Goal: Task Accomplishment & Management: Complete application form

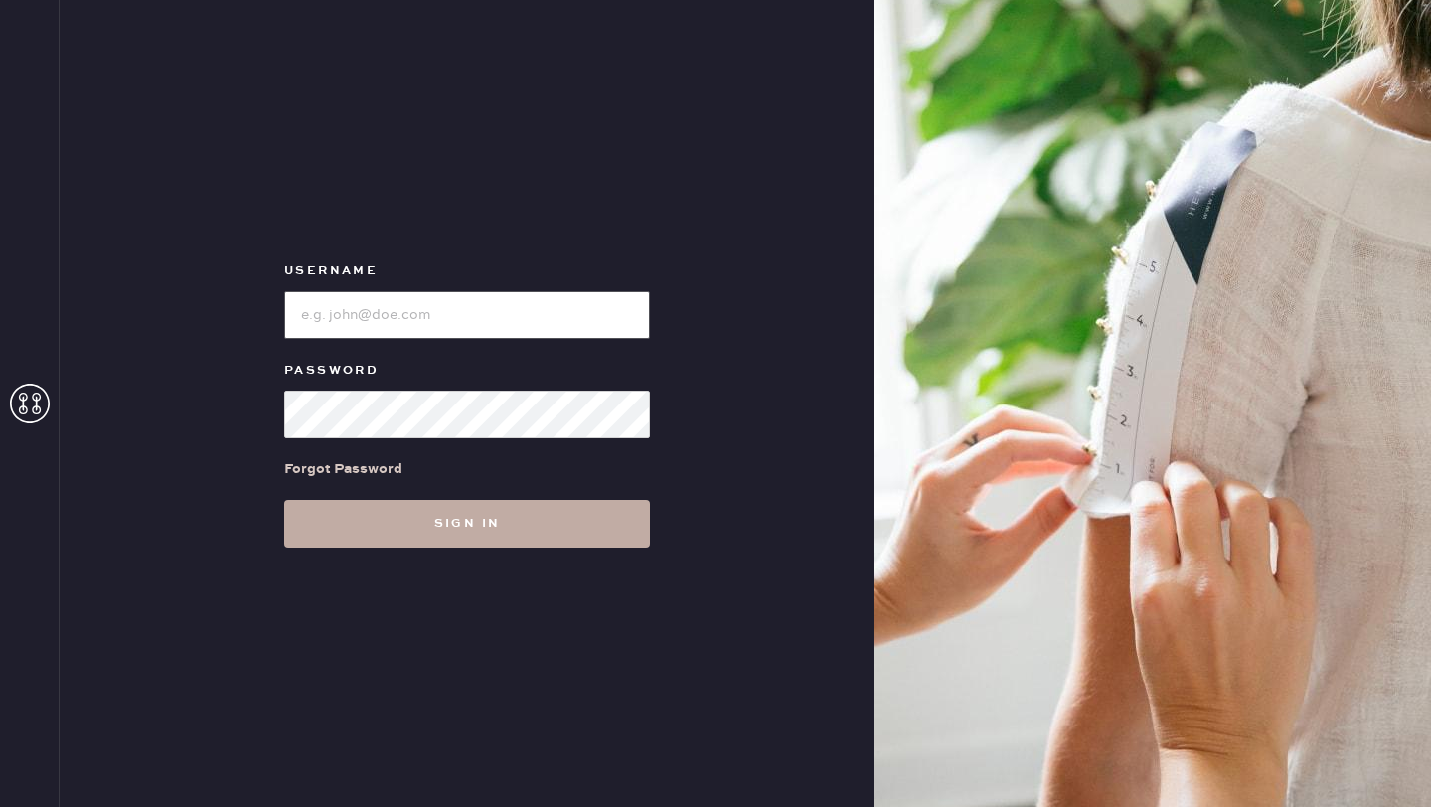
type input "ReformationMontrose"
click at [455, 527] on button "Sign in" at bounding box center [467, 524] width 366 height 48
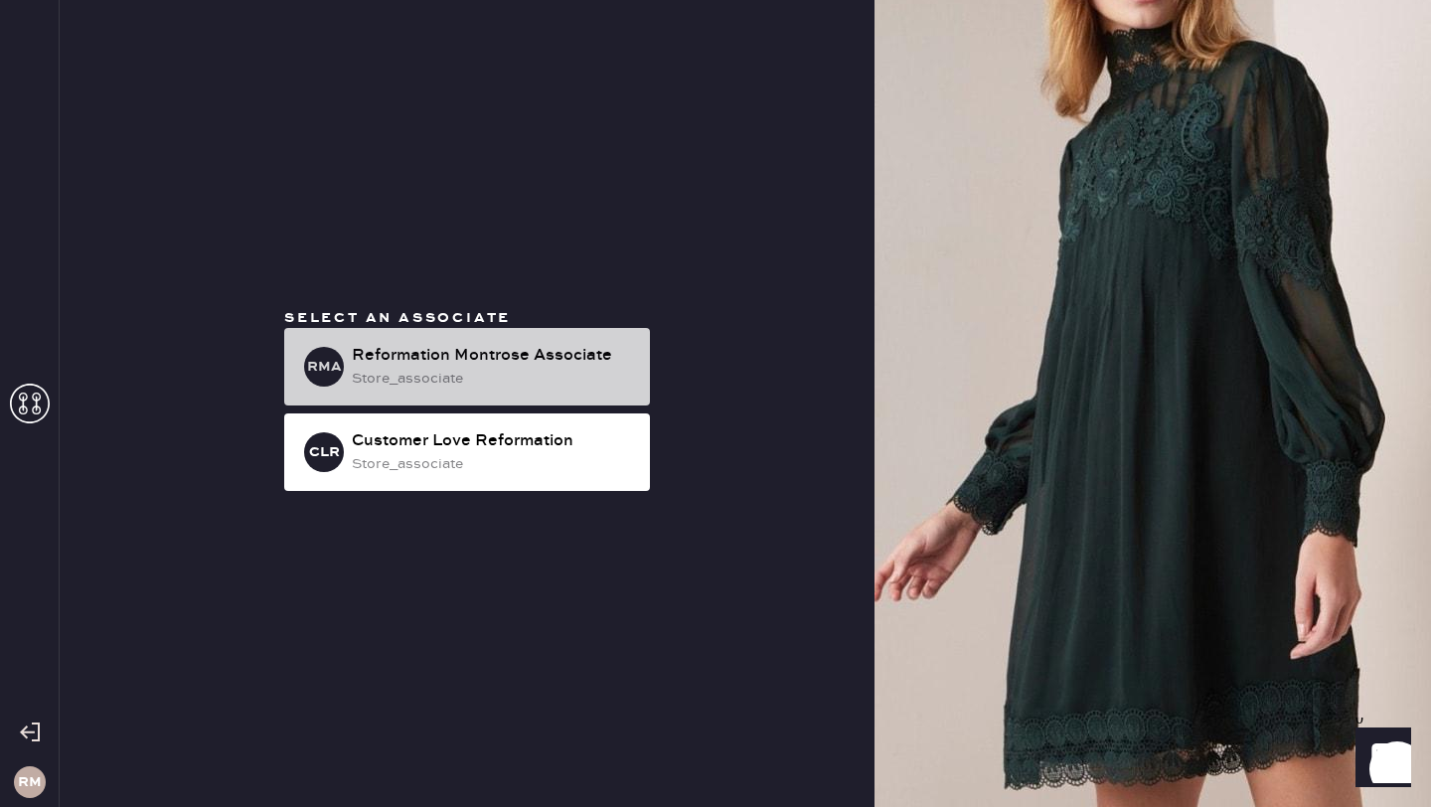
click at [482, 391] on div "RMA Reformation Montrose Associate store_associate" at bounding box center [467, 367] width 366 height 78
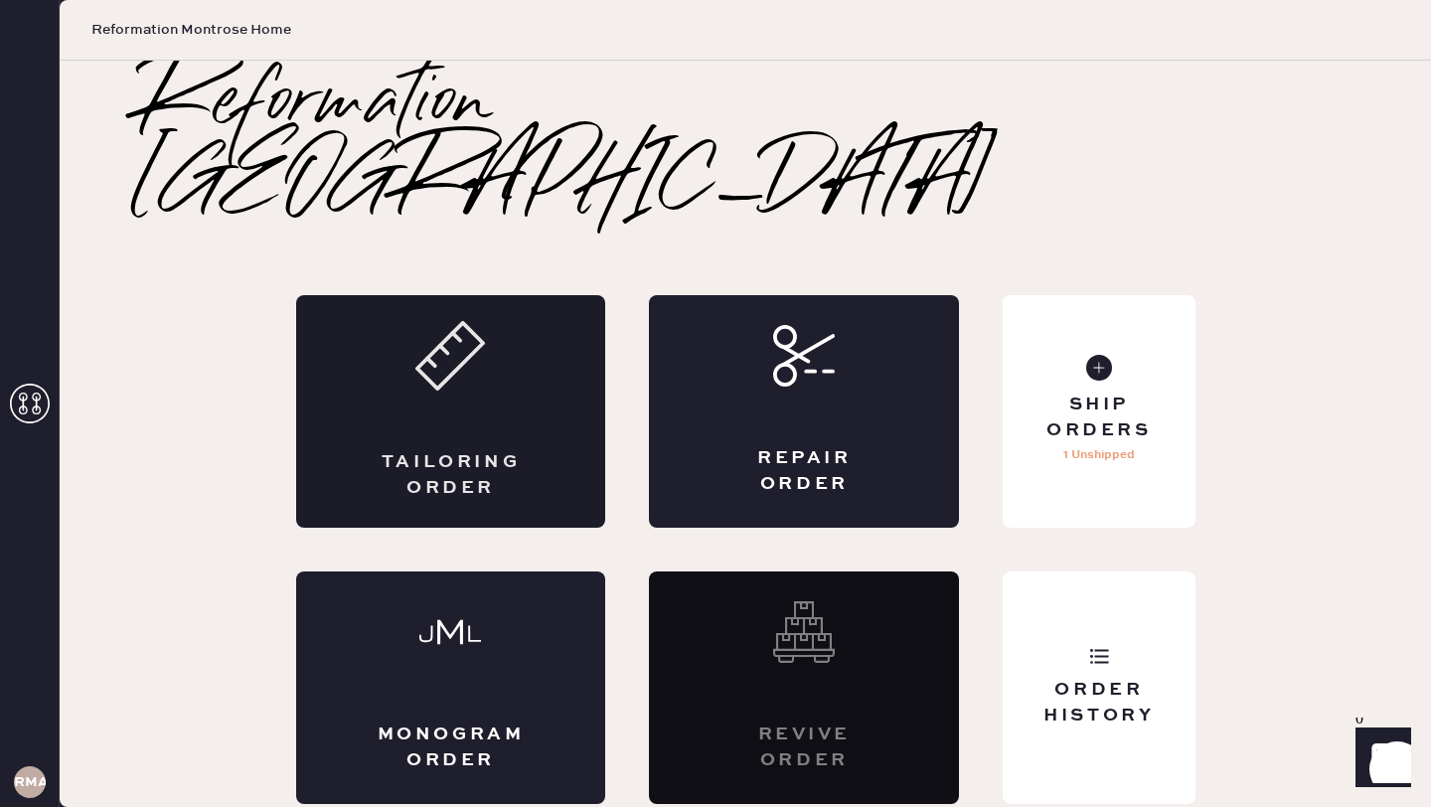
click at [435, 450] on div "Tailoring Order" at bounding box center [451, 475] width 151 height 50
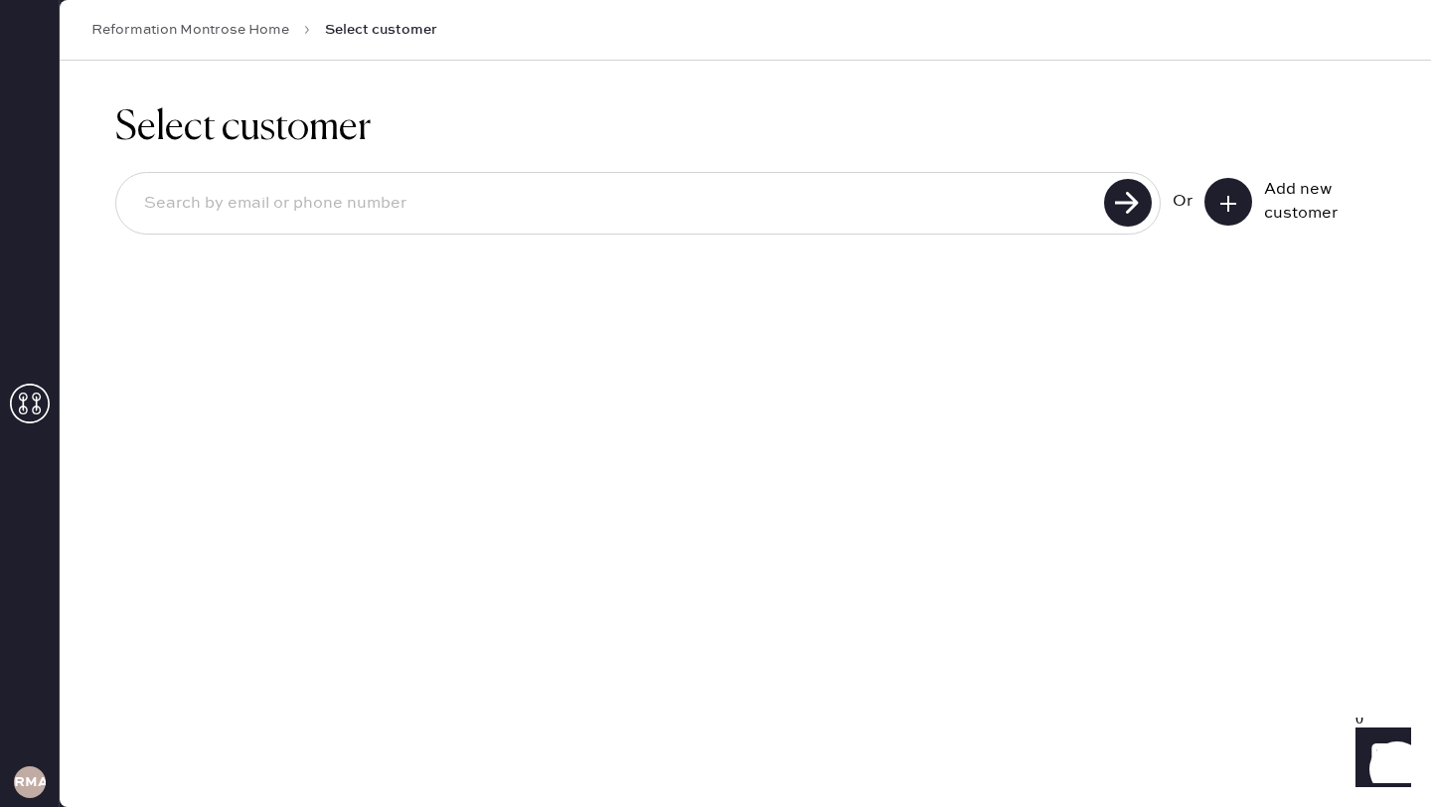
click at [530, 209] on input at bounding box center [613, 204] width 970 height 46
click at [999, 201] on input at bounding box center [613, 204] width 970 height 46
click at [585, 203] on input at bounding box center [613, 204] width 970 height 46
type input "[EMAIL_ADDRESS][DOMAIN_NAME]"
click at [1125, 211] on use at bounding box center [1128, 203] width 48 height 48
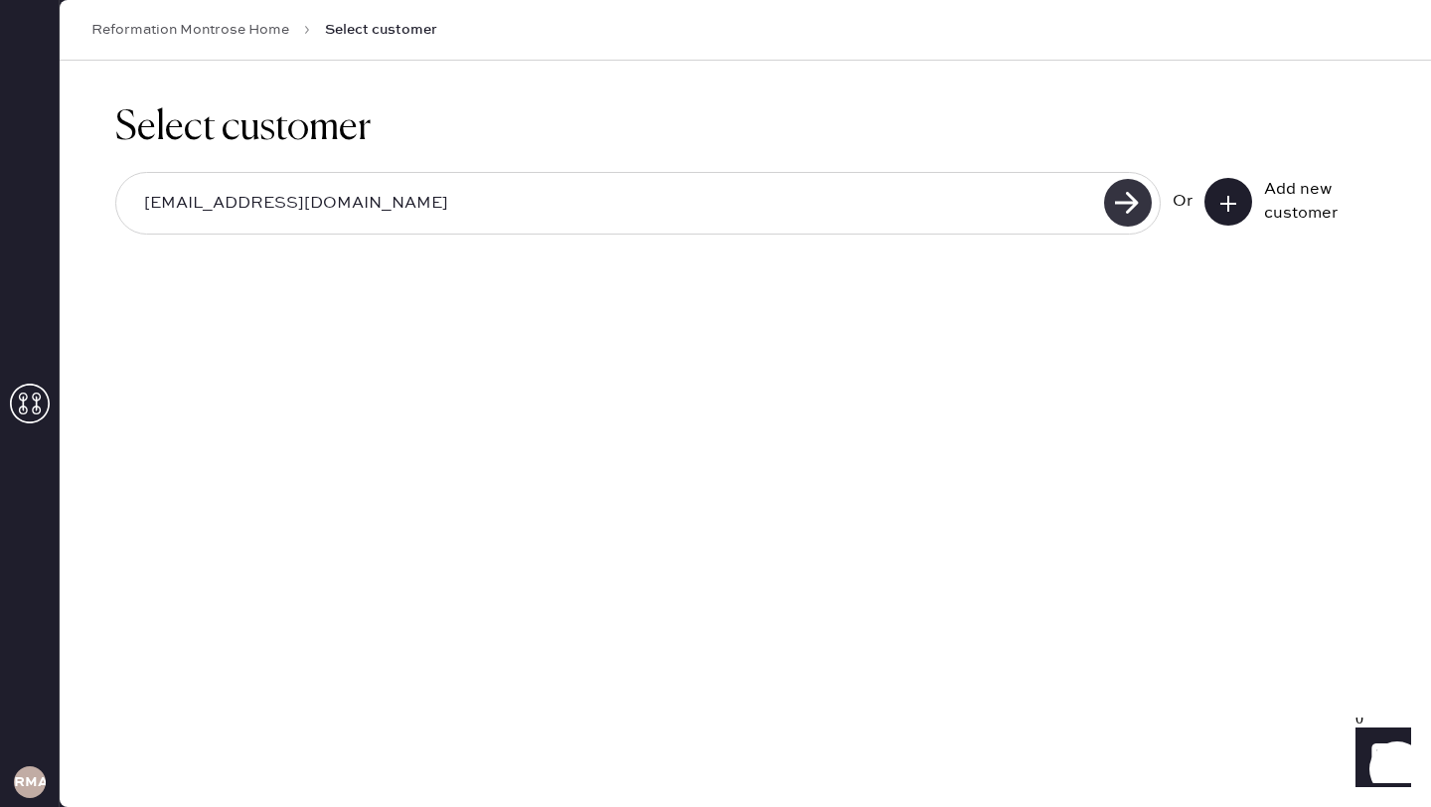
click at [1125, 211] on use at bounding box center [1128, 203] width 48 height 48
click at [612, 208] on input "[EMAIL_ADDRESS][DOMAIN_NAME]" at bounding box center [613, 204] width 970 height 46
click at [1229, 210] on icon at bounding box center [1228, 204] width 20 height 20
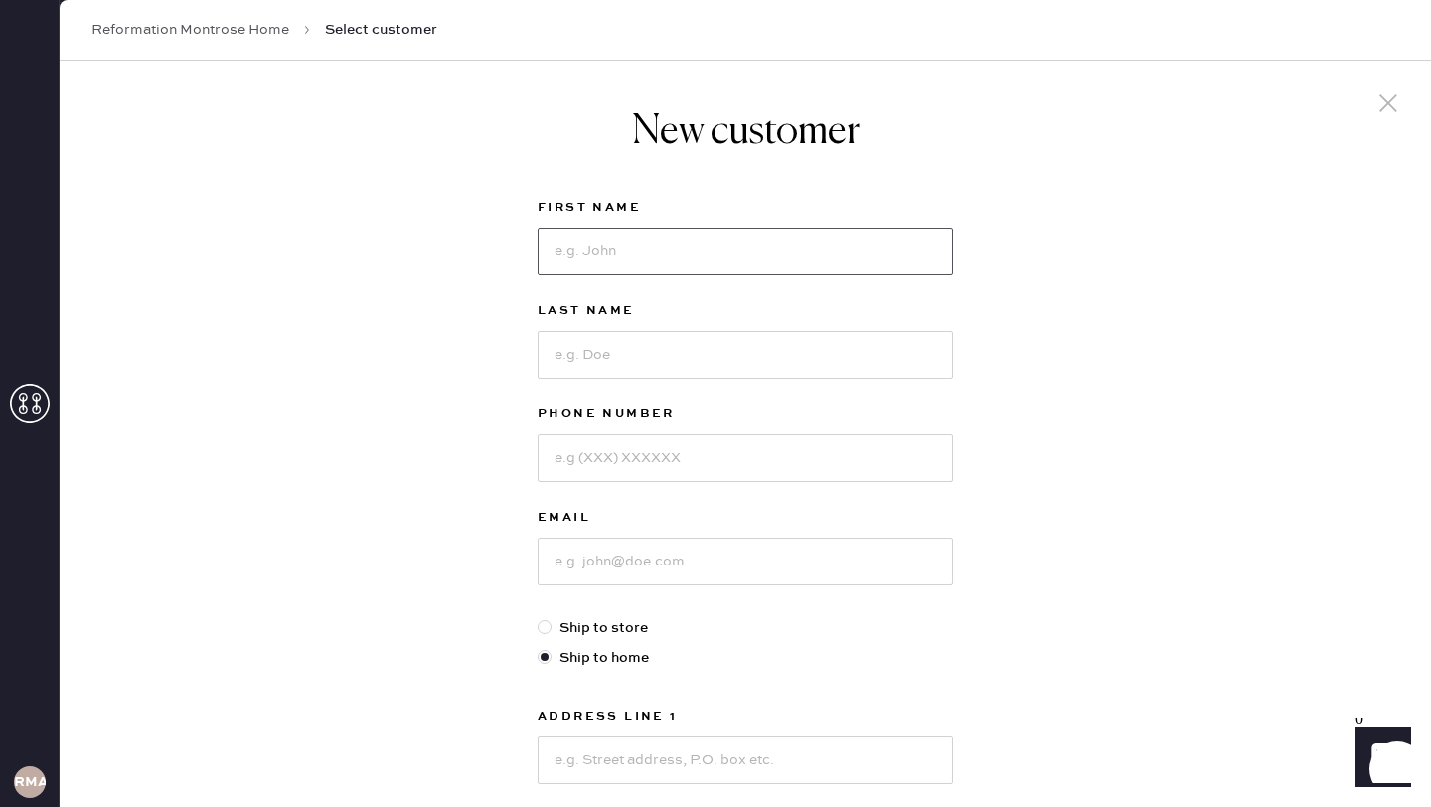
click at [635, 236] on input at bounding box center [745, 252] width 415 height 48
type input "[PERSON_NAME]"
type input "8"
type input "7188871729"
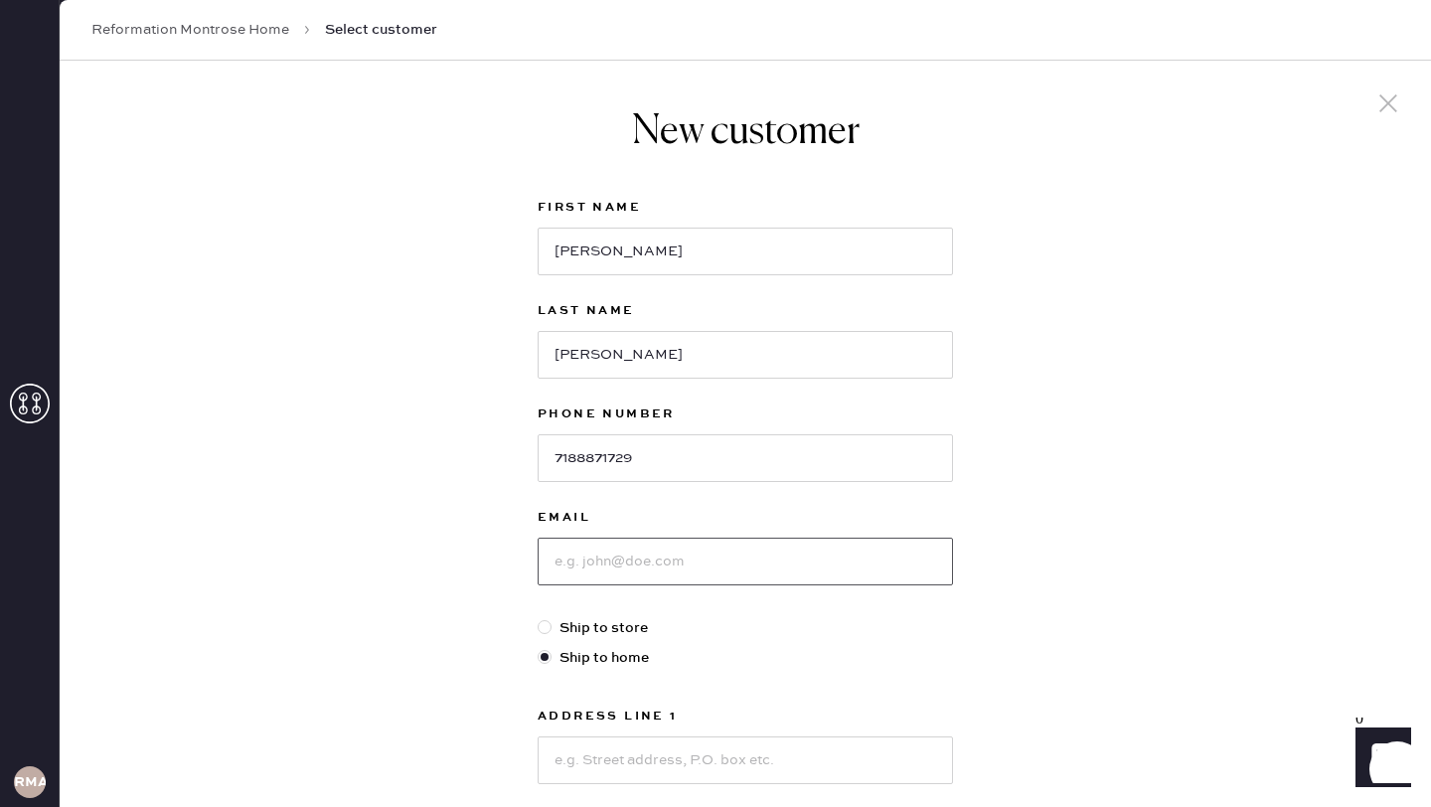
click at [630, 580] on input at bounding box center [745, 562] width 415 height 48
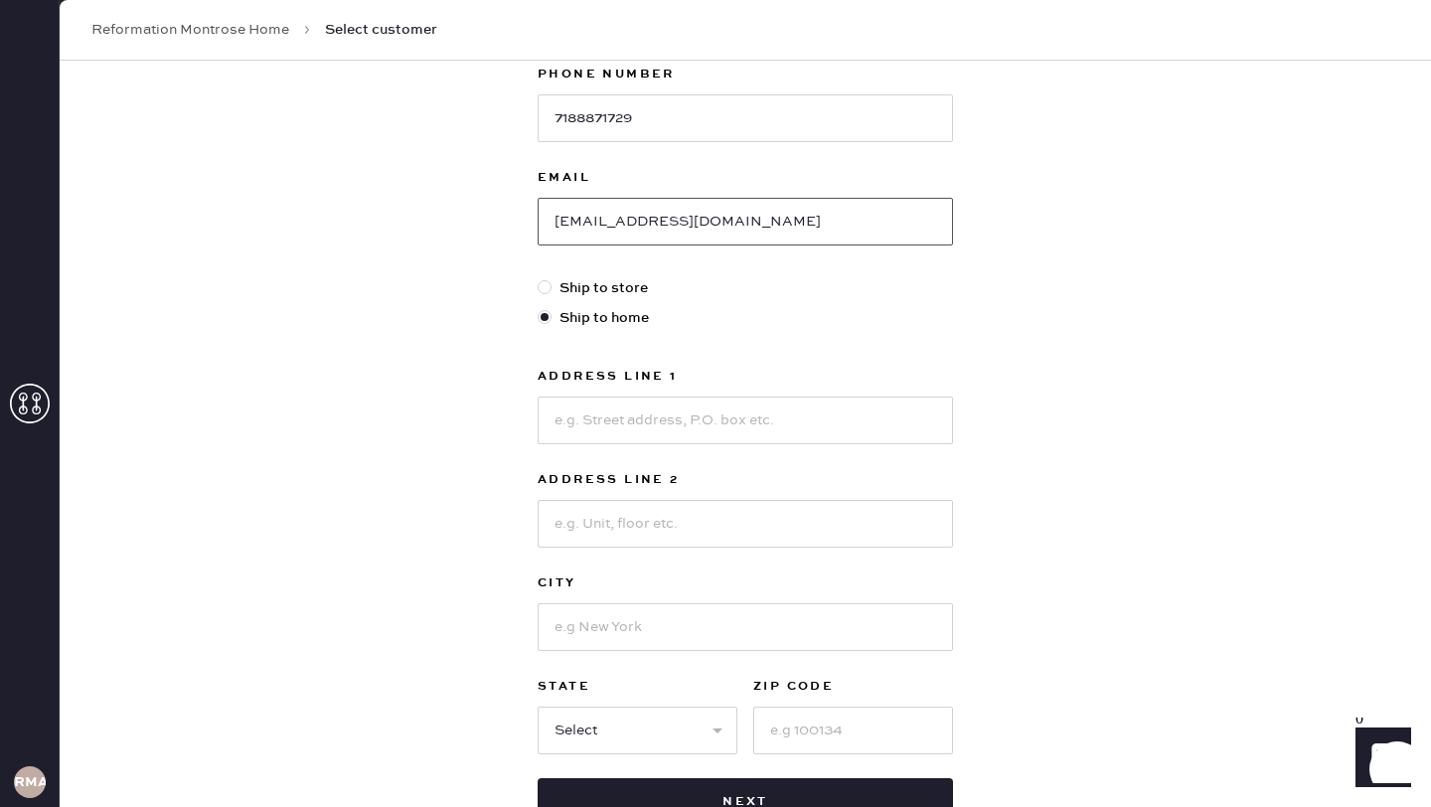
scroll to position [360, 0]
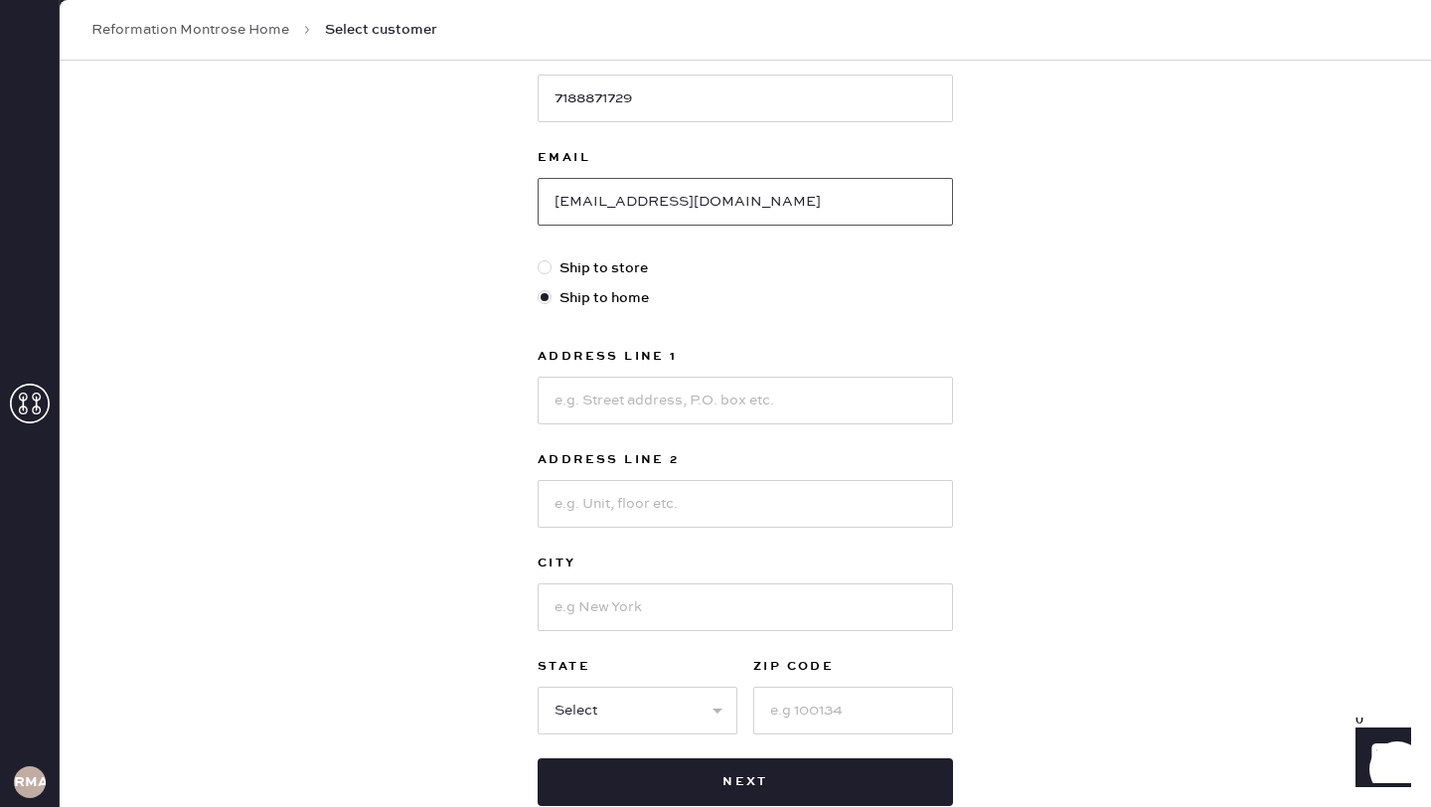
type input "[EMAIL_ADDRESS][DOMAIN_NAME]"
click at [723, 408] on input at bounding box center [745, 401] width 415 height 48
type input "[STREET_ADDRESS]"
type input "[GEOGRAPHIC_DATA]"
click at [702, 716] on select "Select AK AL AR AZ CA CO CT [GEOGRAPHIC_DATA] DE FL [GEOGRAPHIC_DATA] HI [GEOGR…" at bounding box center [638, 711] width 200 height 48
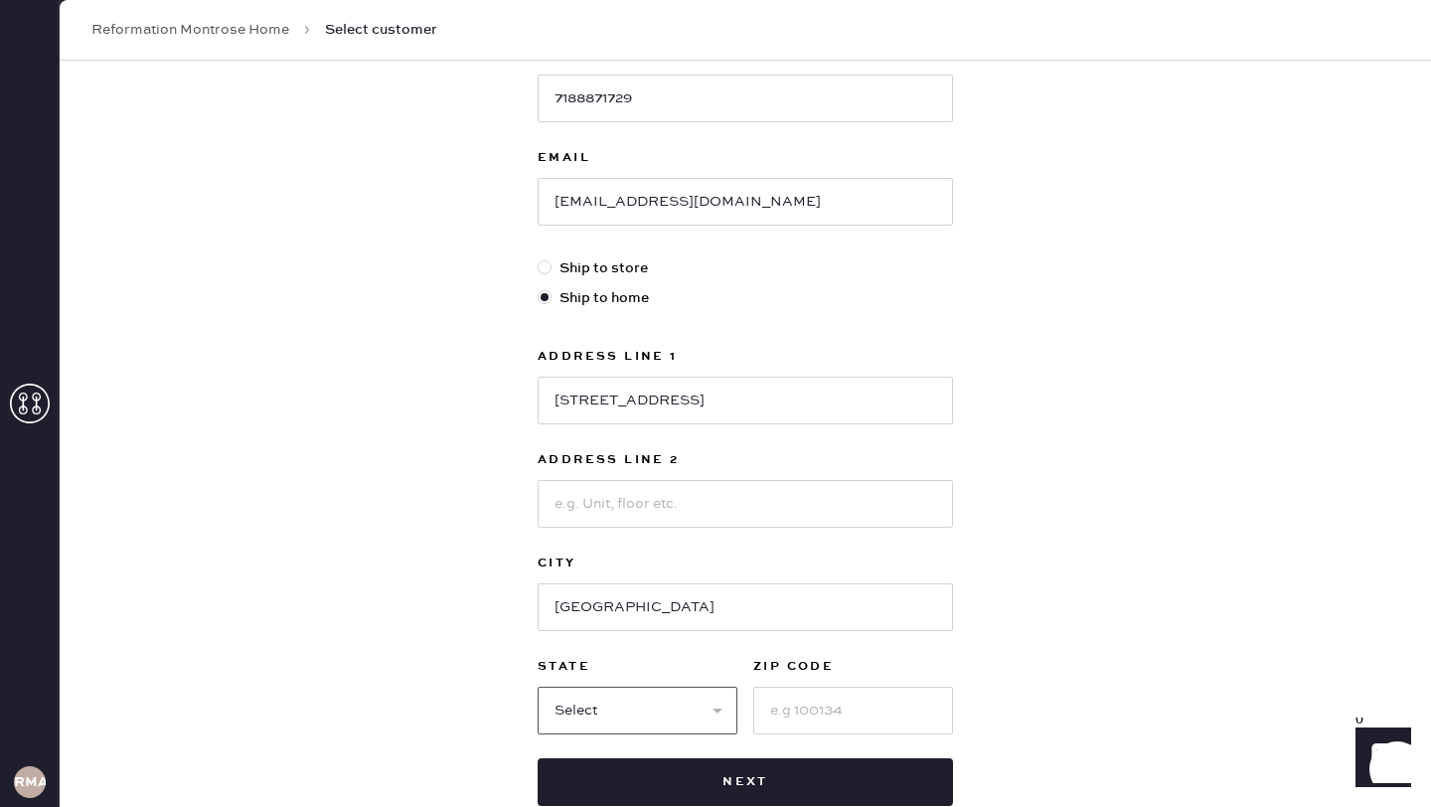
select select "[GEOGRAPHIC_DATA]"
click at [538, 687] on select "Select AK AL AR AZ CA CO CT [GEOGRAPHIC_DATA] DE FL [GEOGRAPHIC_DATA] HI [GEOGR…" at bounding box center [638, 711] width 200 height 48
click at [888, 710] on input at bounding box center [853, 711] width 200 height 48
click at [1288, 688] on div "New customer First Name Jessica Last Name Chen Phone Number 7188871729 Email je…" at bounding box center [745, 317] width 1371 height 1232
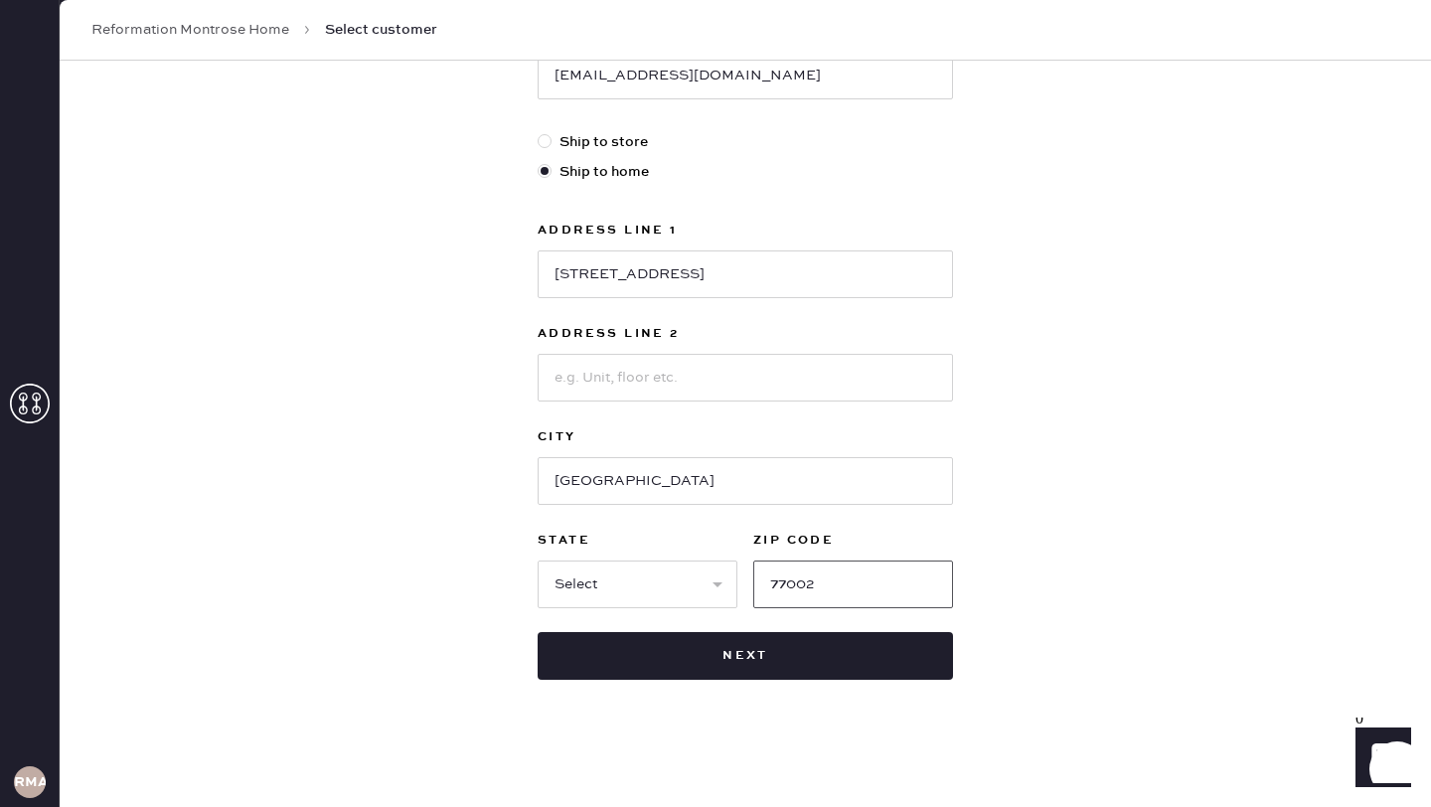
click at [847, 591] on input "77002" at bounding box center [853, 584] width 200 height 48
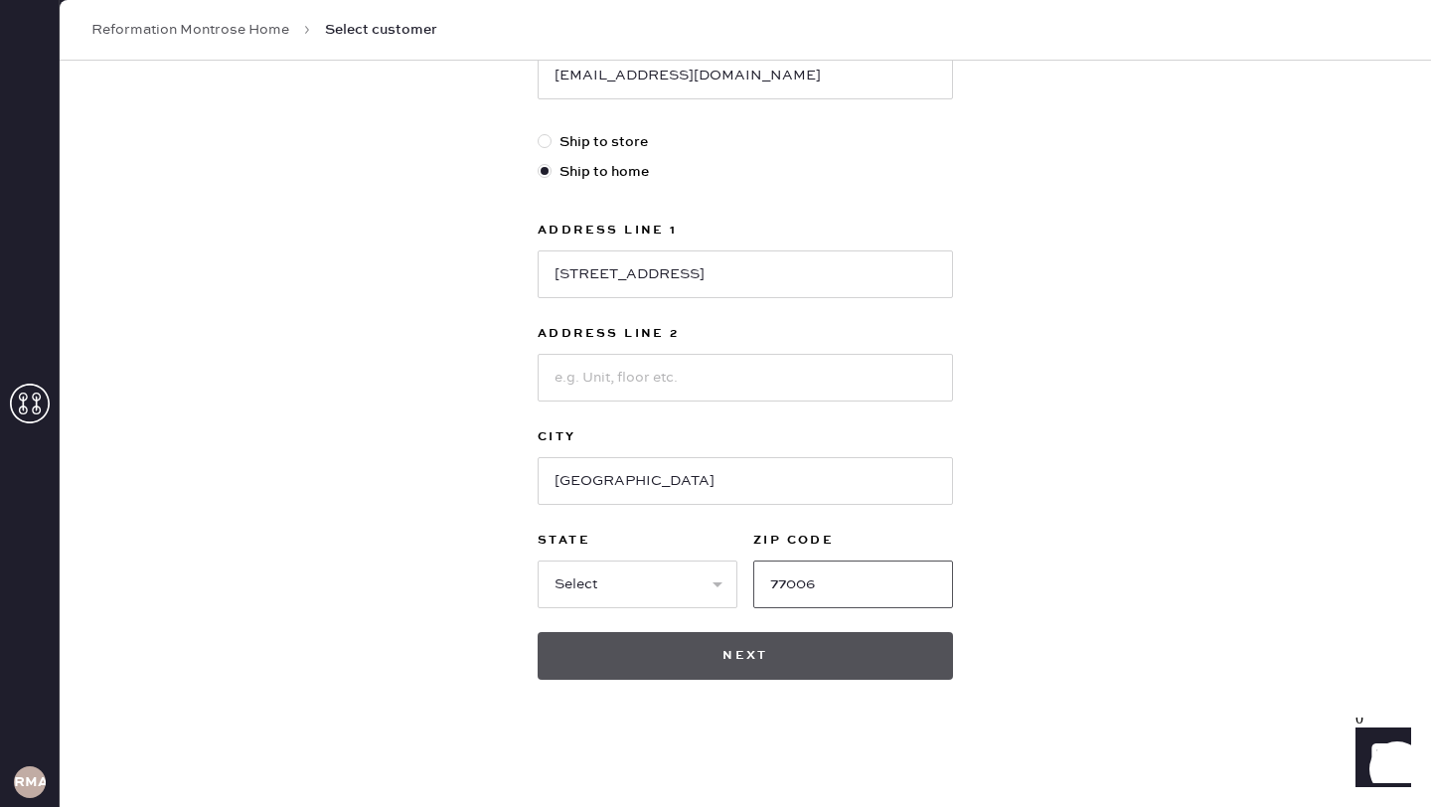
type input "77006"
click at [762, 647] on button "Next" at bounding box center [745, 656] width 415 height 48
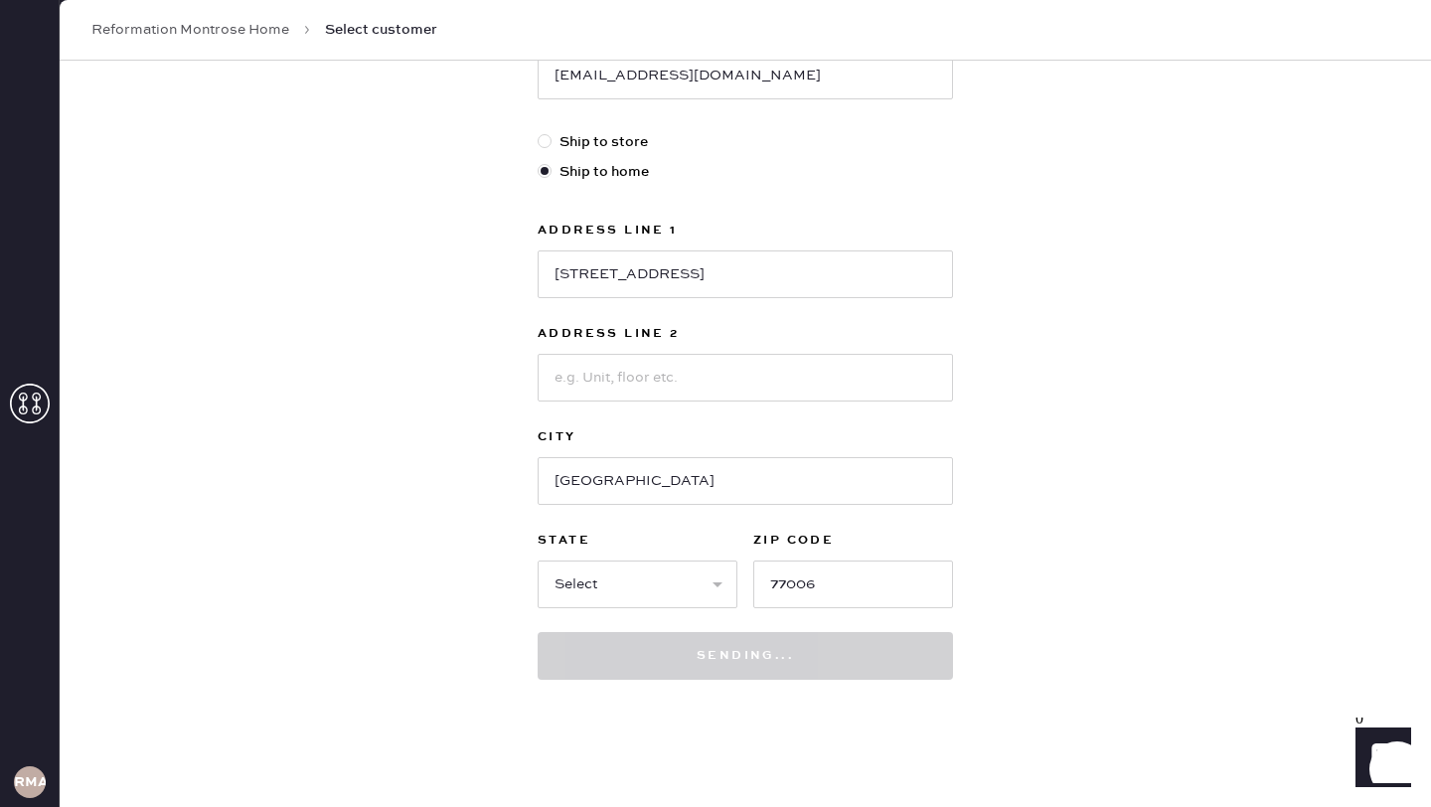
click at [1273, 445] on div "New customer First Name Jessica Last Name Chen Phone Number 7188871729 Email je…" at bounding box center [745, 191] width 1371 height 1232
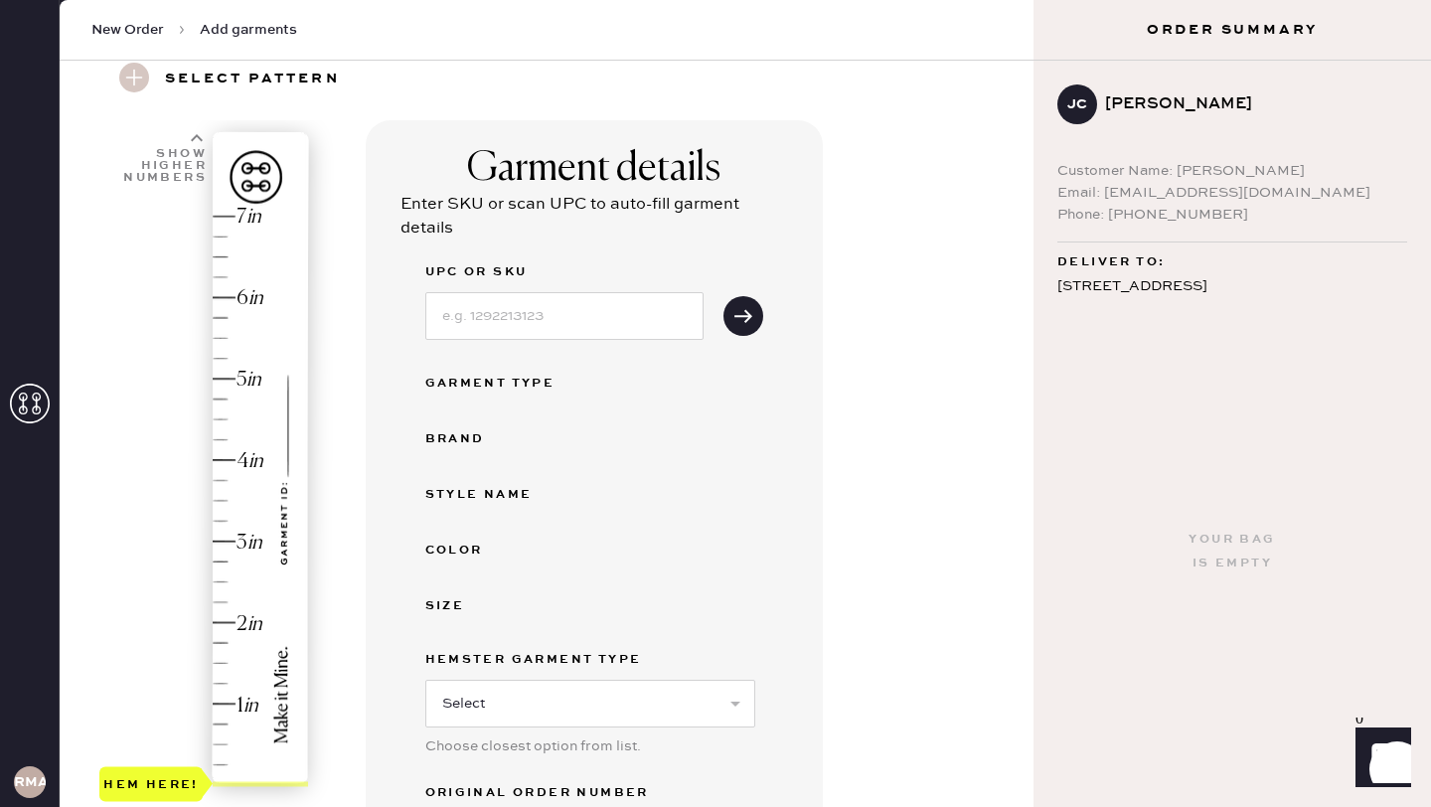
scroll to position [80, 0]
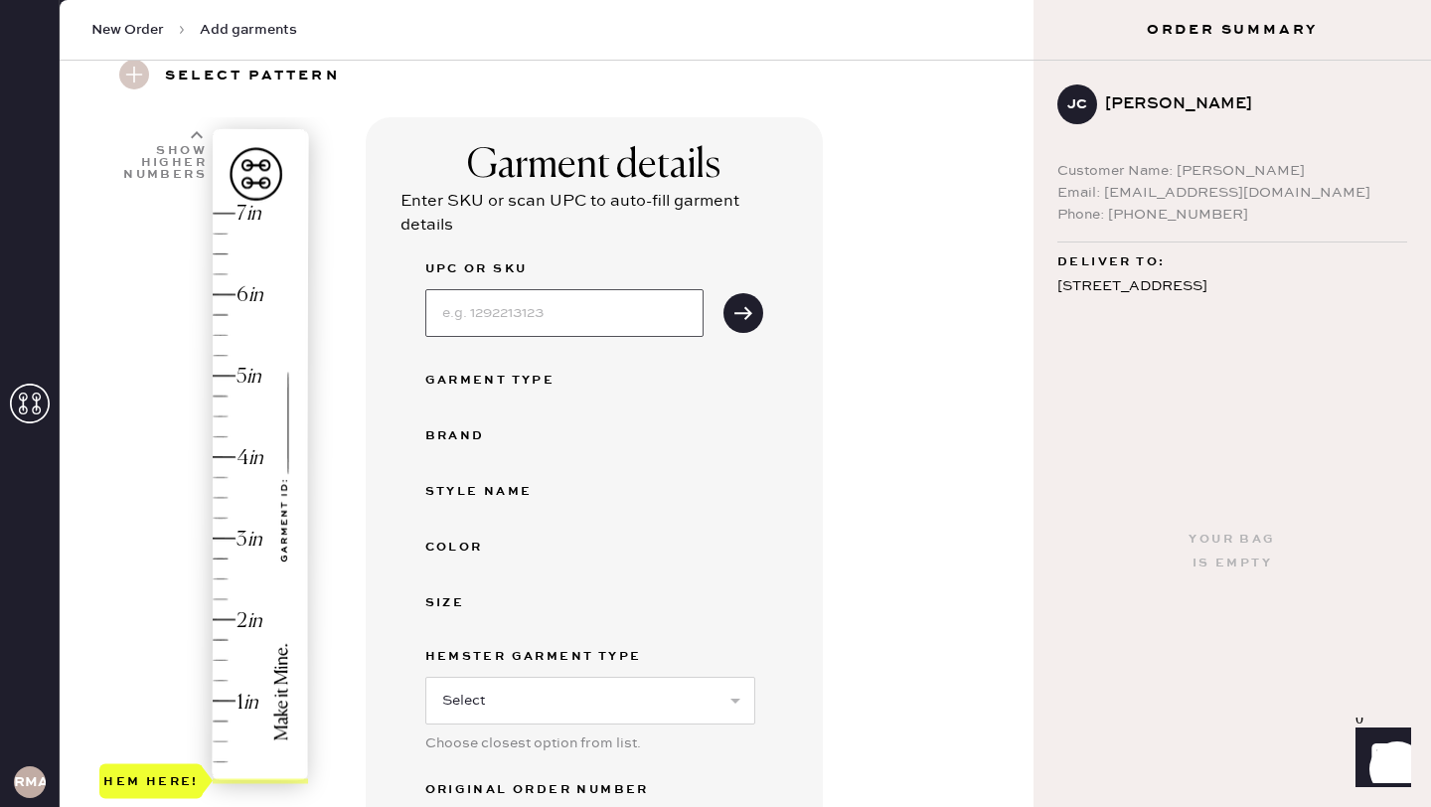
click at [638, 306] on input at bounding box center [564, 313] width 278 height 48
type input "1316922blk0xs"
click at [742, 309] on icon "submit" at bounding box center [743, 313] width 20 height 20
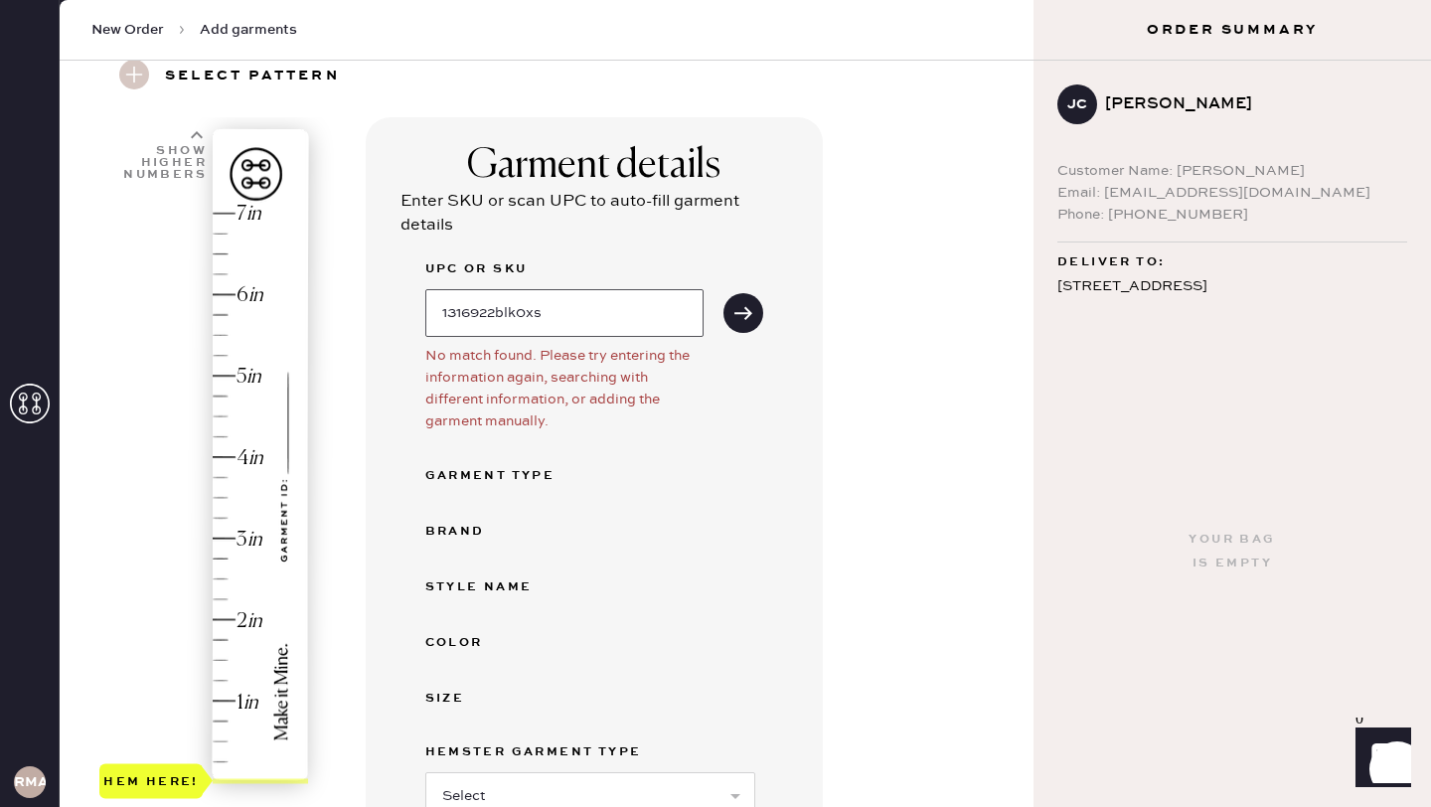
click at [655, 329] on input "1316922blk0xs" at bounding box center [564, 313] width 278 height 48
drag, startPoint x: 621, startPoint y: 310, endPoint x: 217, endPoint y: 279, distance: 405.6
click at [217, 279] on div "1 in 2 in 3 in 4 in 5 in 6 in 7 in Show higher numbers Show lower numbers Hem h…" at bounding box center [547, 680] width 942 height 1127
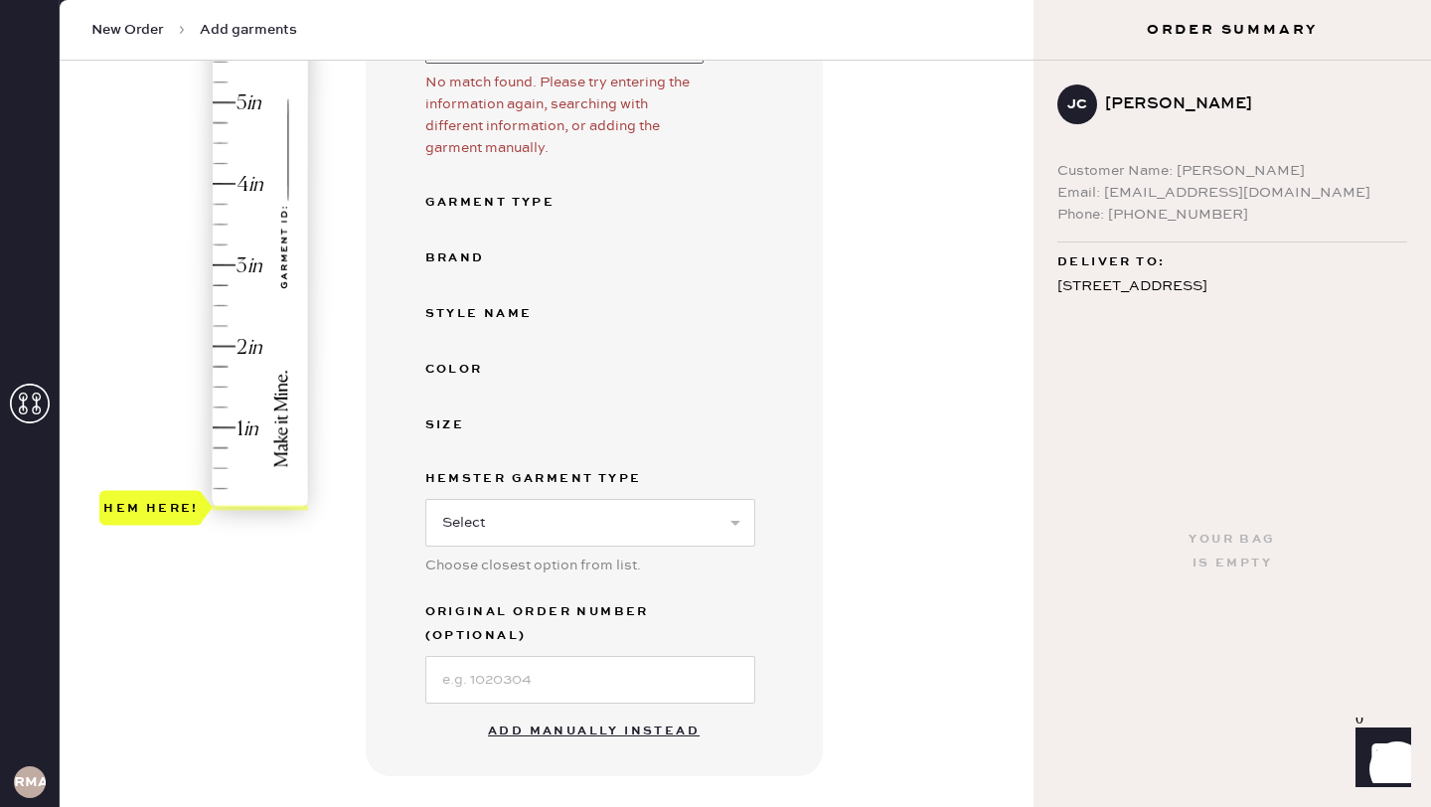
scroll to position [339, 0]
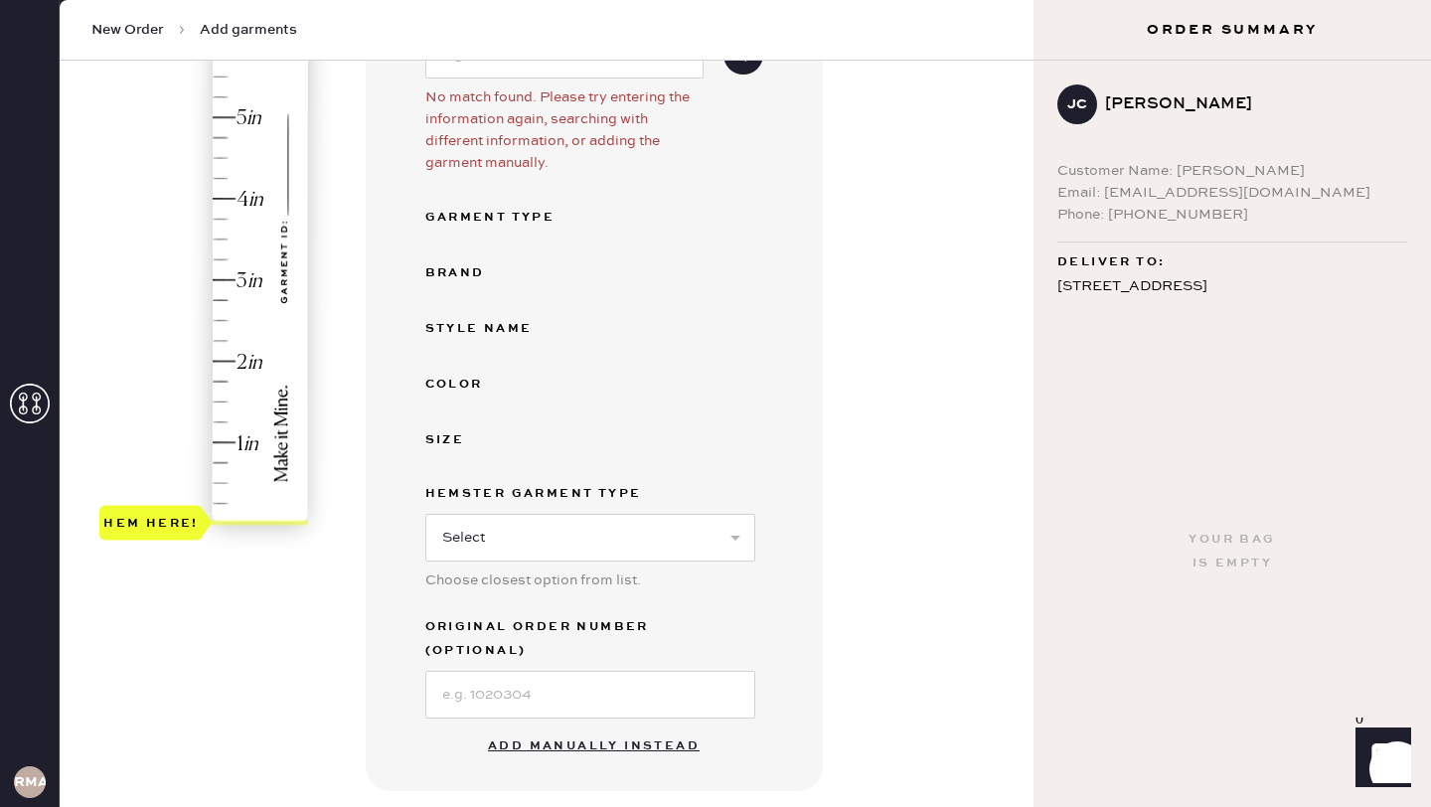
click at [616, 726] on button "Add manually instead" at bounding box center [594, 746] width 236 height 40
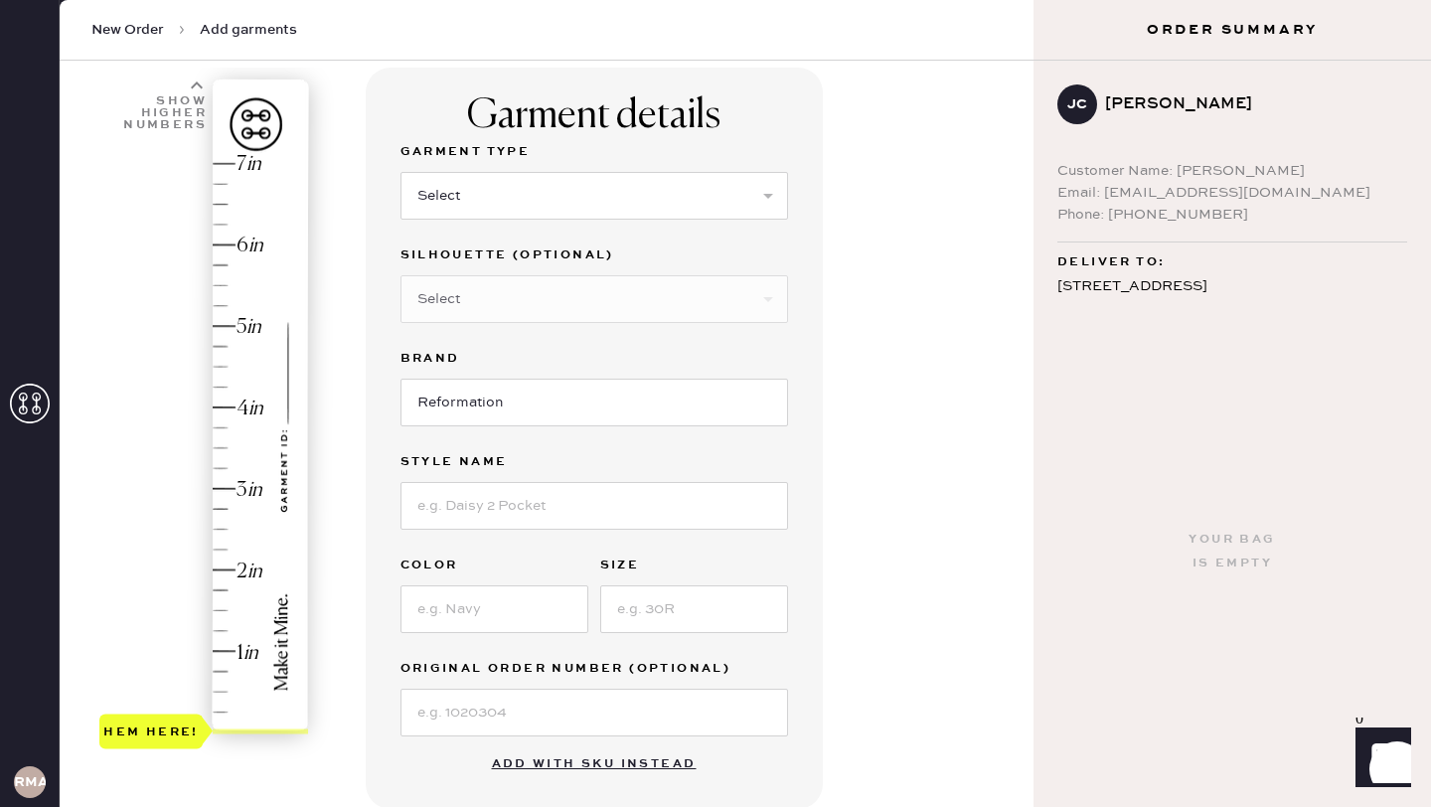
scroll to position [63, 0]
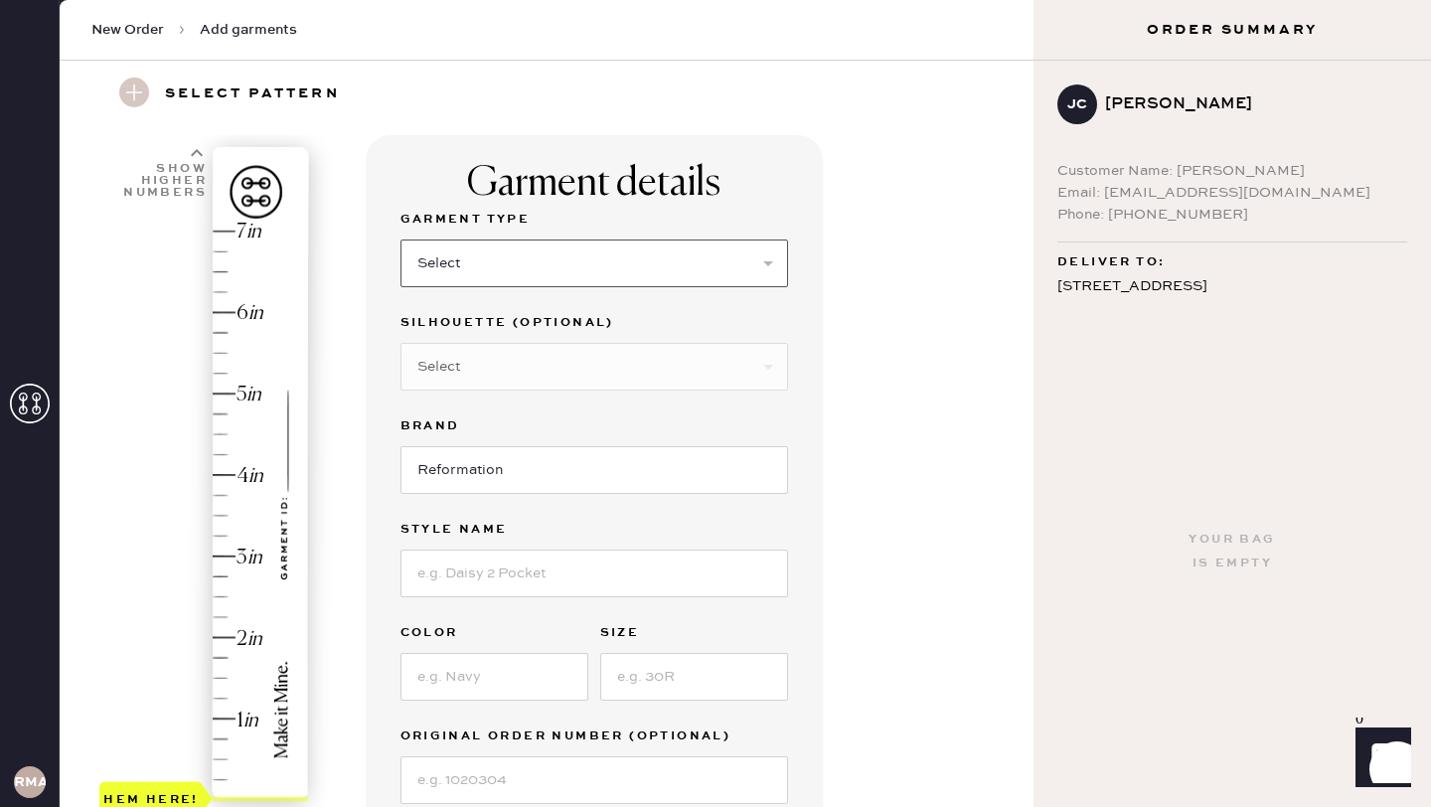
click at [543, 250] on select "Select Basic Skirt Jeans Leggings Pants Shorts Basic Sleeved Dress Basic Sleeve…" at bounding box center [594, 263] width 388 height 48
select select "4"
click at [400, 239] on select "Select Basic Skirt Jeans Leggings Pants Shorts Basic Sleeved Dress Basic Sleeve…" at bounding box center [594, 263] width 388 height 48
click at [550, 481] on input "Reformation" at bounding box center [594, 470] width 388 height 48
click at [554, 565] on input at bounding box center [594, 574] width 388 height 48
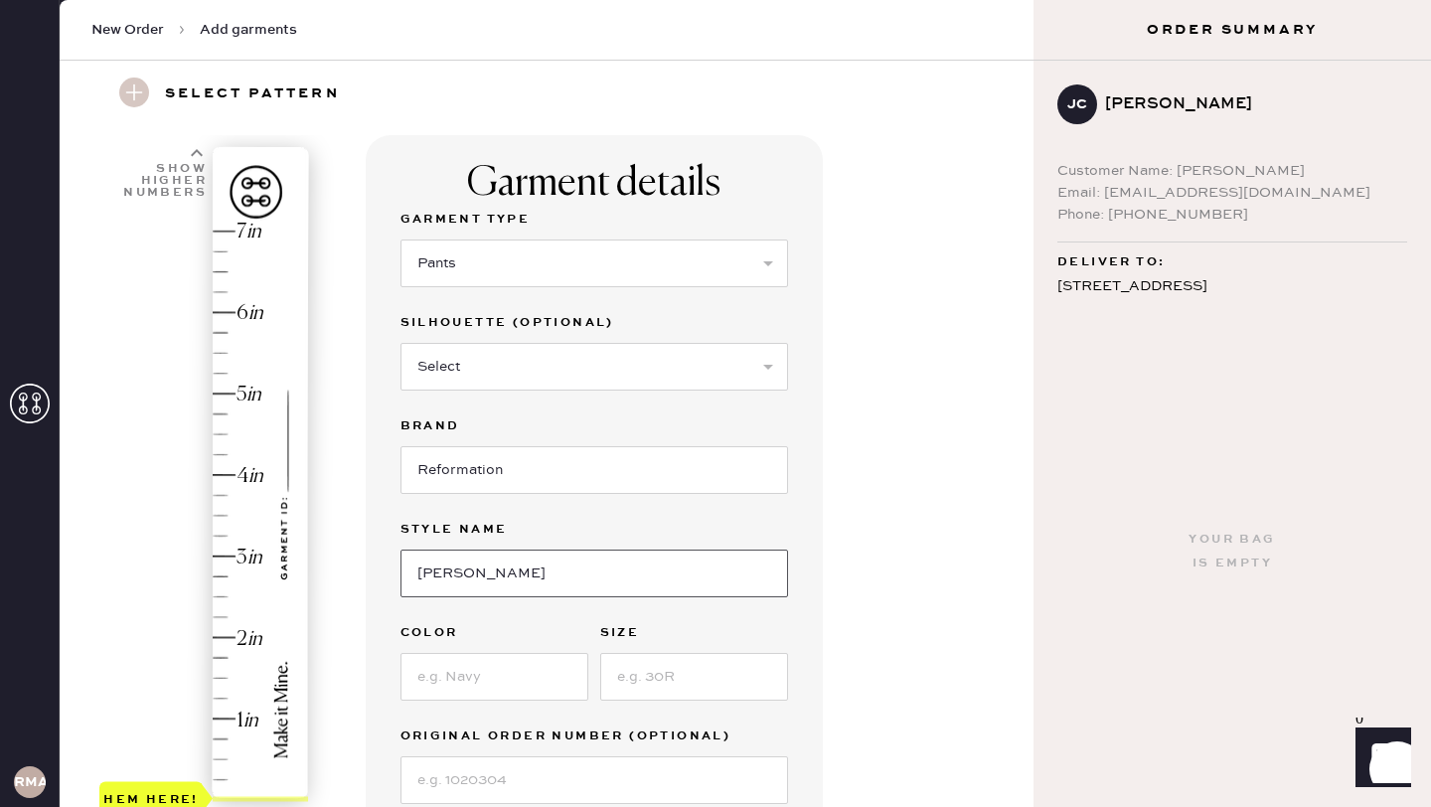
scroll to position [110, 0]
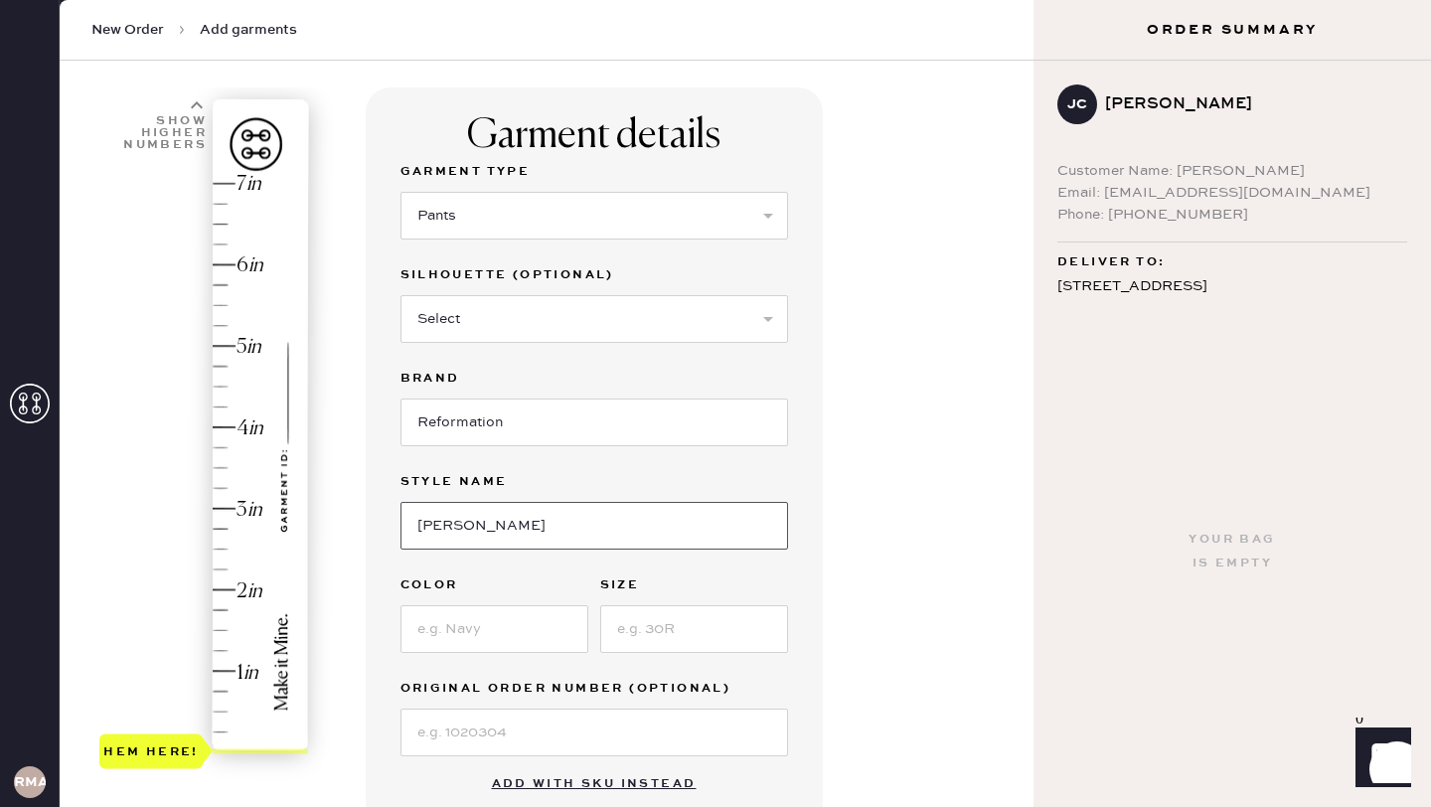
type input "[PERSON_NAME]"
click at [502, 636] on input at bounding box center [494, 629] width 188 height 48
type input "black"
click at [666, 623] on input at bounding box center [694, 629] width 188 height 48
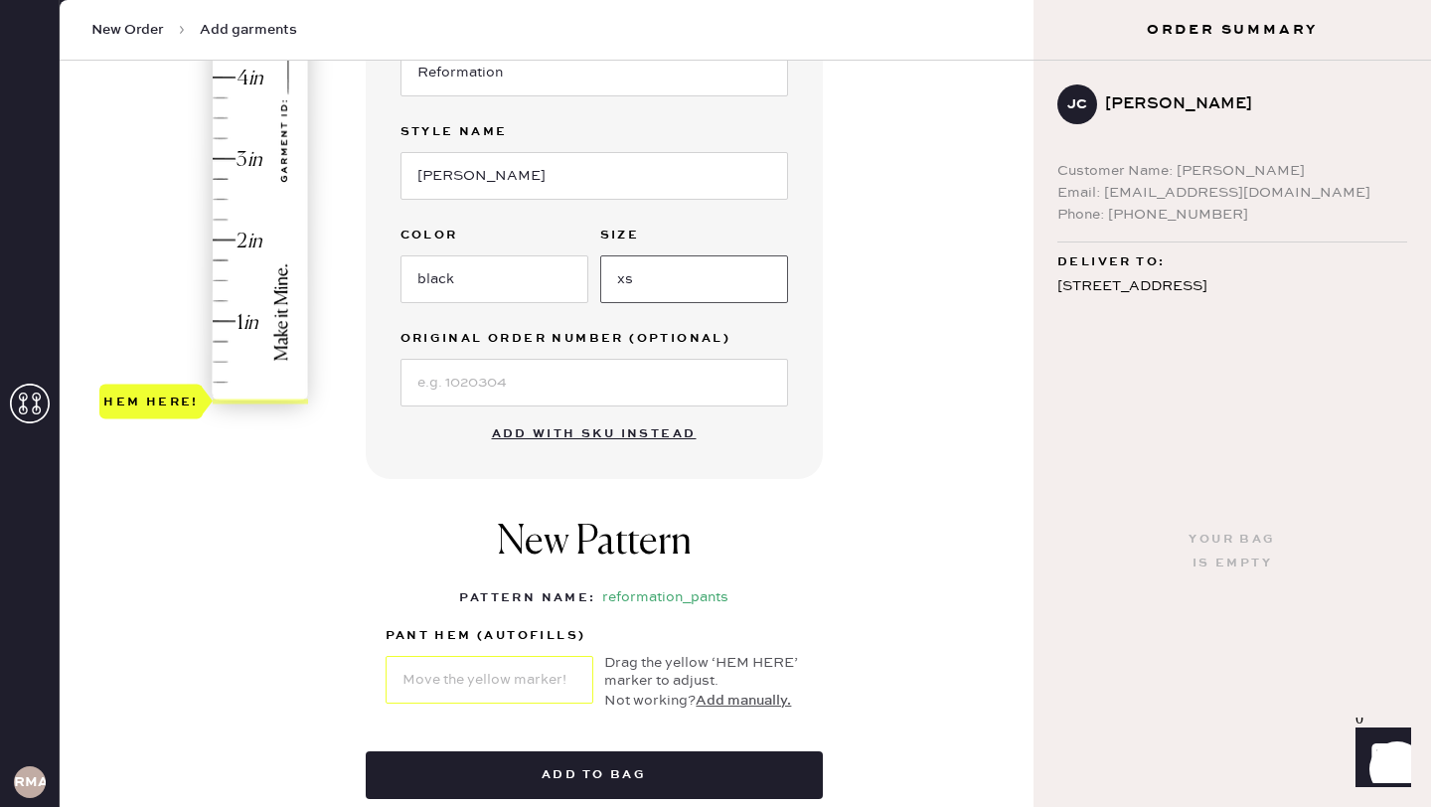
scroll to position [414, 0]
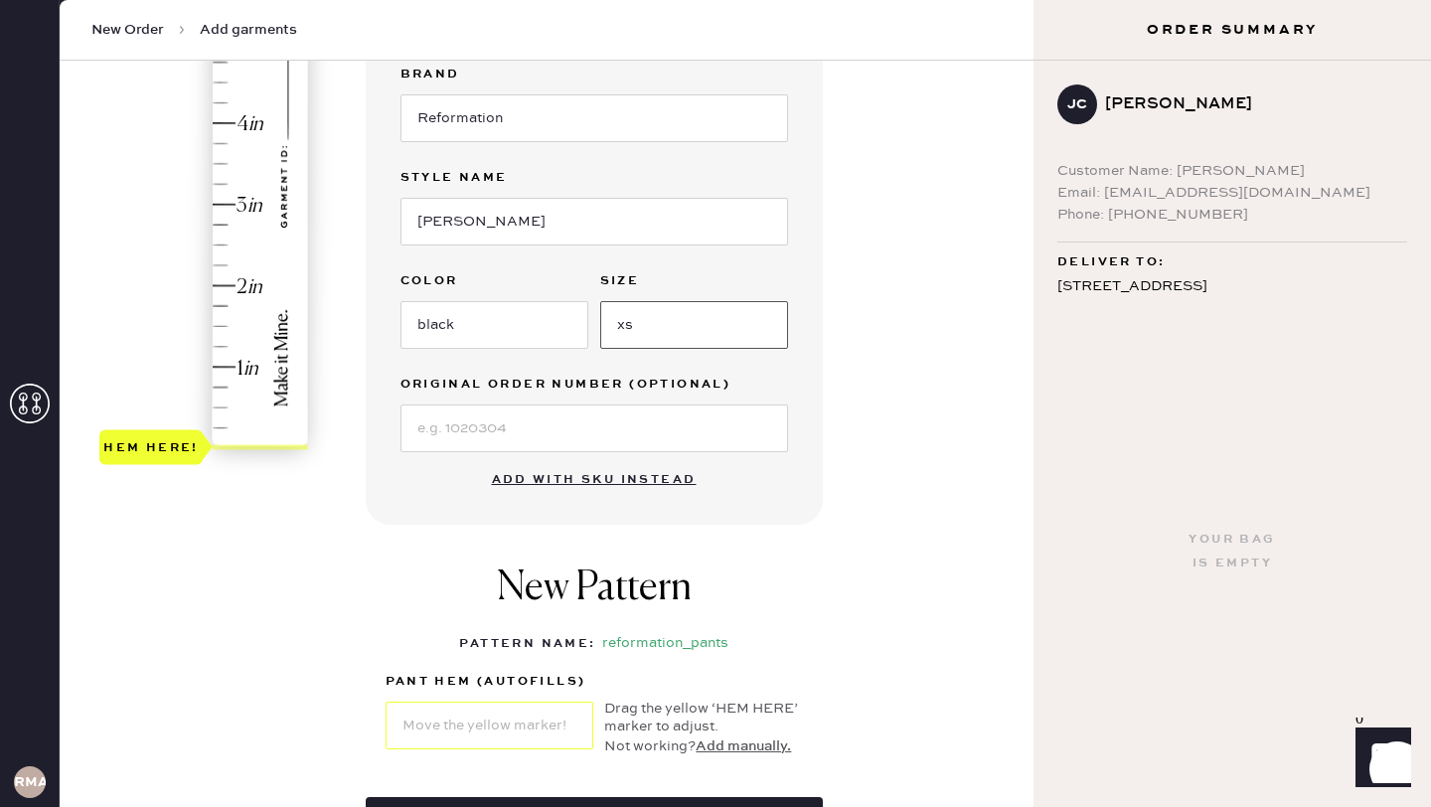
type input "xs"
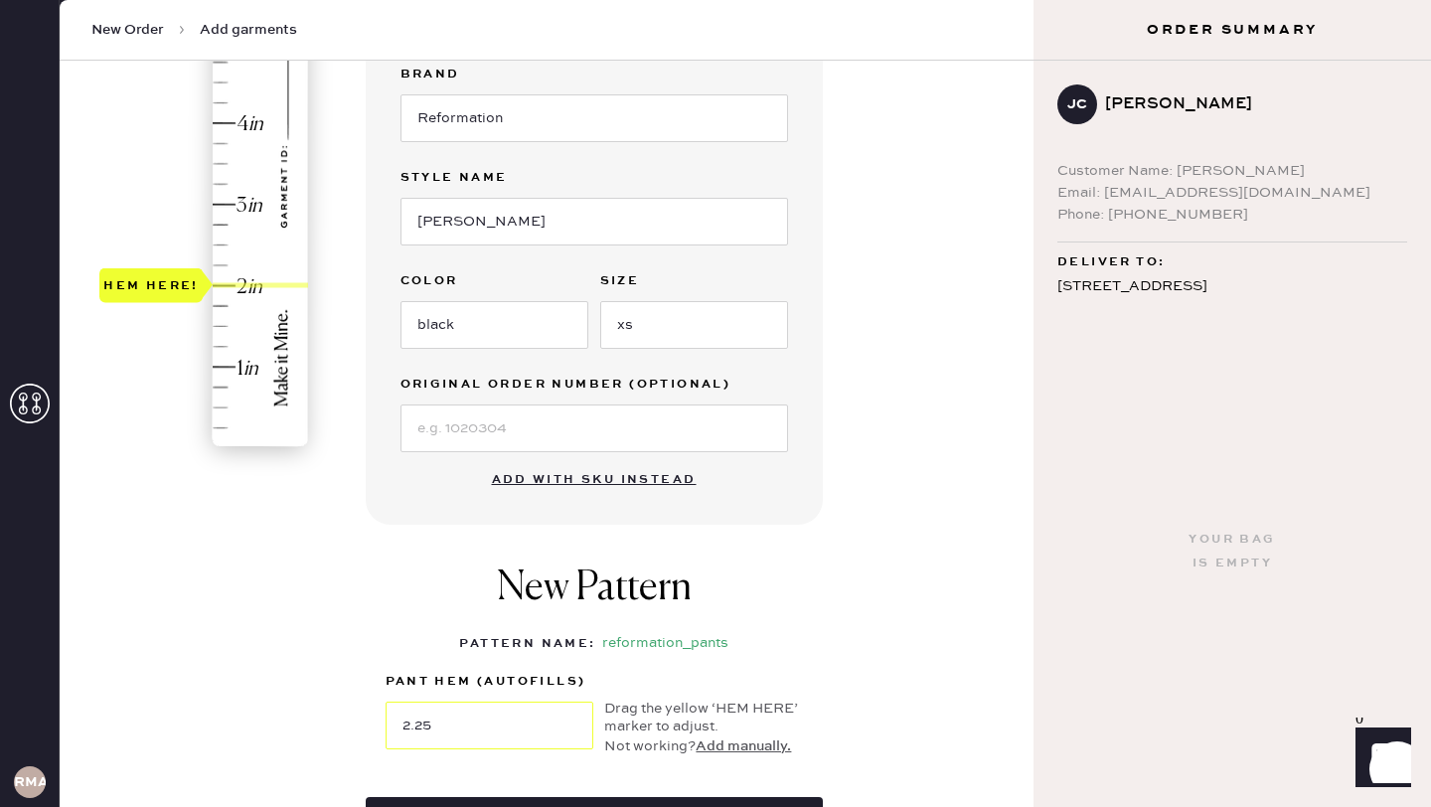
type input "2.5"
drag, startPoint x: 259, startPoint y: 447, endPoint x: 252, endPoint y: 248, distance: 198.9
click at [252, 248] on div "Hem here!" at bounding box center [205, 164] width 212 height 586
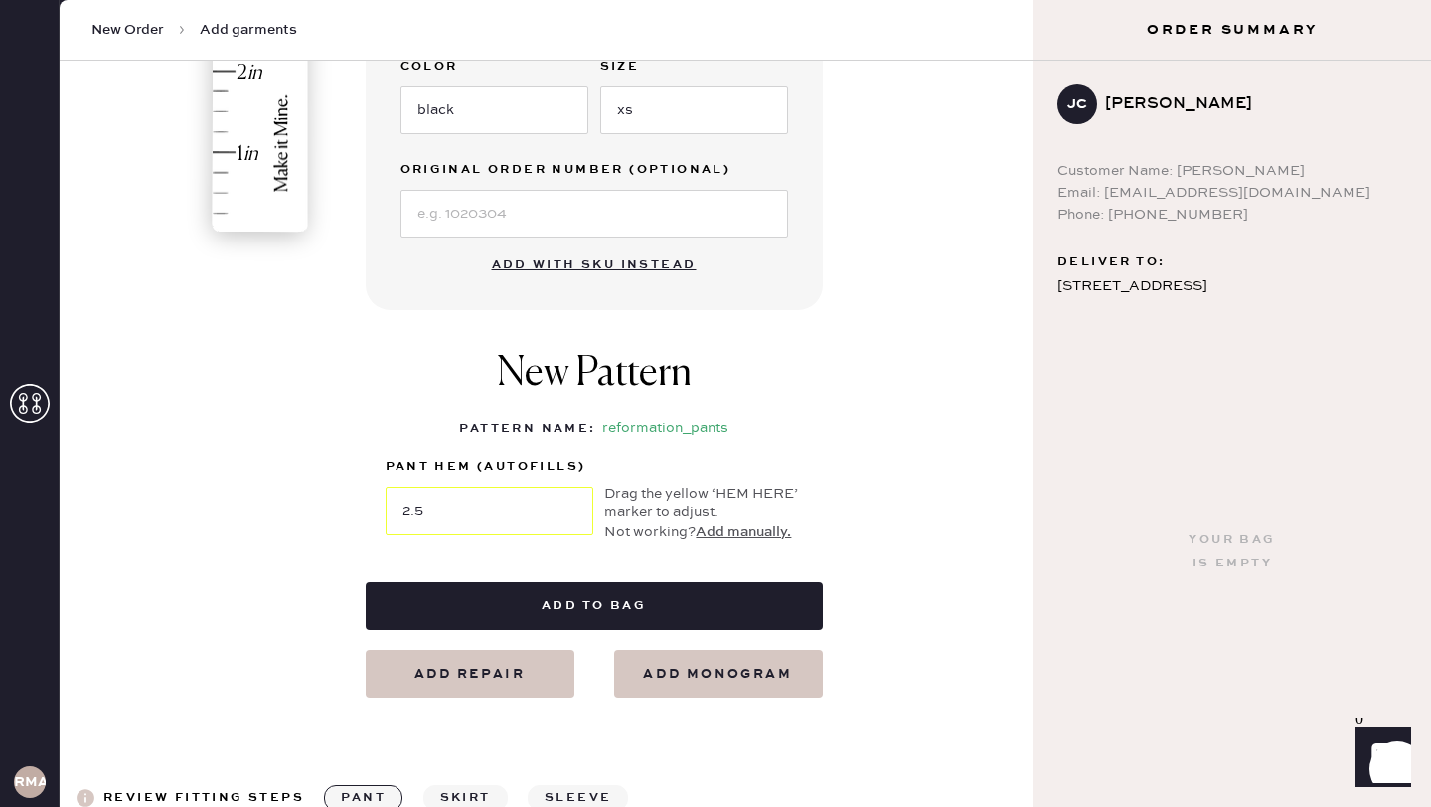
scroll to position [690, 0]
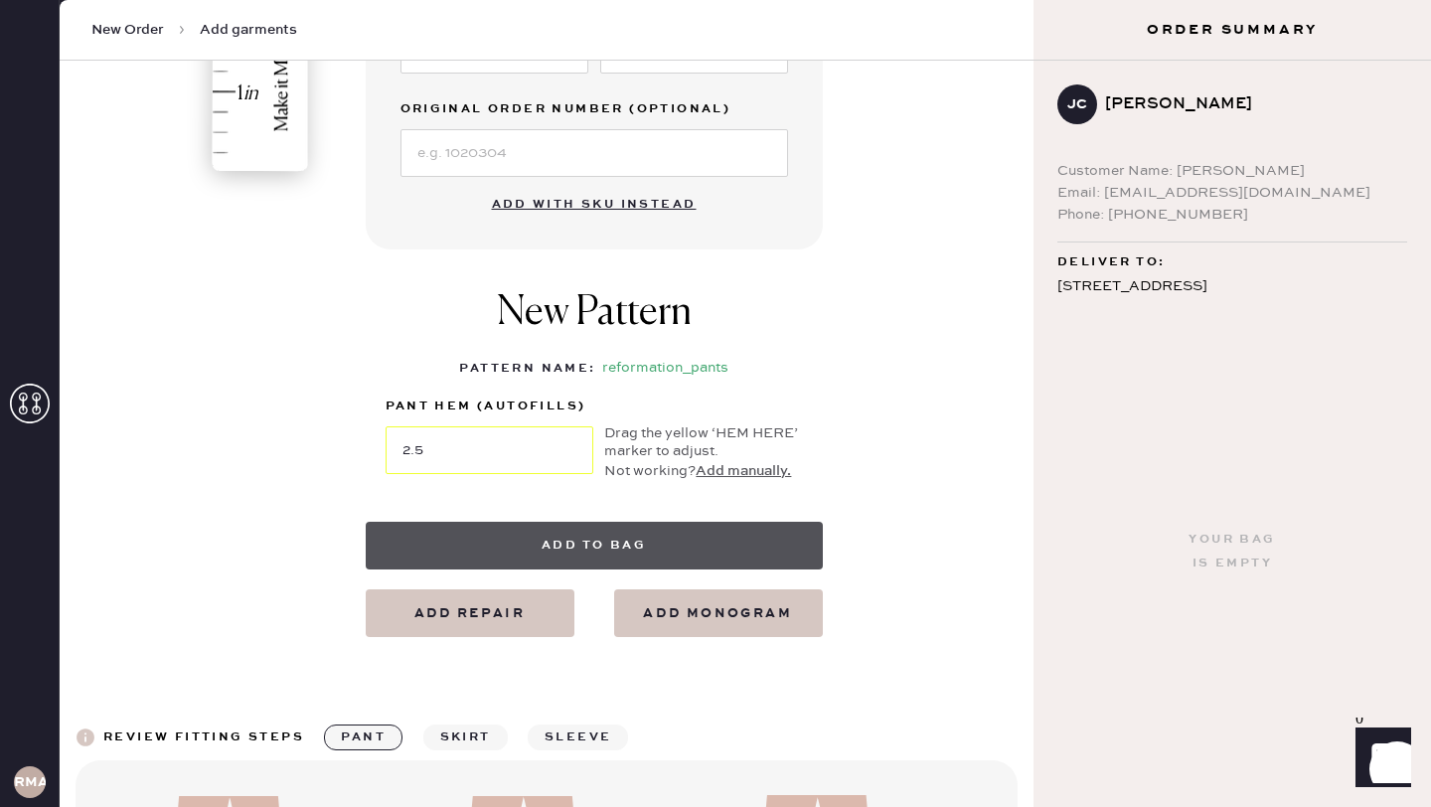
click at [654, 552] on button "Add to bag" at bounding box center [594, 546] width 457 height 48
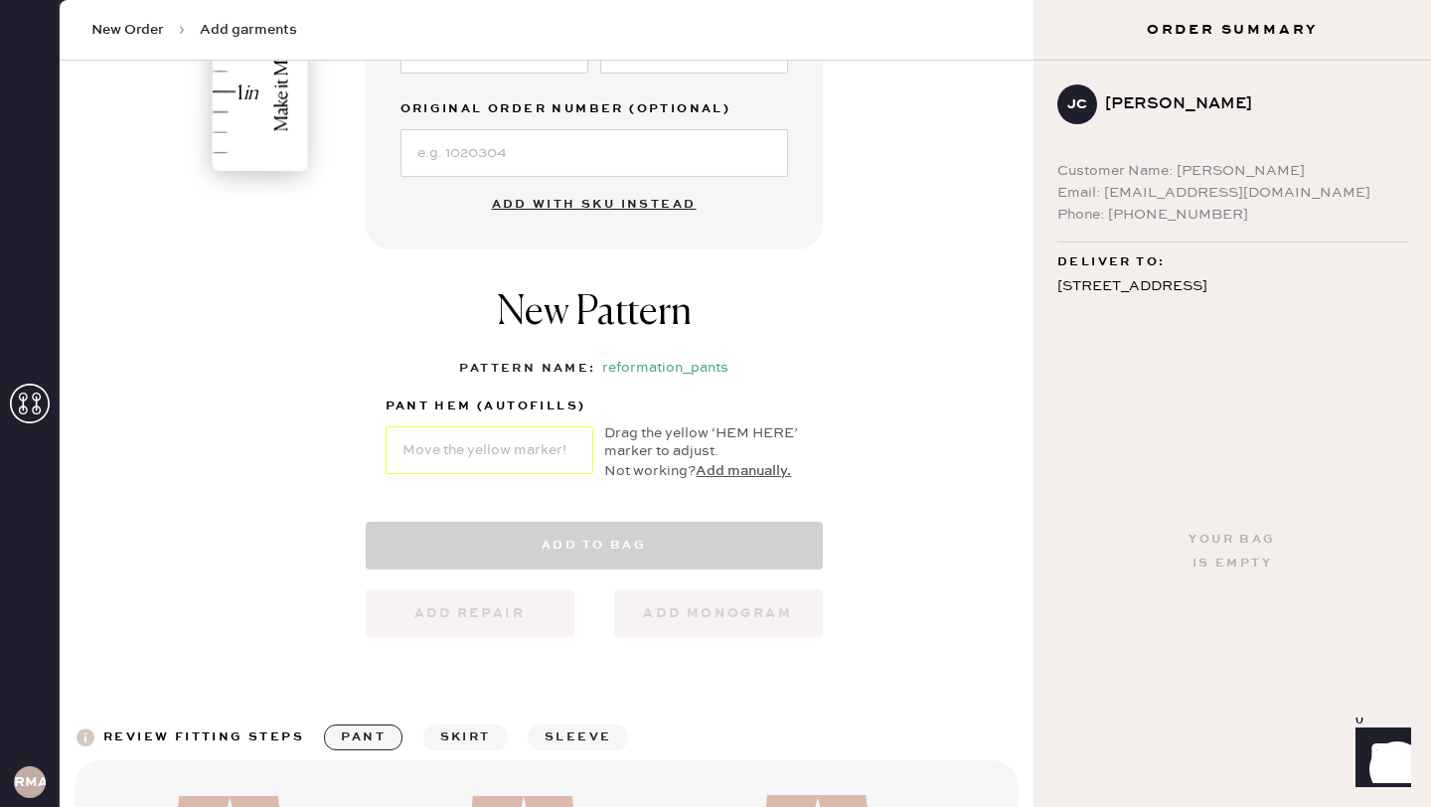
select select "4"
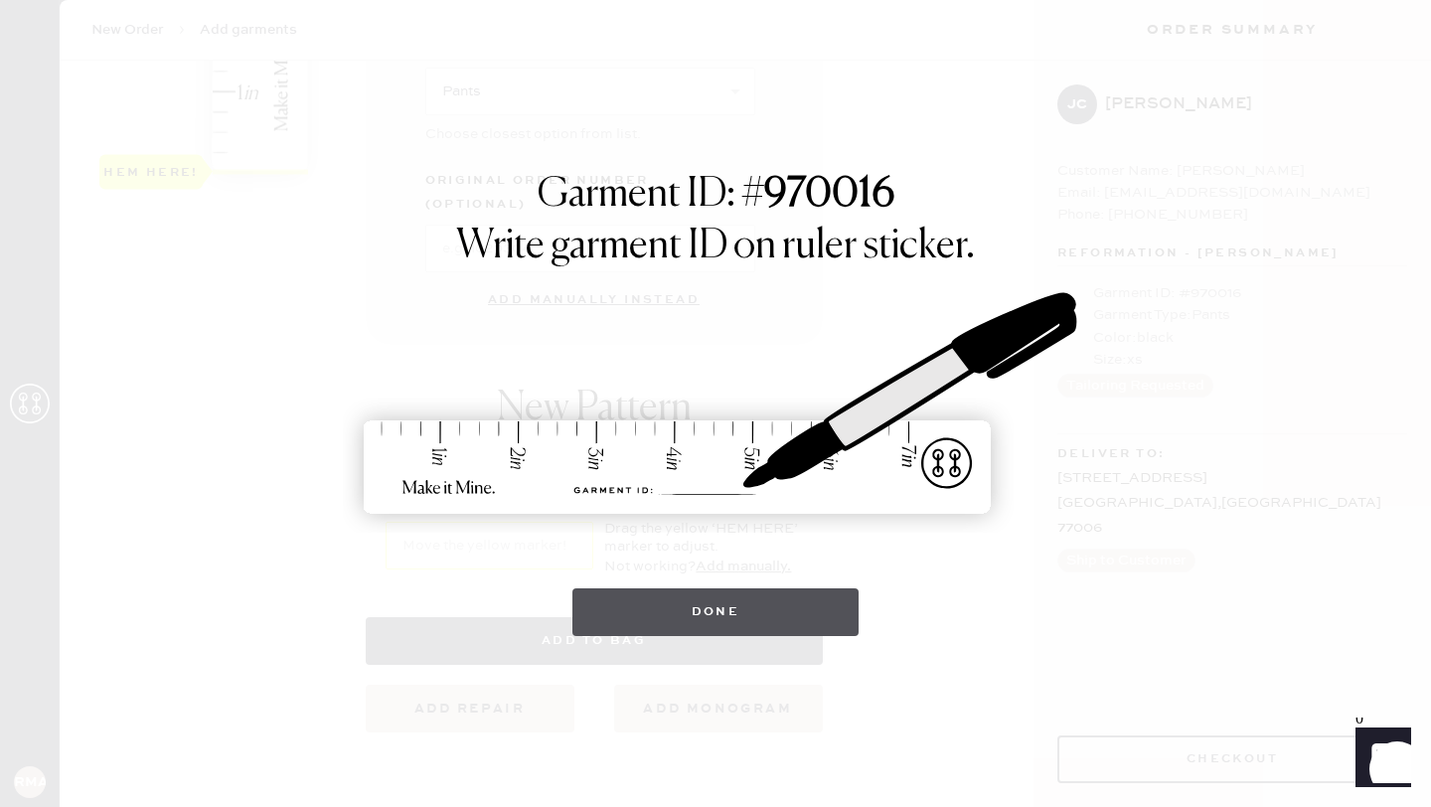
click at [789, 603] on button "Done" at bounding box center [715, 612] width 287 height 48
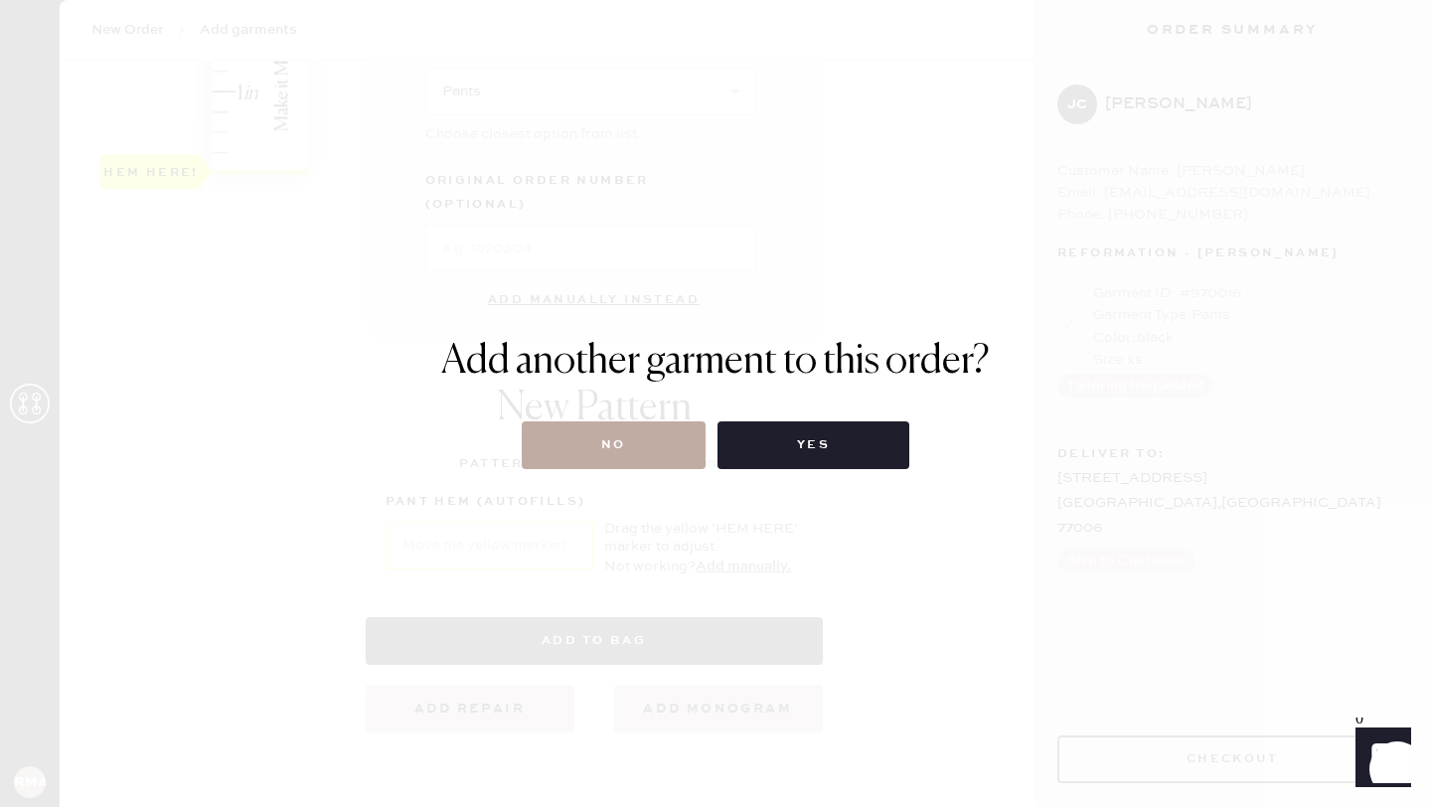
click at [650, 420] on div "Add another garment to this order? No Yes" at bounding box center [715, 403] width 549 height 131
click at [639, 438] on button "No" at bounding box center [614, 445] width 184 height 48
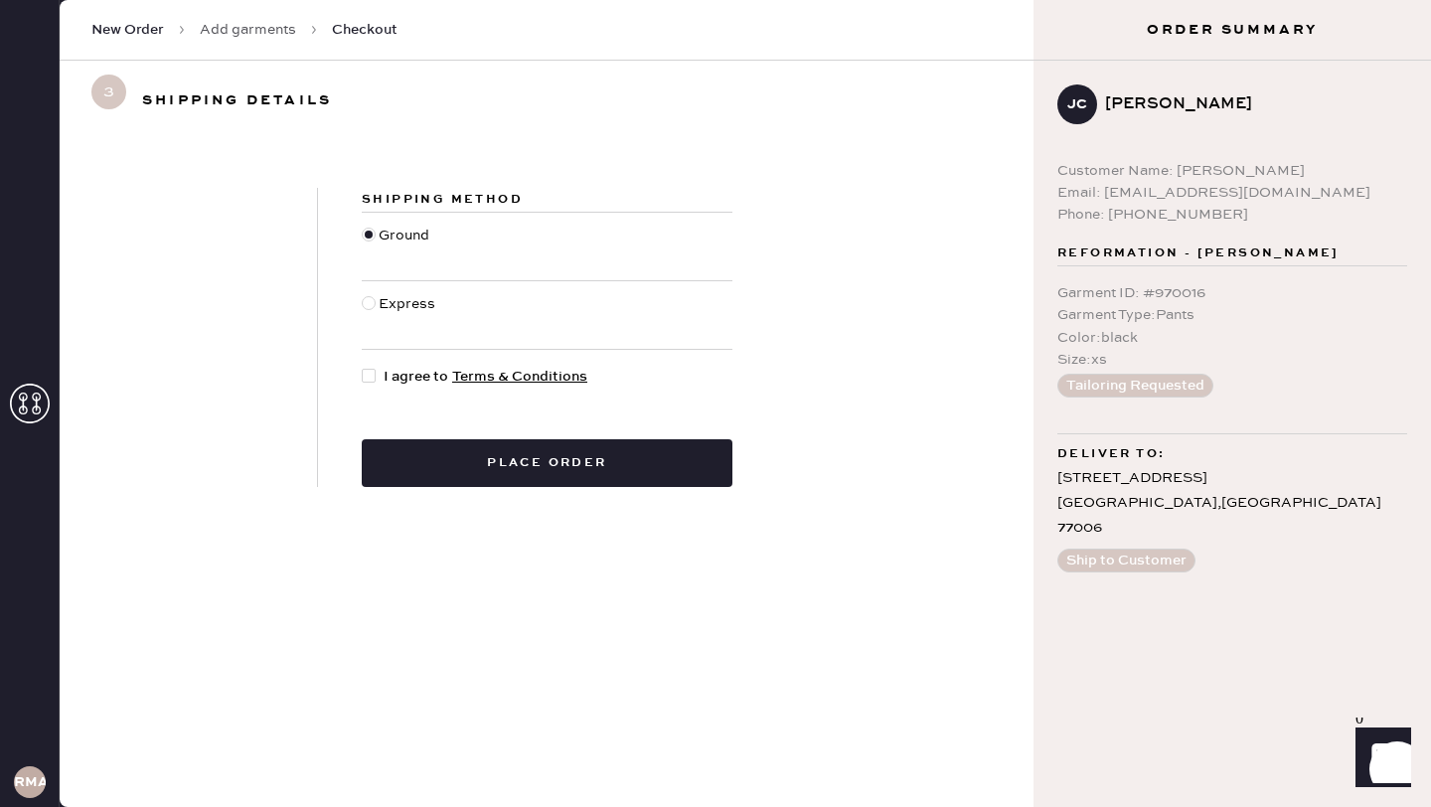
click at [377, 375] on div at bounding box center [373, 377] width 22 height 22
click at [363, 367] on input "I agree to Terms & Conditions" at bounding box center [362, 366] width 1 height 1
checkbox input "true"
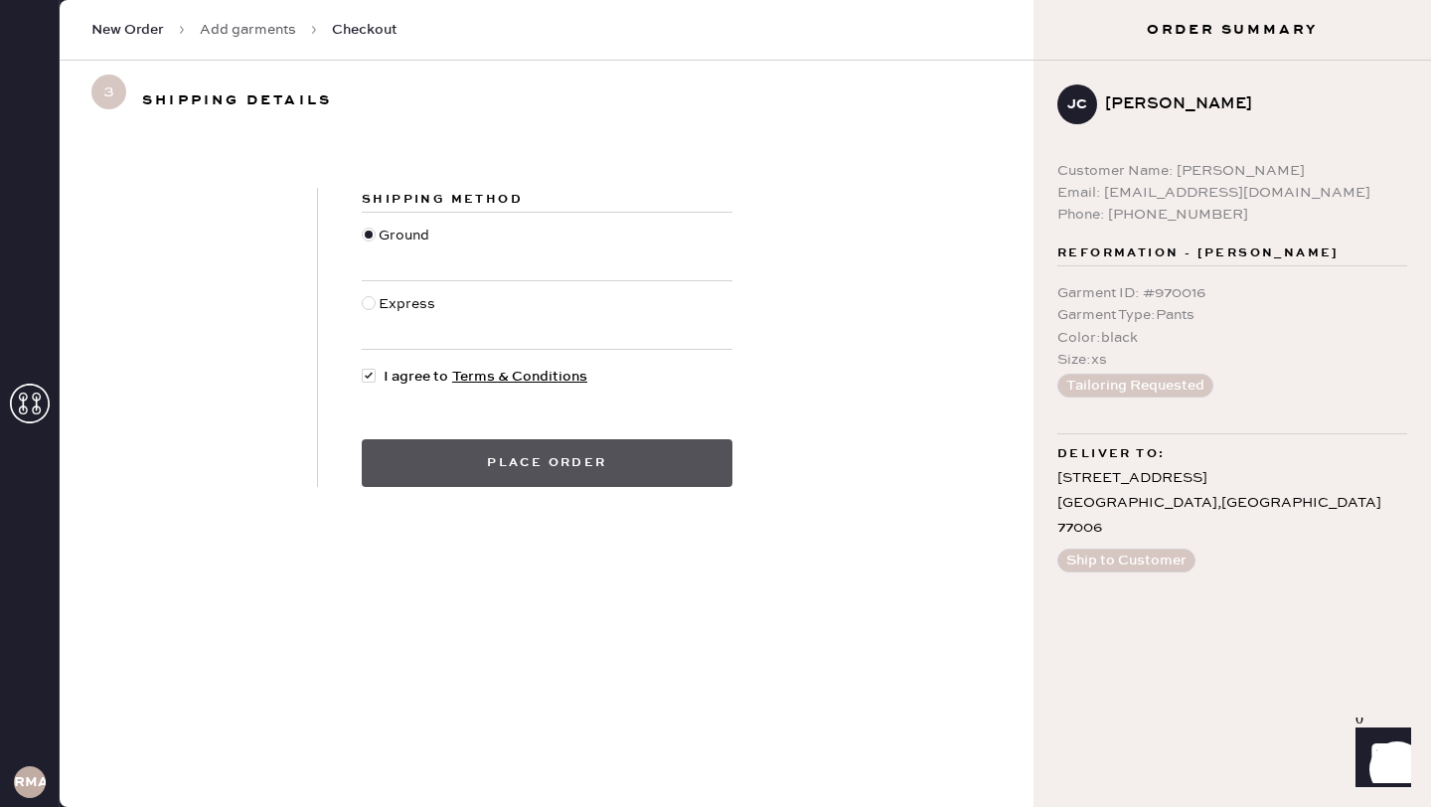
click at [464, 442] on button "Place order" at bounding box center [547, 463] width 371 height 48
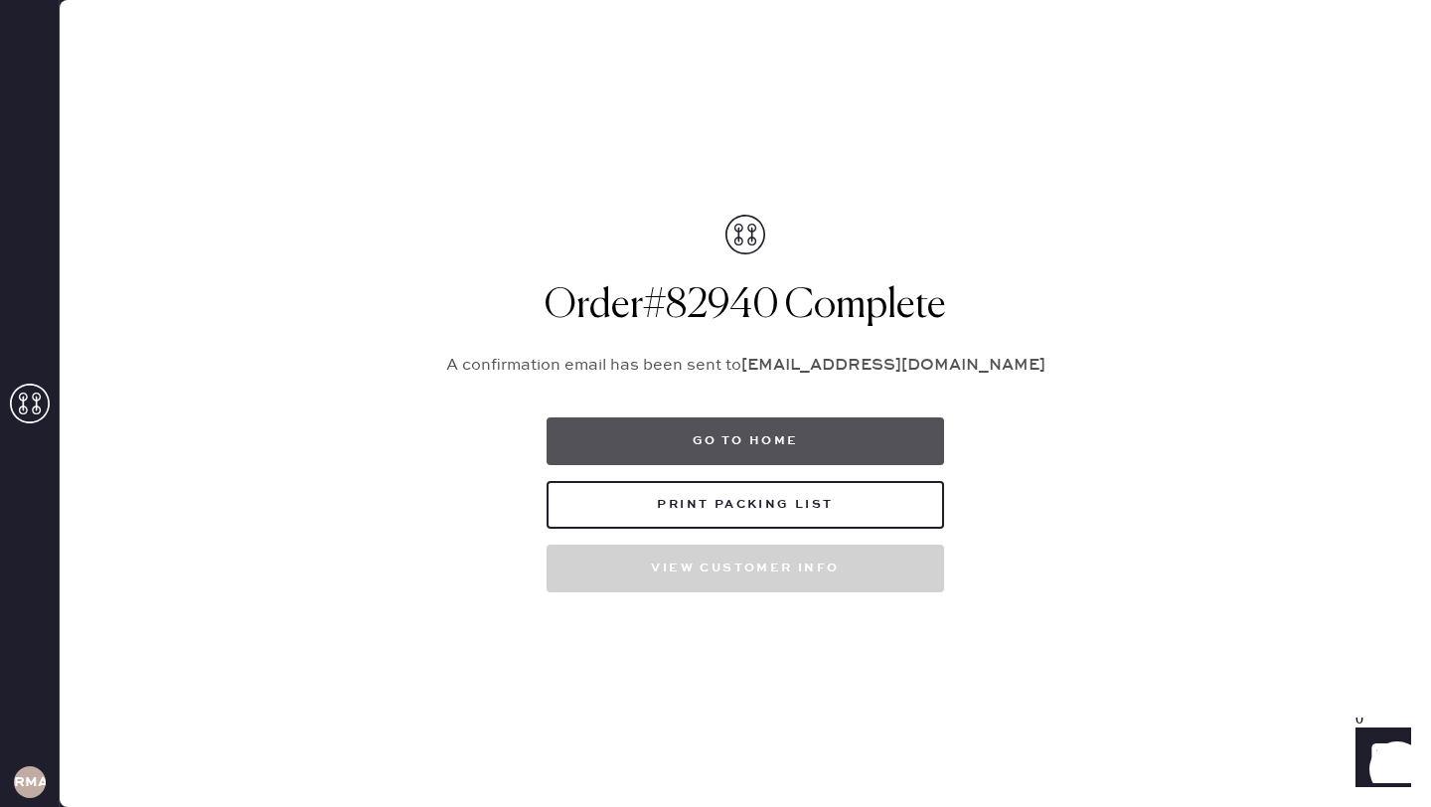
click at [762, 441] on button "Go to home" at bounding box center [745, 441] width 397 height 48
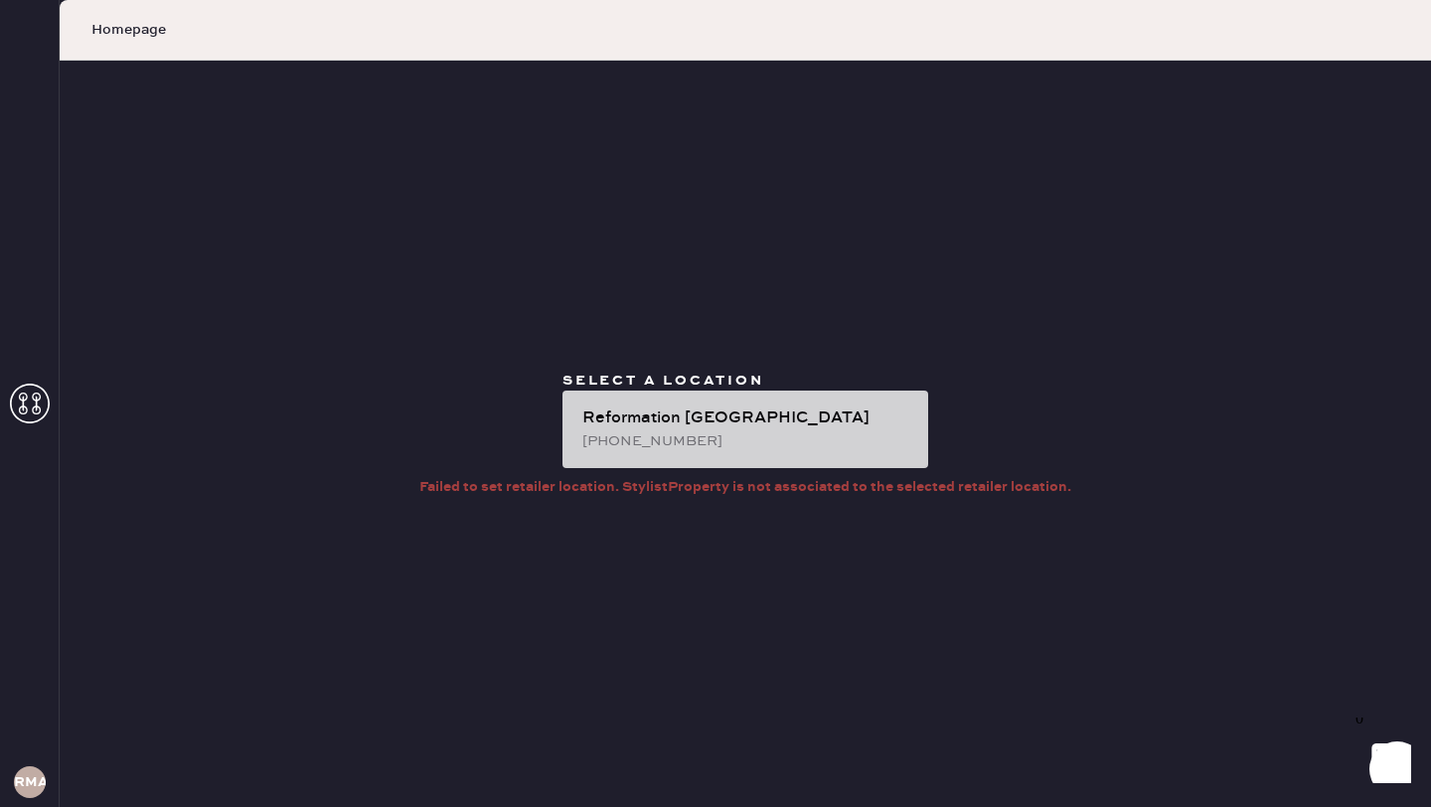
click at [706, 456] on div "Reformation Montrose (254) 203-7349" at bounding box center [745, 430] width 366 height 78
click at [617, 409] on div "Reformation [GEOGRAPHIC_DATA]" at bounding box center [747, 418] width 330 height 24
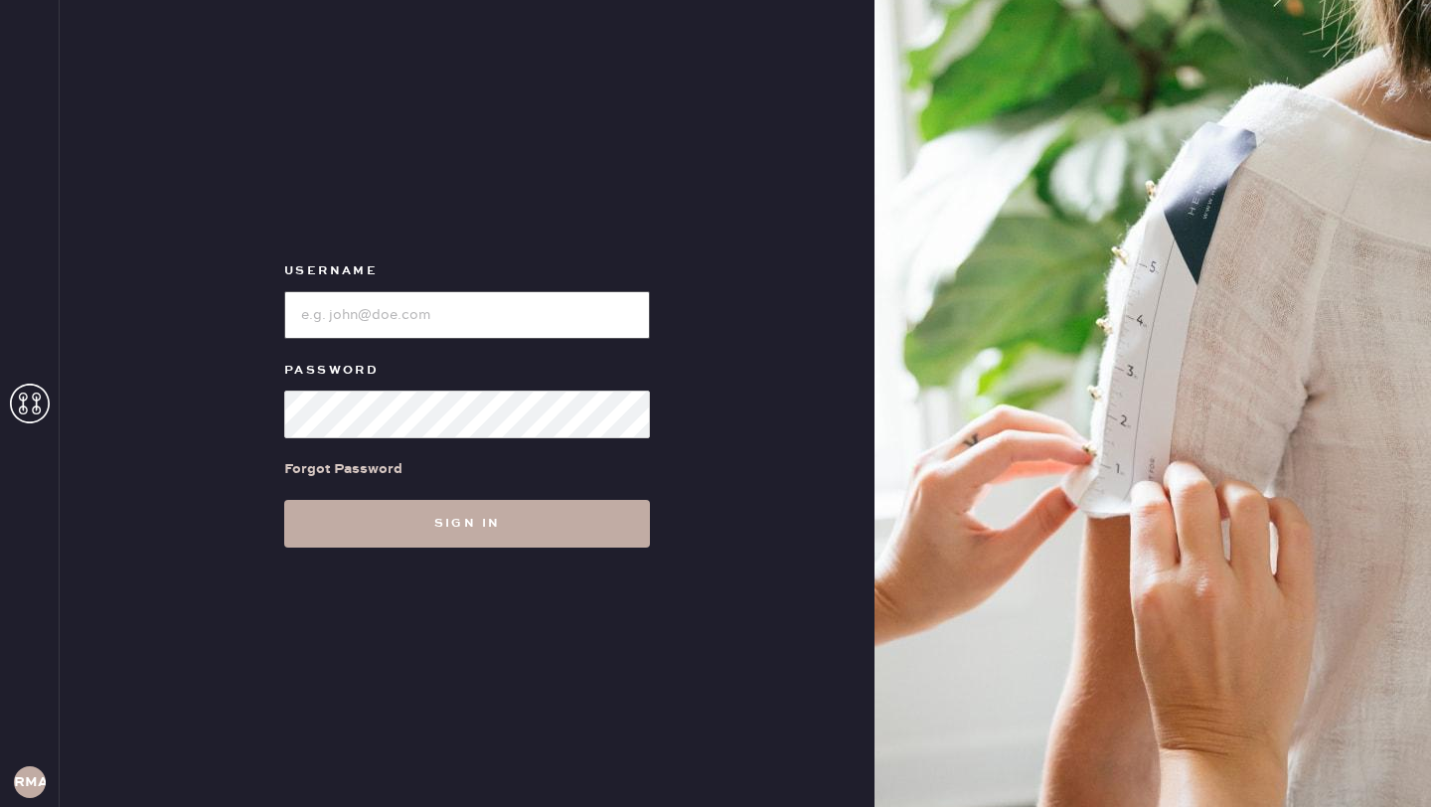
type input "ReformationMontrose"
click at [453, 530] on button "Sign in" at bounding box center [467, 524] width 366 height 48
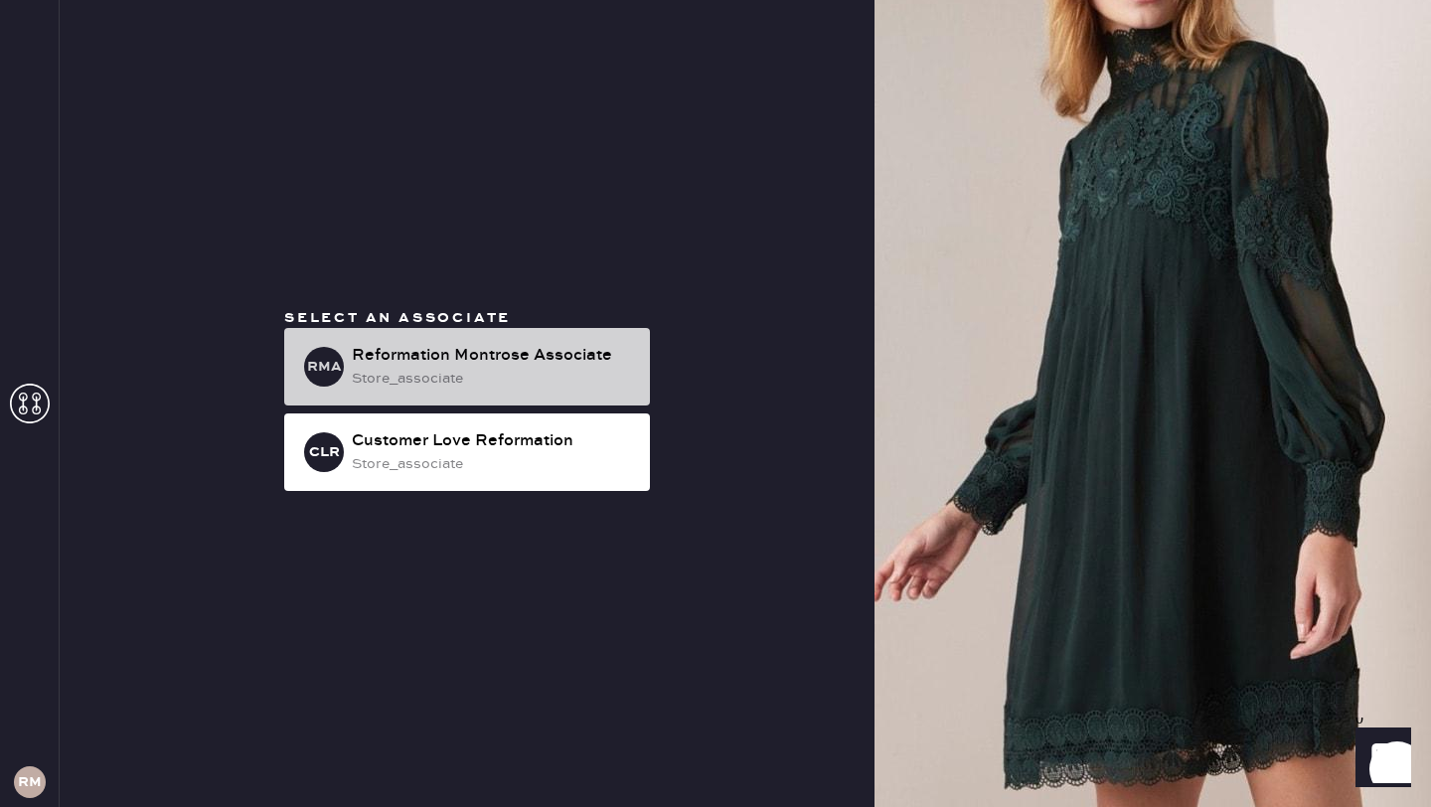
click at [477, 367] on div "Reformation Montrose Associate" at bounding box center [493, 356] width 282 height 24
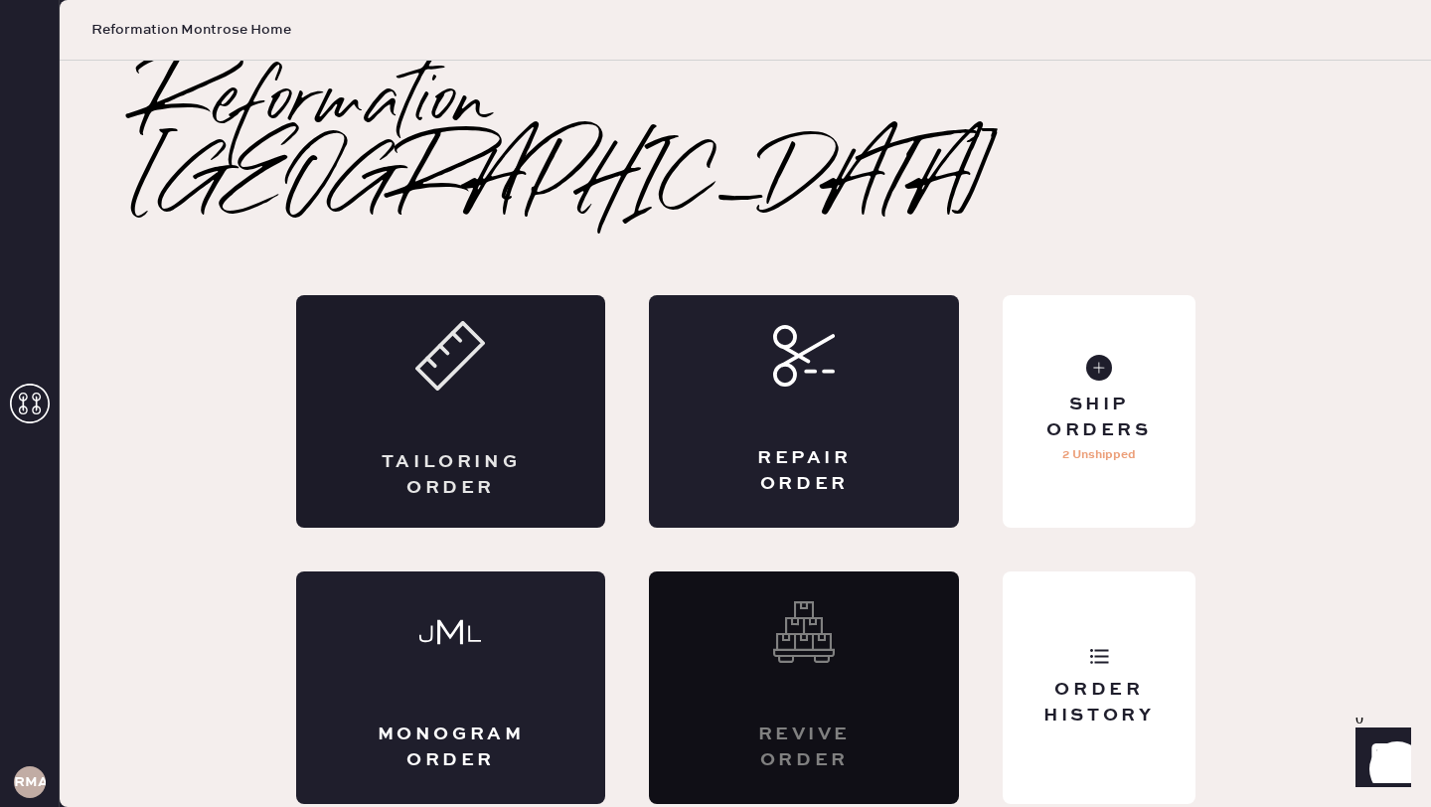
click at [535, 355] on div "Tailoring Order" at bounding box center [451, 411] width 310 height 233
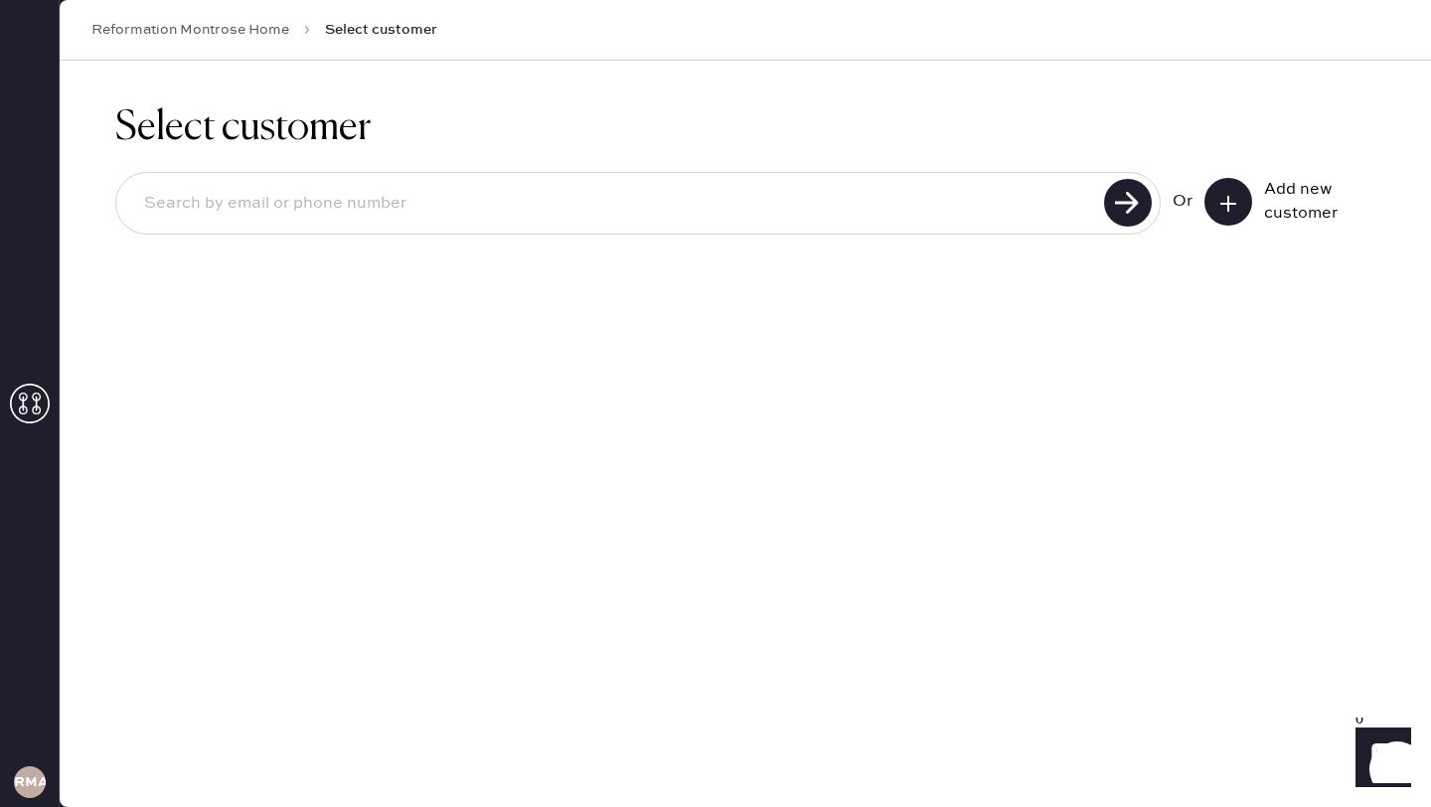
click at [592, 199] on input at bounding box center [613, 204] width 970 height 46
type input "[EMAIL_ADDRESS][DOMAIN_NAME]"
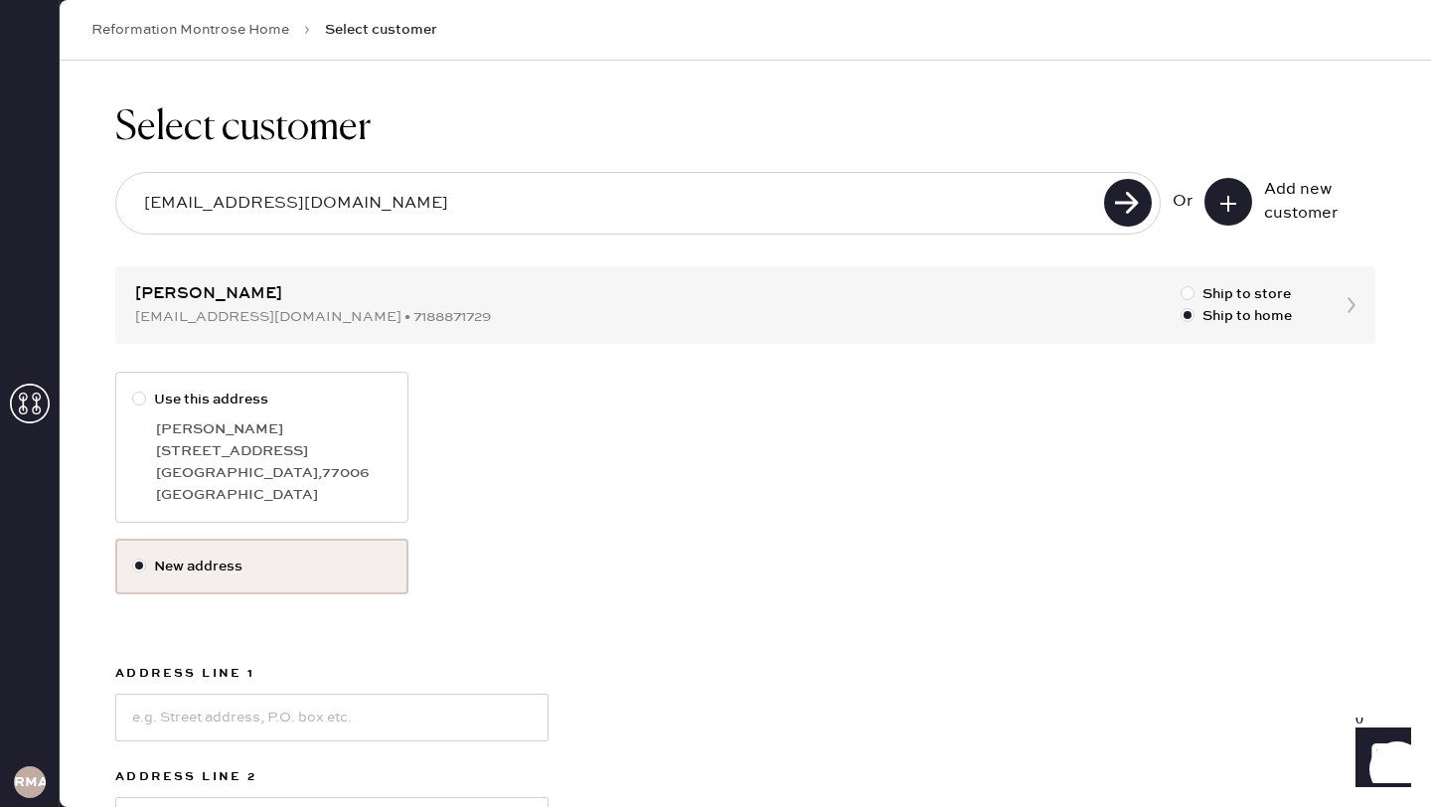
click at [252, 461] on div "[STREET_ADDRESS]" at bounding box center [274, 451] width 236 height 22
click at [133, 390] on input "Use this address" at bounding box center [132, 389] width 1 height 1
radio input "true"
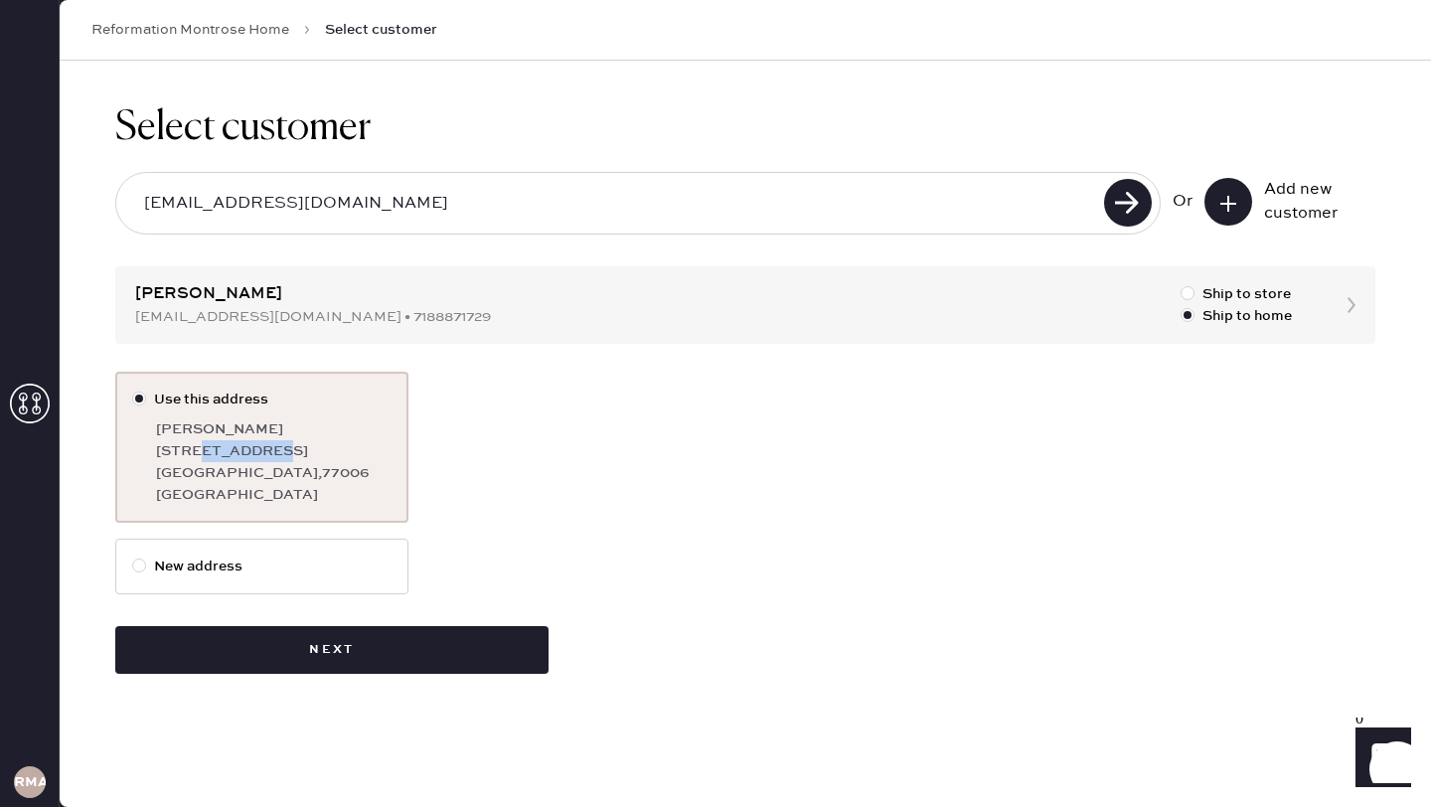
click at [252, 461] on div "[STREET_ADDRESS]" at bounding box center [274, 451] width 236 height 22
click at [133, 390] on input "Use this address" at bounding box center [132, 389] width 1 height 1
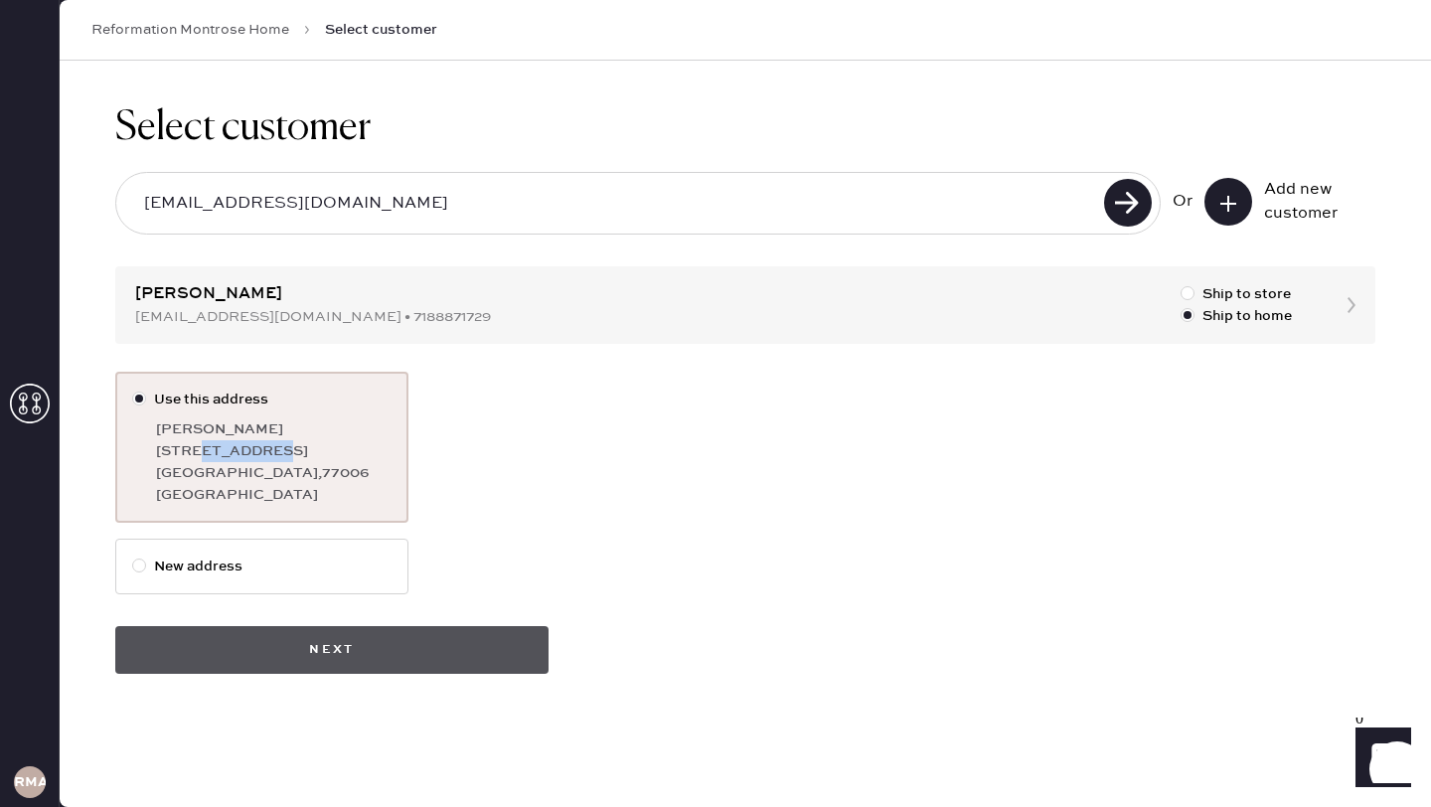
click at [420, 660] on button "Next" at bounding box center [331, 650] width 433 height 48
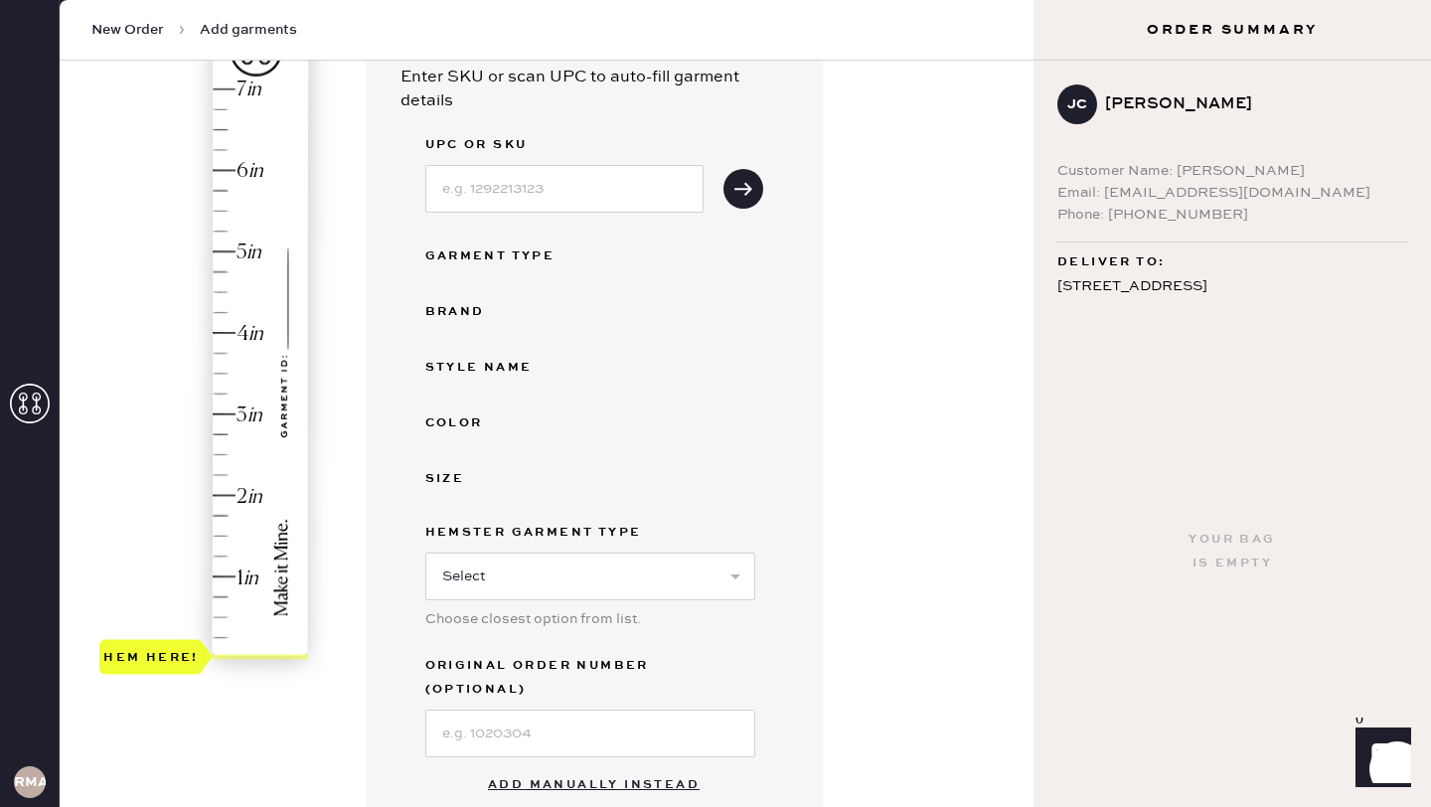
scroll to position [216, 0]
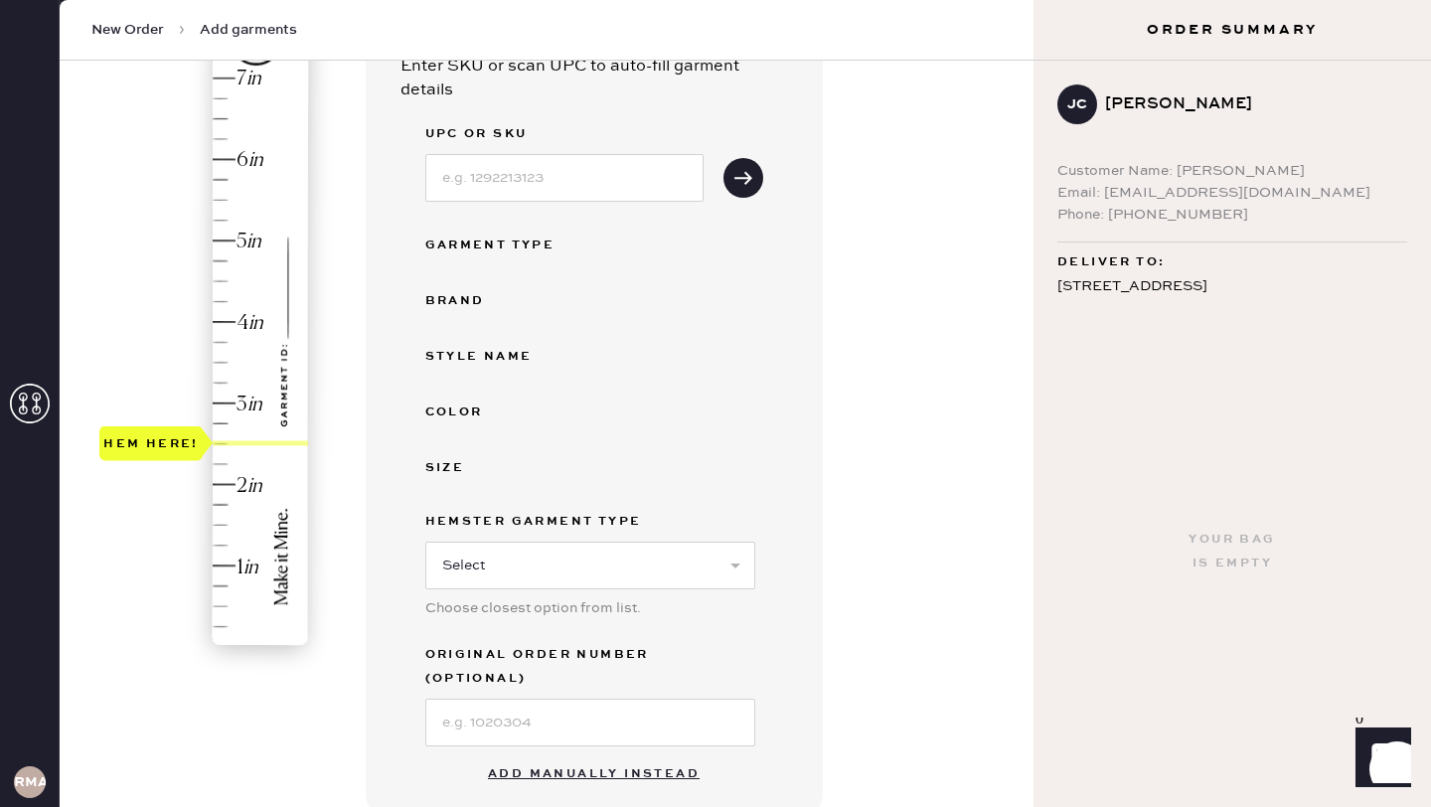
drag, startPoint x: 236, startPoint y: 650, endPoint x: 231, endPoint y: 450, distance: 199.8
click at [231, 449] on div "Hem here!" at bounding box center [205, 363] width 212 height 586
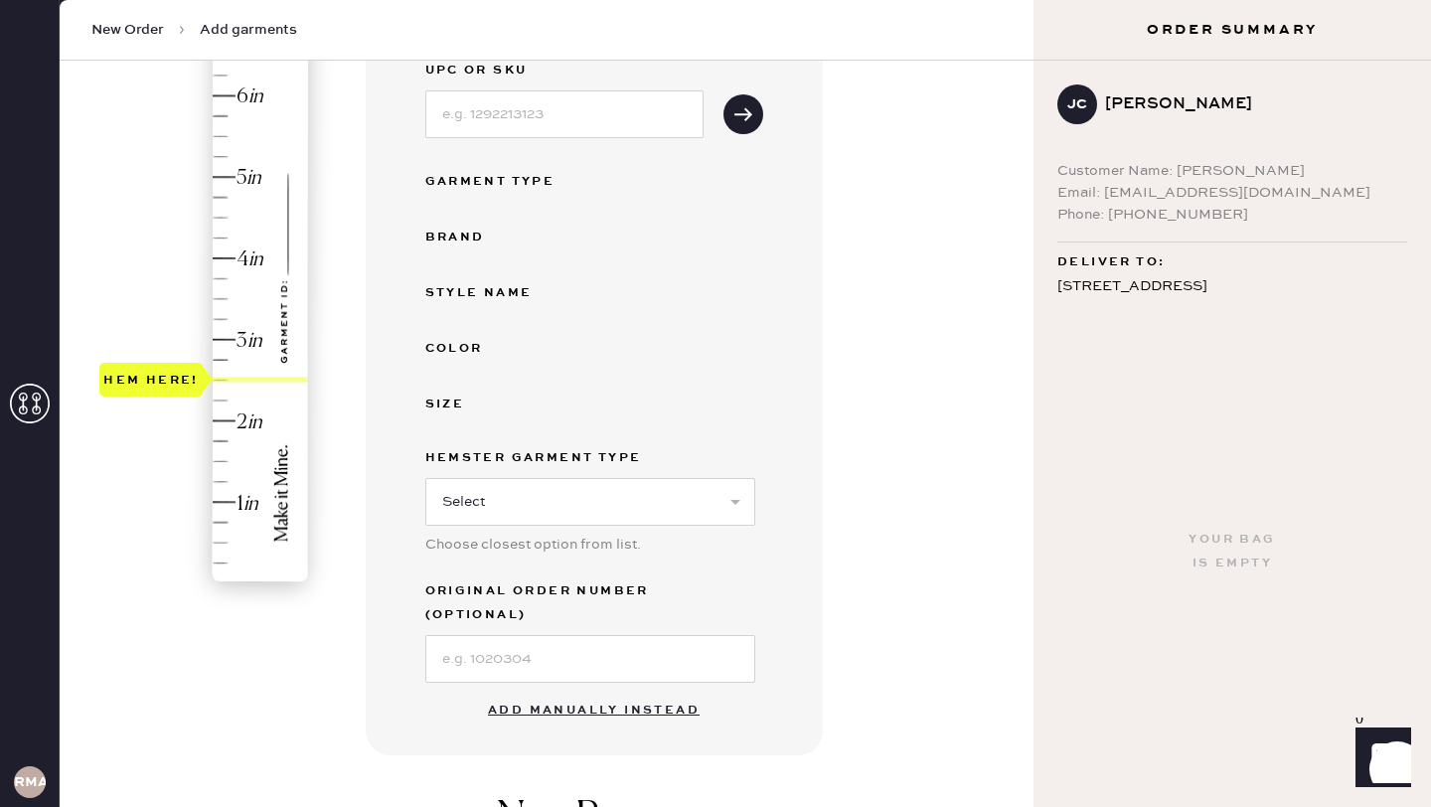
scroll to position [334, 0]
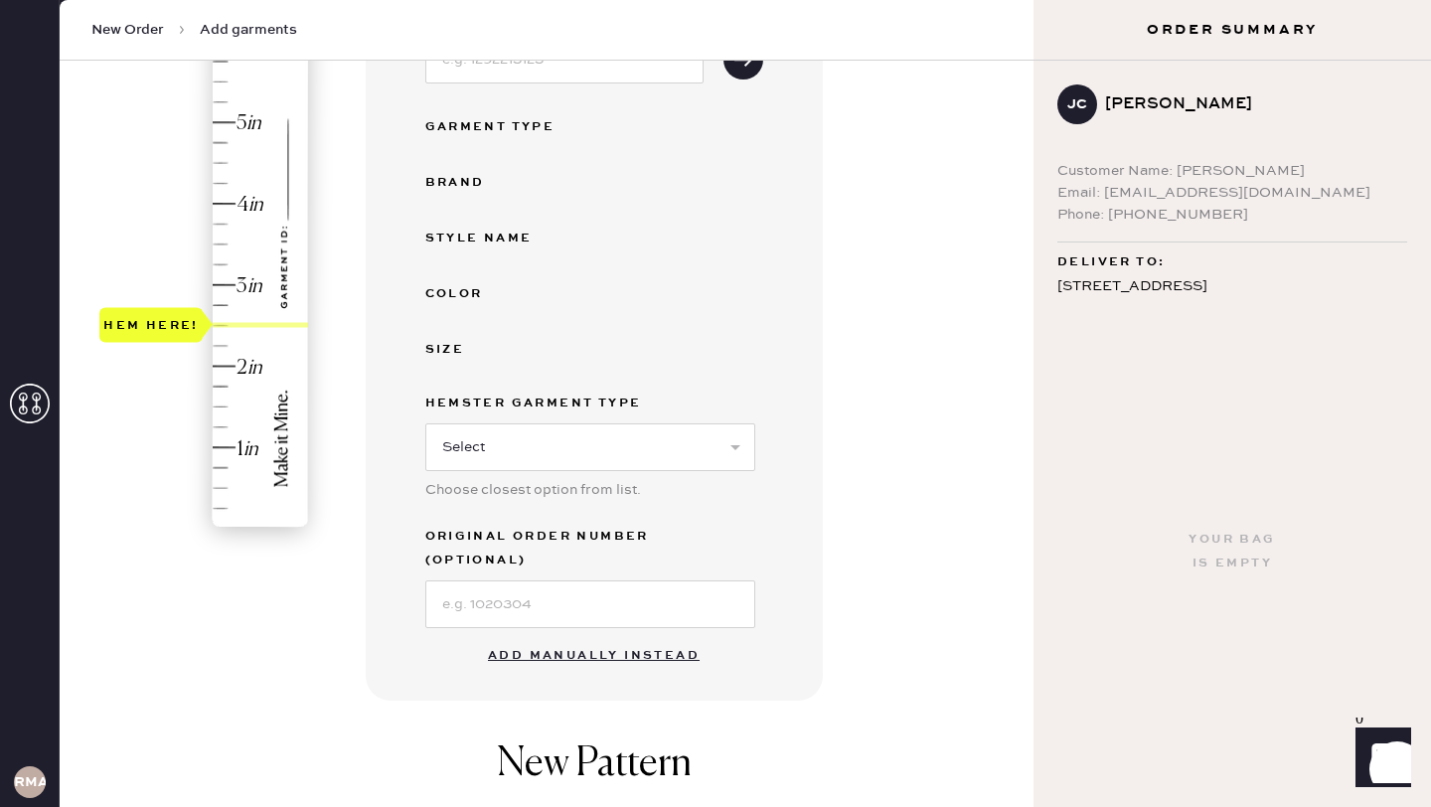
click at [598, 636] on button "Add manually instead" at bounding box center [594, 656] width 236 height 40
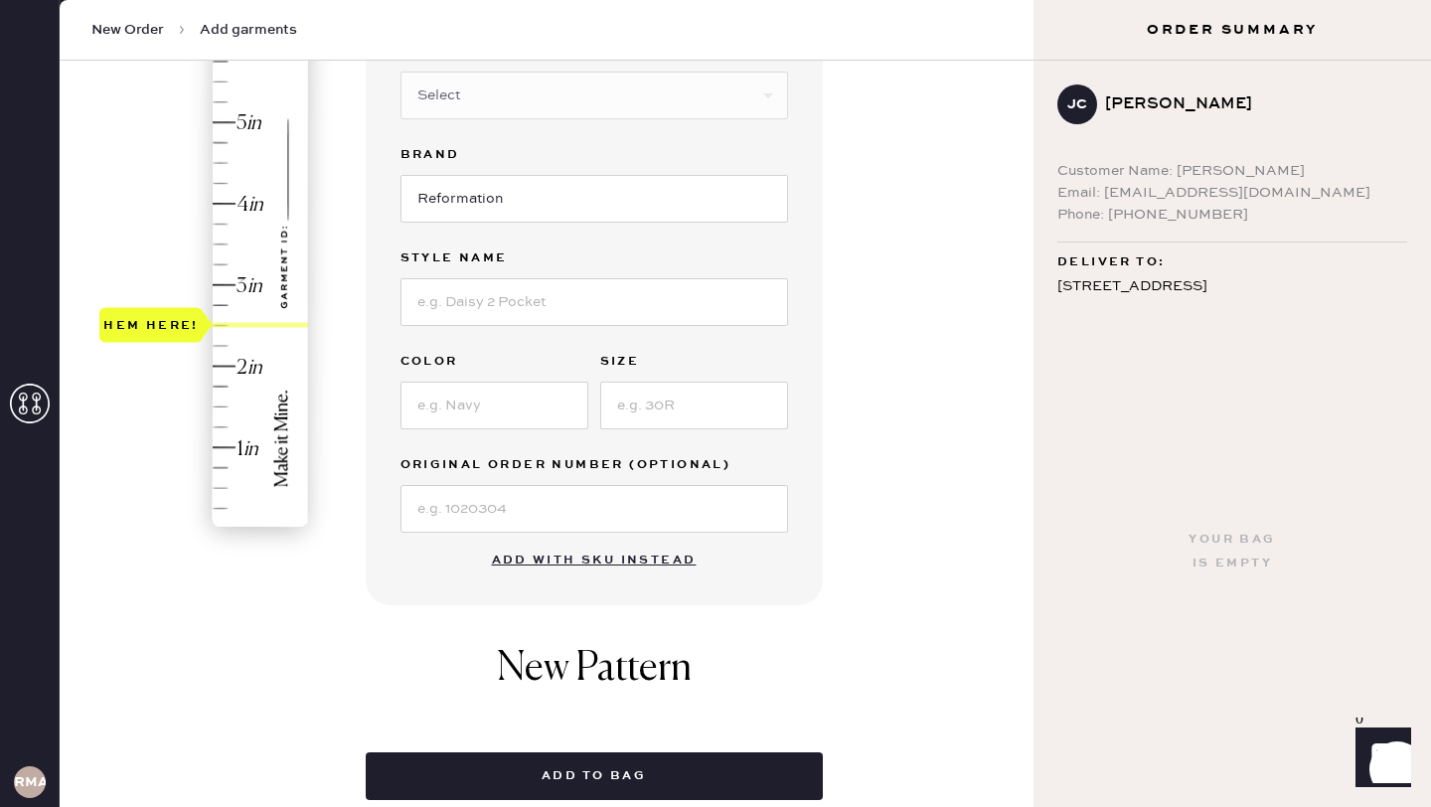
scroll to position [64, 0]
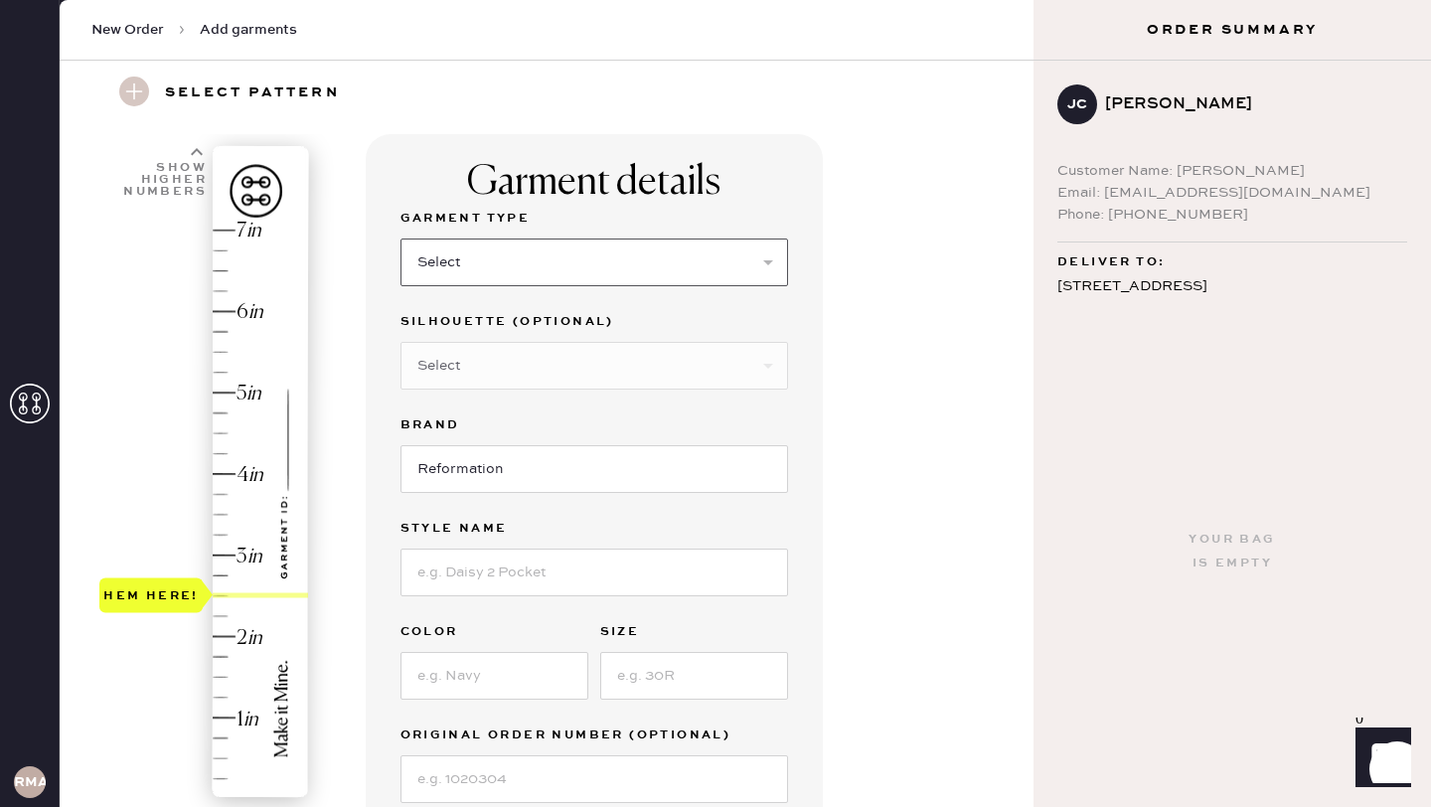
click at [498, 257] on select "Select Basic Skirt Jeans Leggings Pants Shorts Basic Sleeved Dress Basic Sleeve…" at bounding box center [594, 262] width 388 height 48
select select "4"
click at [400, 238] on select "Select Basic Skirt Jeans Leggings Pants Shorts Basic Sleeved Dress Basic Sleeve…" at bounding box center [594, 262] width 388 height 48
click at [486, 460] on input "Reformation" at bounding box center [594, 469] width 388 height 48
click at [486, 559] on input at bounding box center [594, 573] width 388 height 48
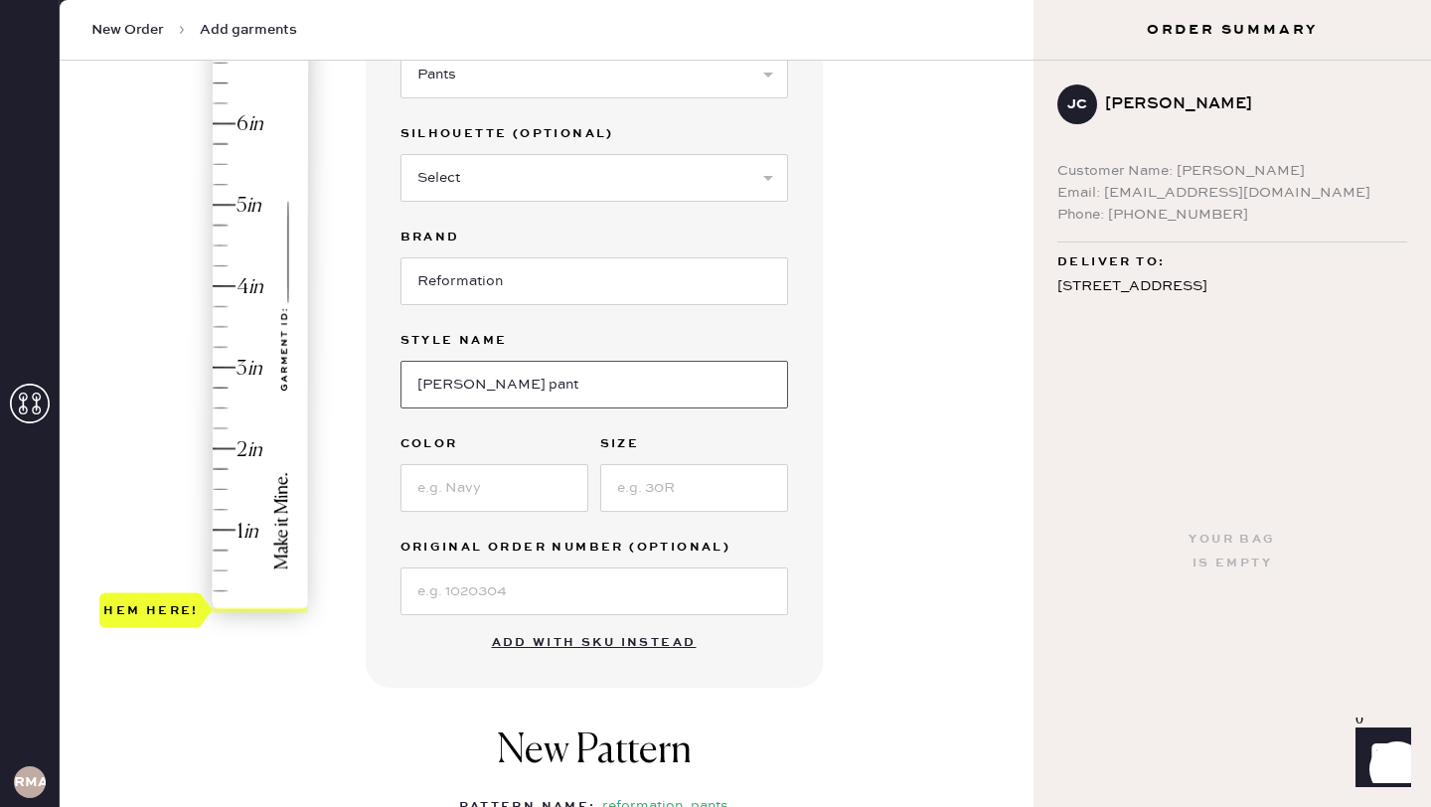
scroll to position [302, 0]
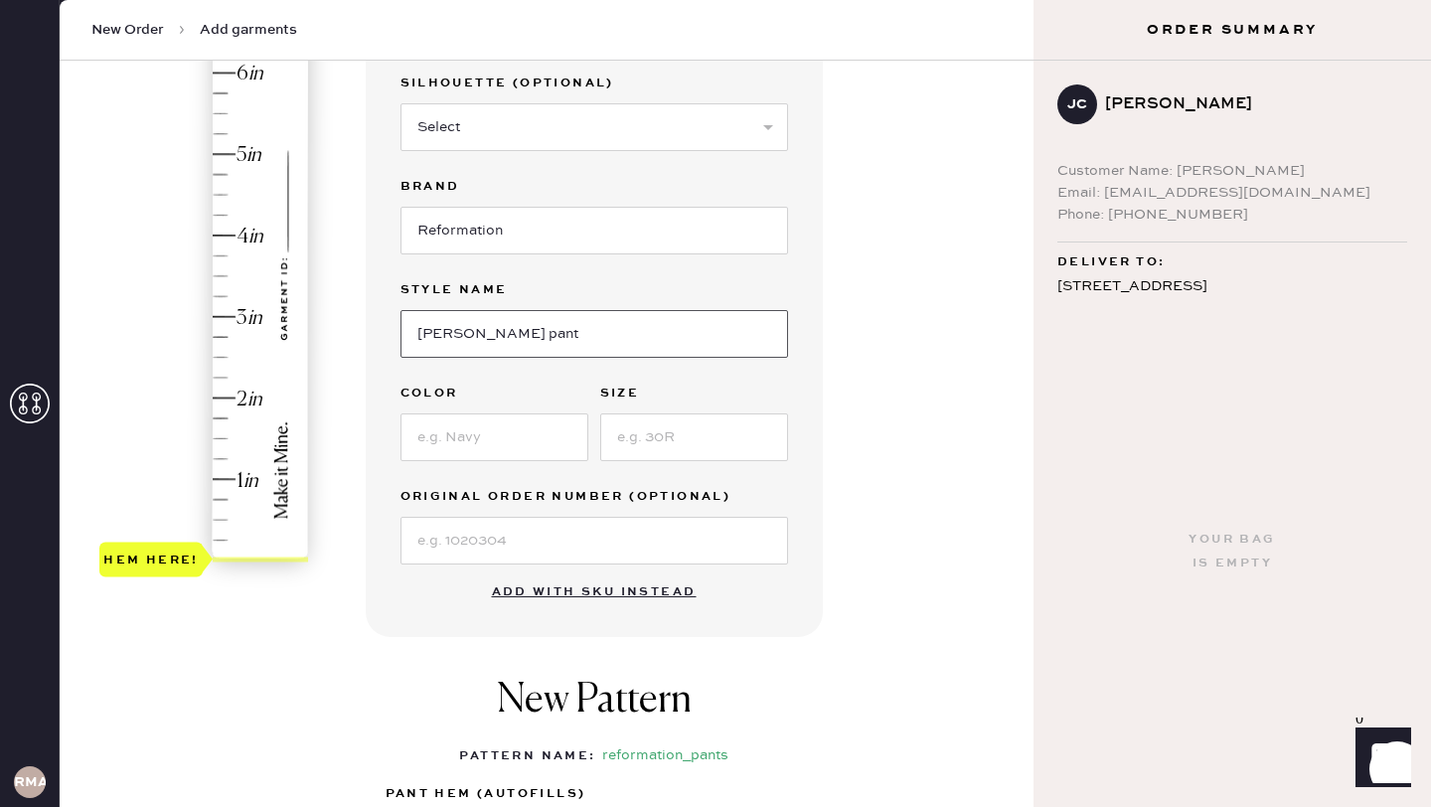
type input "[PERSON_NAME] pant"
click at [482, 445] on input at bounding box center [494, 437] width 188 height 48
type input "black"
click at [685, 433] on input at bounding box center [694, 437] width 188 height 48
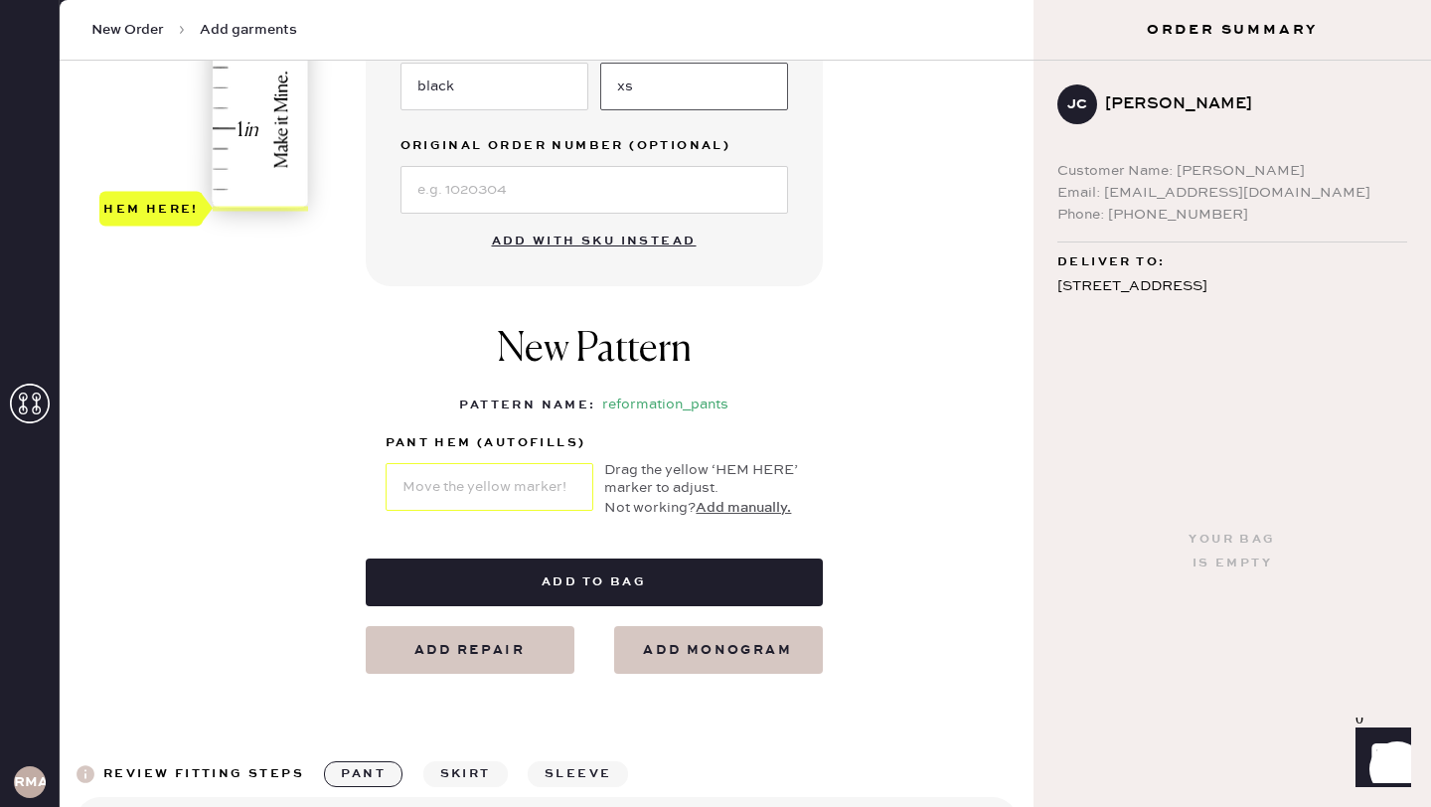
scroll to position [655, 0]
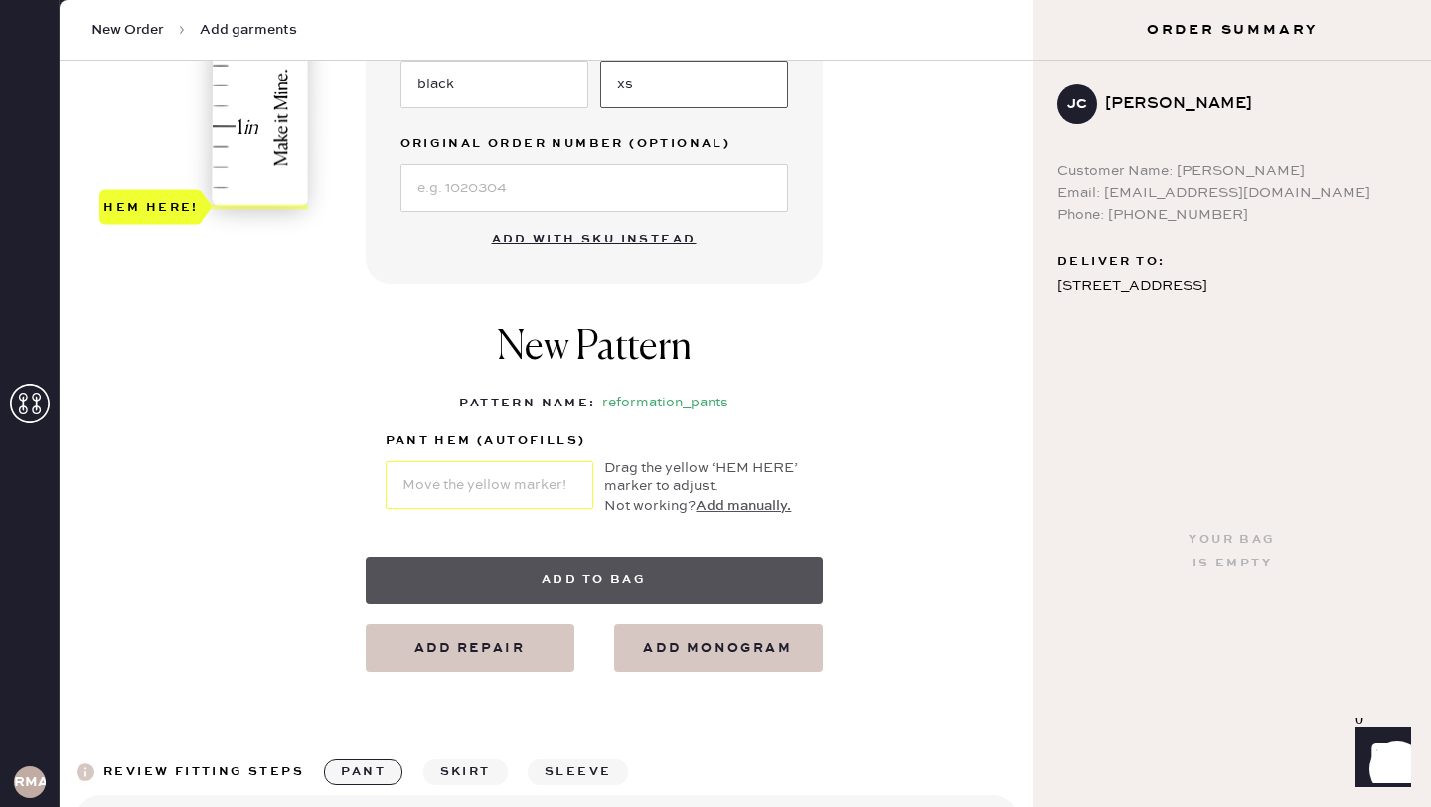
type input "xs"
click at [615, 581] on button "Add to bag" at bounding box center [594, 580] width 457 height 48
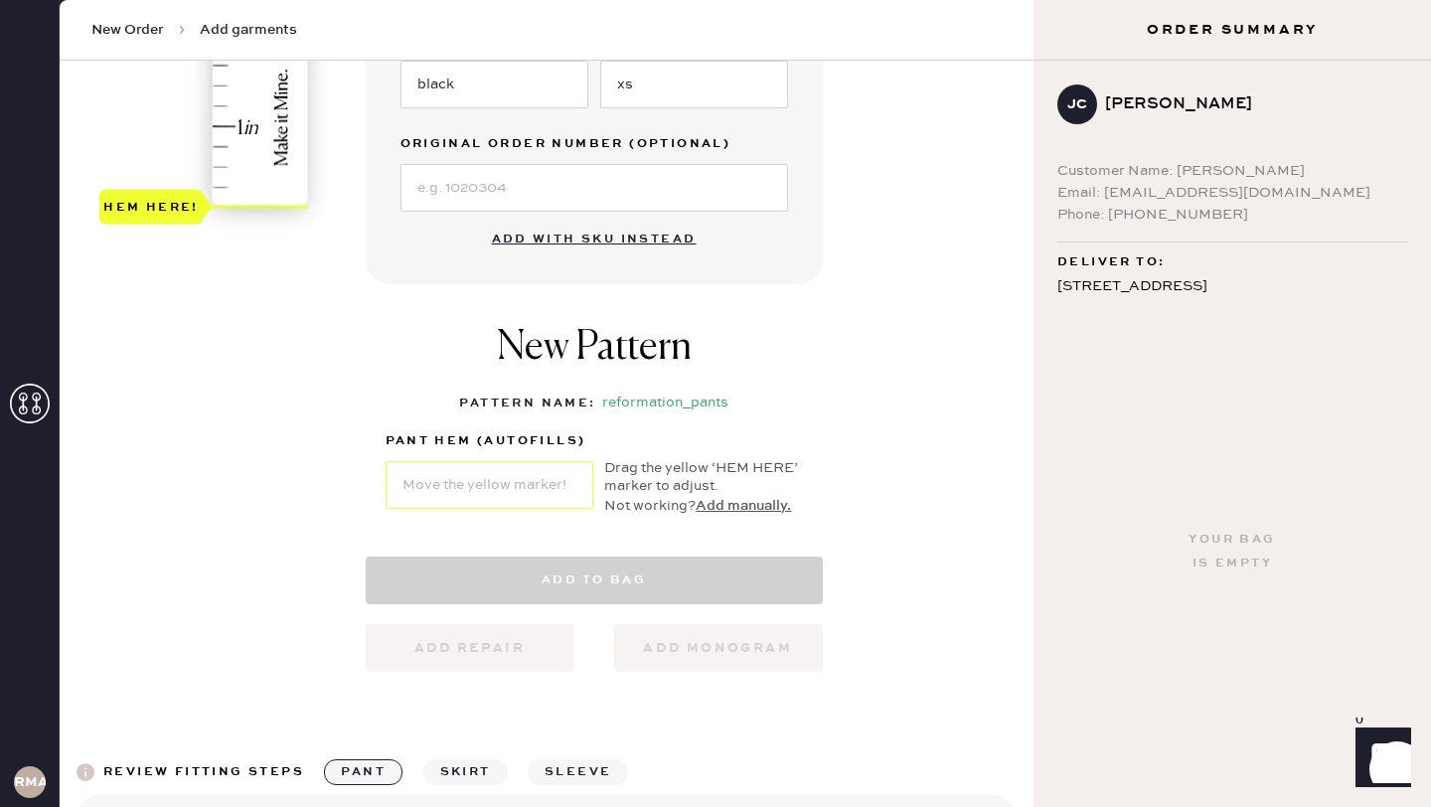
select select "4"
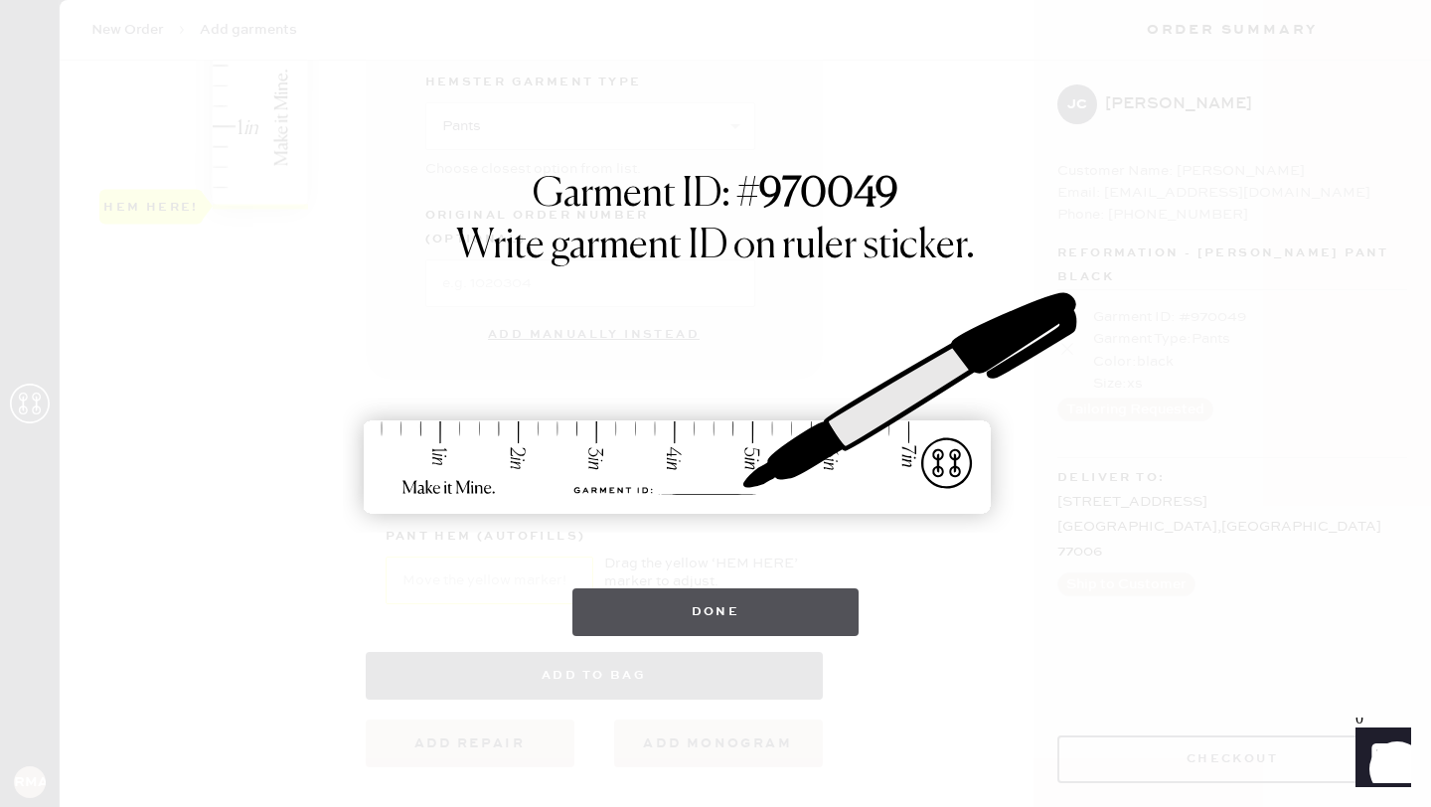
click at [760, 603] on button "Done" at bounding box center [715, 612] width 287 height 48
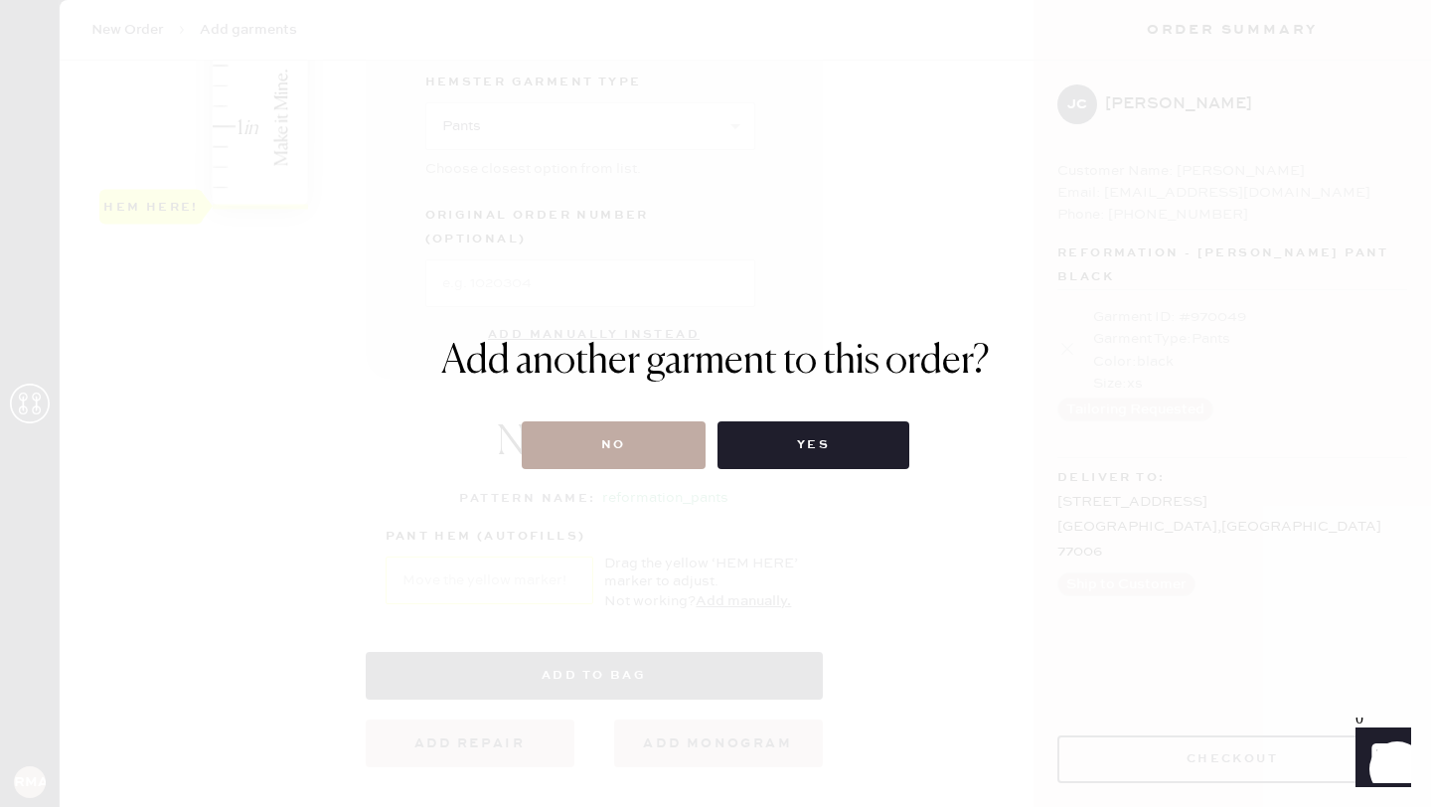
click at [583, 446] on button "No" at bounding box center [614, 445] width 184 height 48
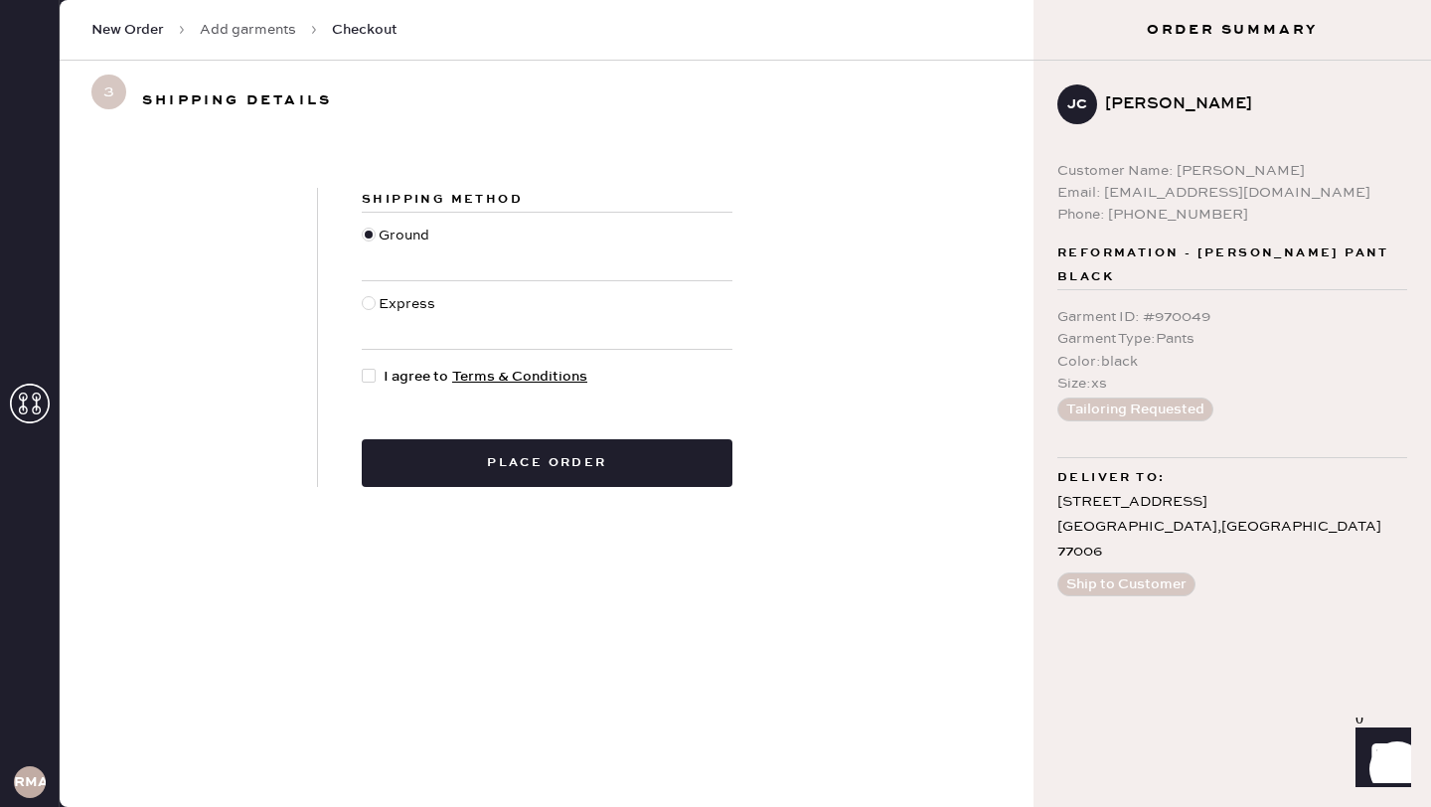
click at [1129, 572] on button "Ship to Customer" at bounding box center [1126, 584] width 138 height 24
click at [1128, 490] on div "[STREET_ADDRESS]" at bounding box center [1232, 528] width 350 height 76
click at [135, 27] on span "New Order" at bounding box center [127, 30] width 73 height 20
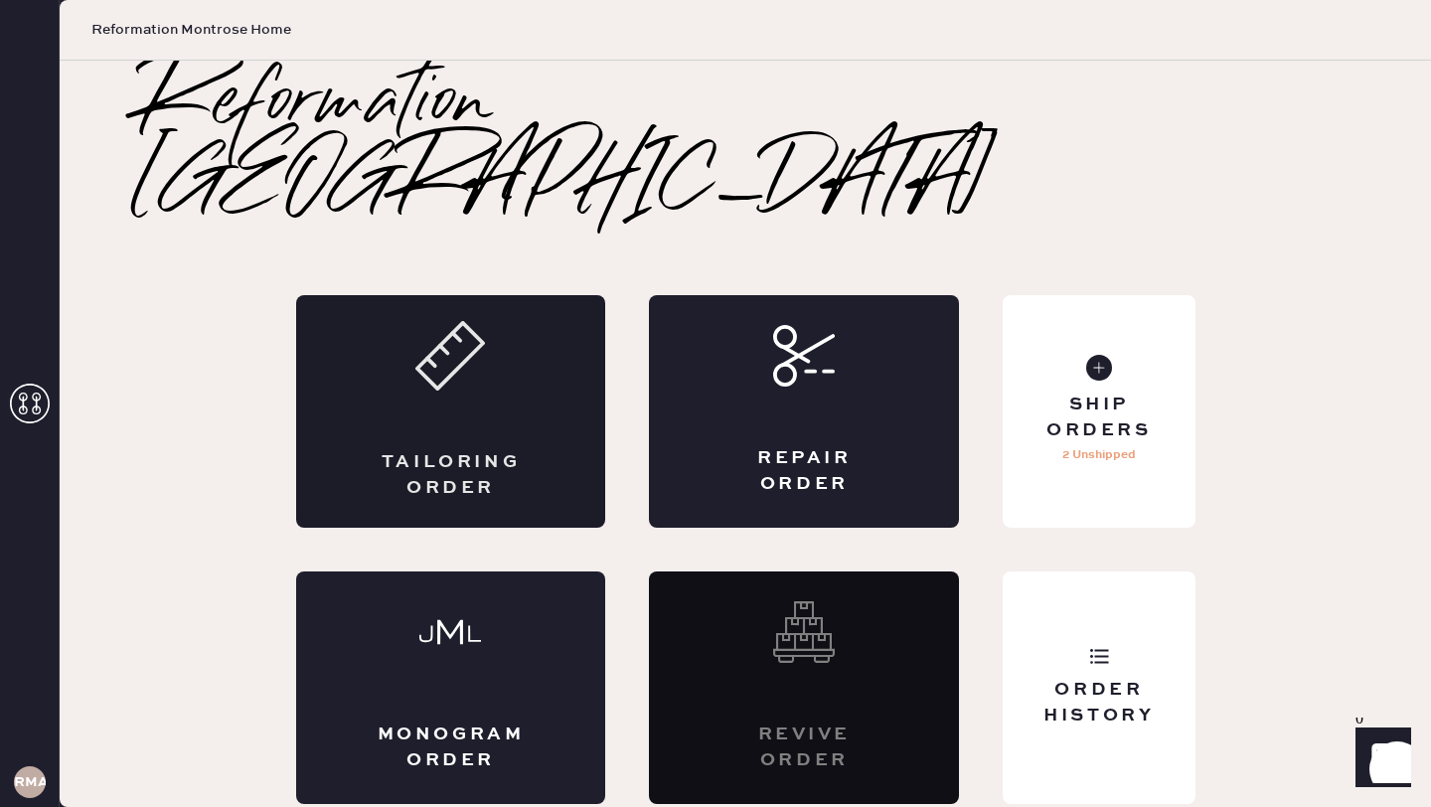
click at [421, 398] on div "Tailoring Order" at bounding box center [451, 411] width 310 height 233
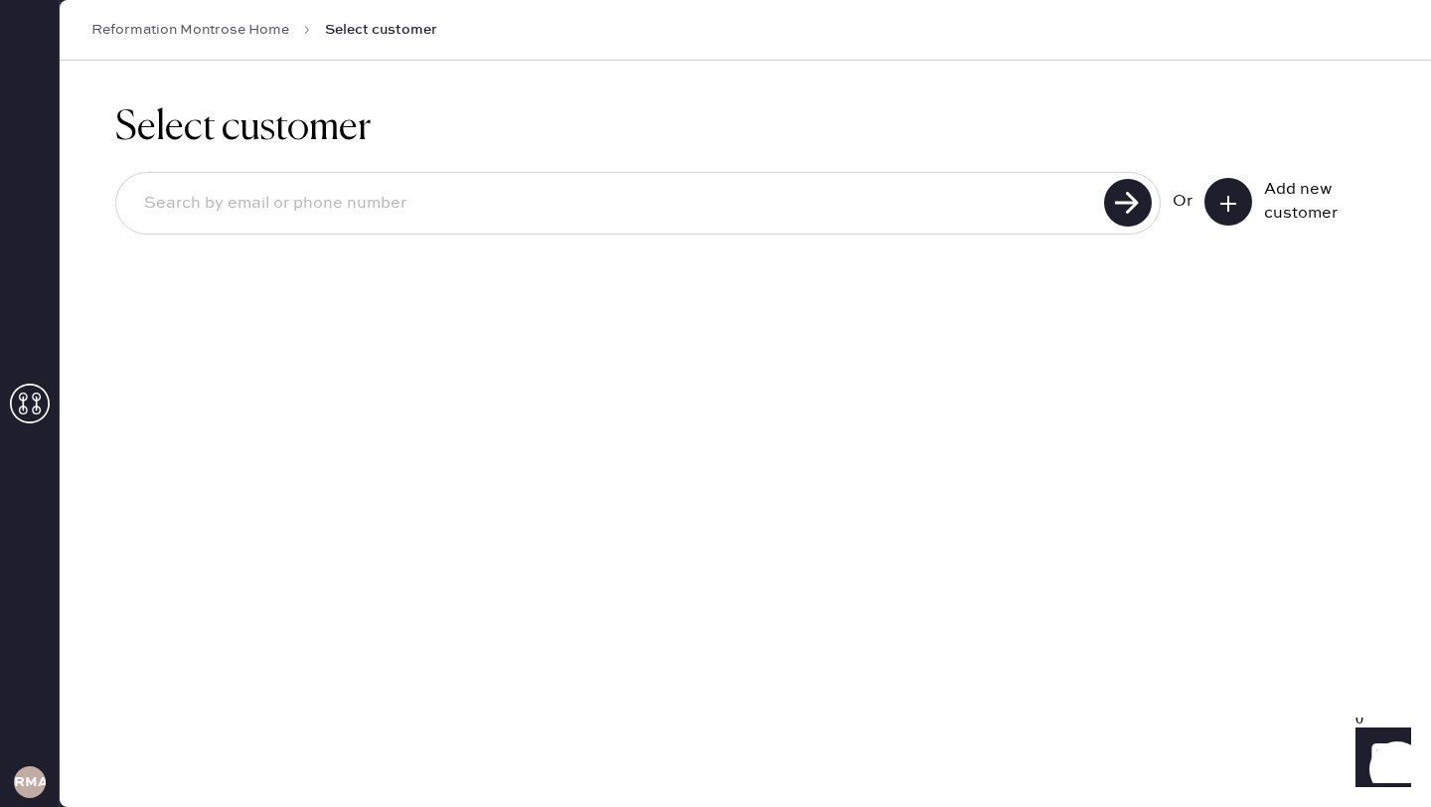
click at [654, 226] on input at bounding box center [613, 204] width 970 height 46
type input "[EMAIL_ADDRESS][DOMAIN_NAME]"
click at [1133, 187] on use at bounding box center [1128, 203] width 48 height 48
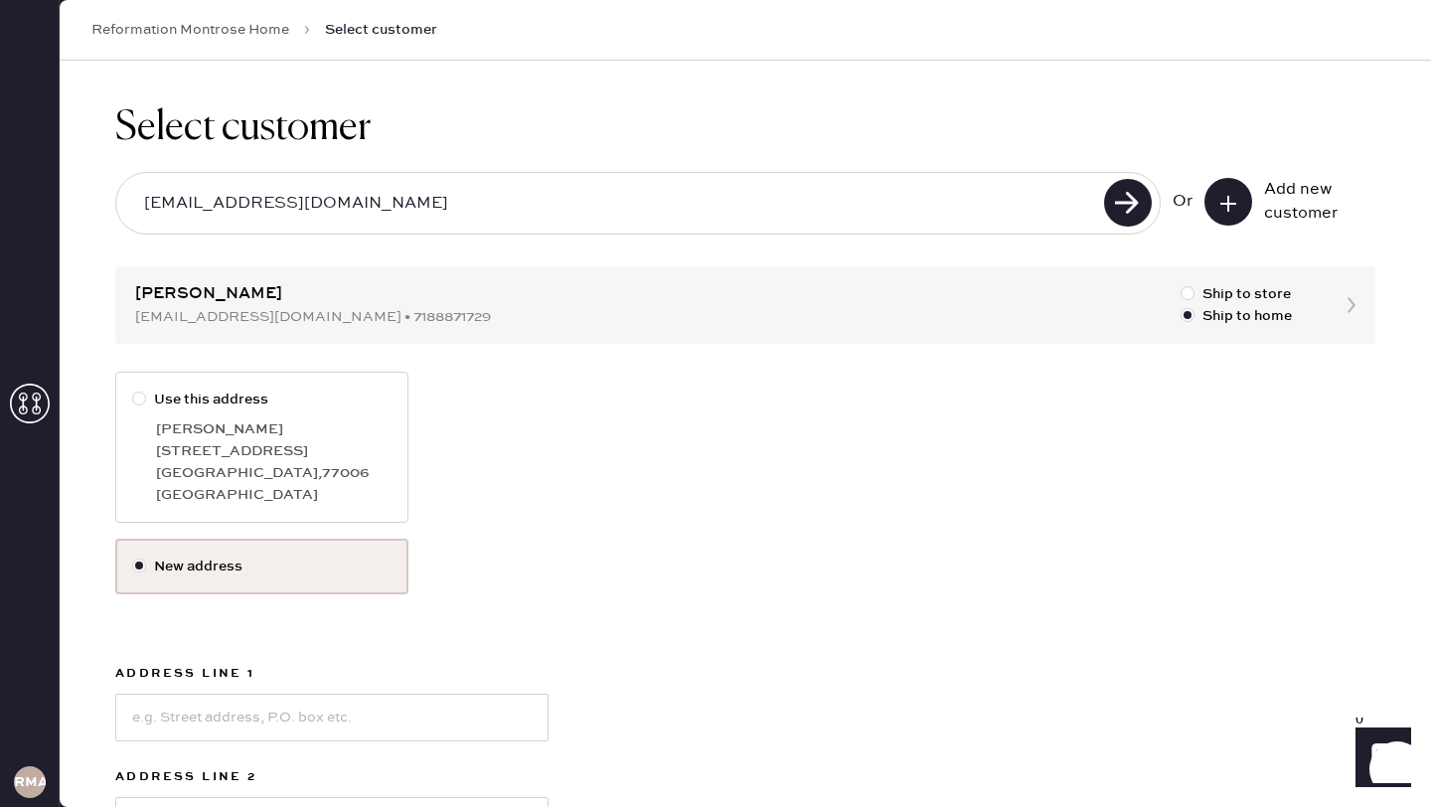
click at [1345, 307] on div "Select customer [EMAIL_ADDRESS][DOMAIN_NAME] Or Add new customer [PERSON_NAME] …" at bounding box center [745, 614] width 1371 height 1106
click at [143, 566] on div at bounding box center [139, 565] width 14 height 14
click at [133, 556] on input "New address" at bounding box center [132, 555] width 1 height 1
click at [143, 566] on div at bounding box center [139, 565] width 14 height 14
click at [133, 556] on input "New address" at bounding box center [132, 555] width 1 height 1
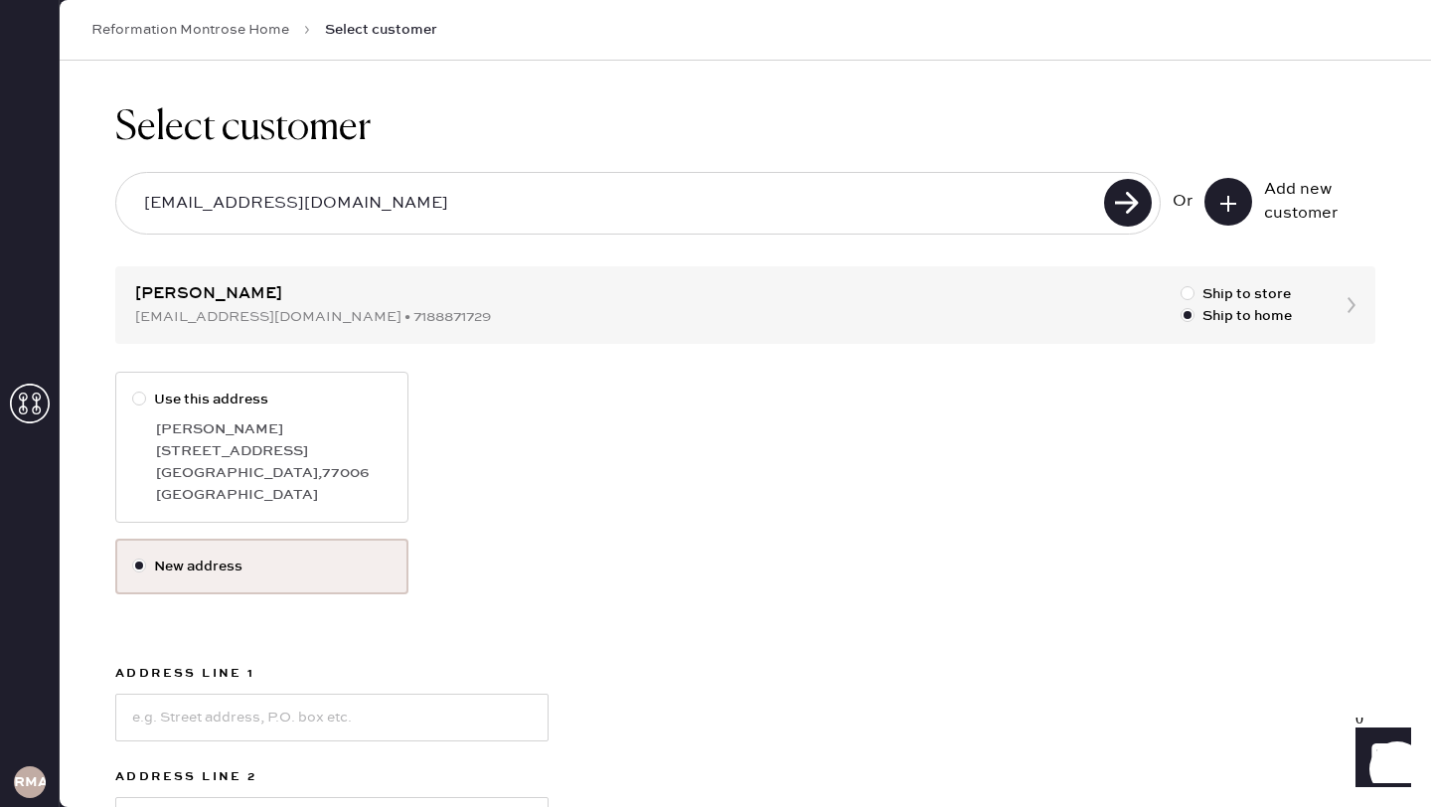
click at [143, 566] on div at bounding box center [139, 565] width 14 height 14
click at [133, 556] on input "New address" at bounding box center [132, 555] width 1 height 1
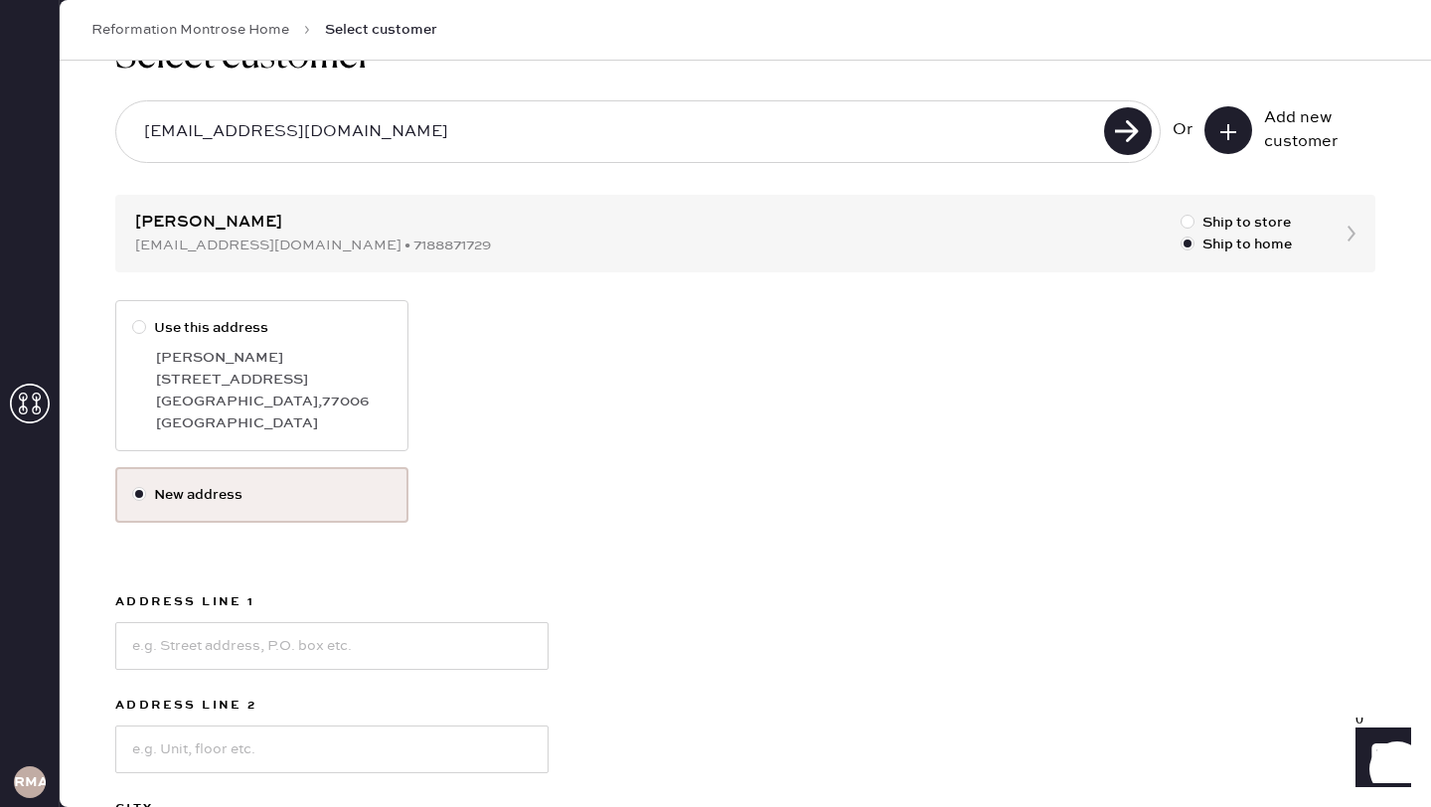
scroll to position [77, 0]
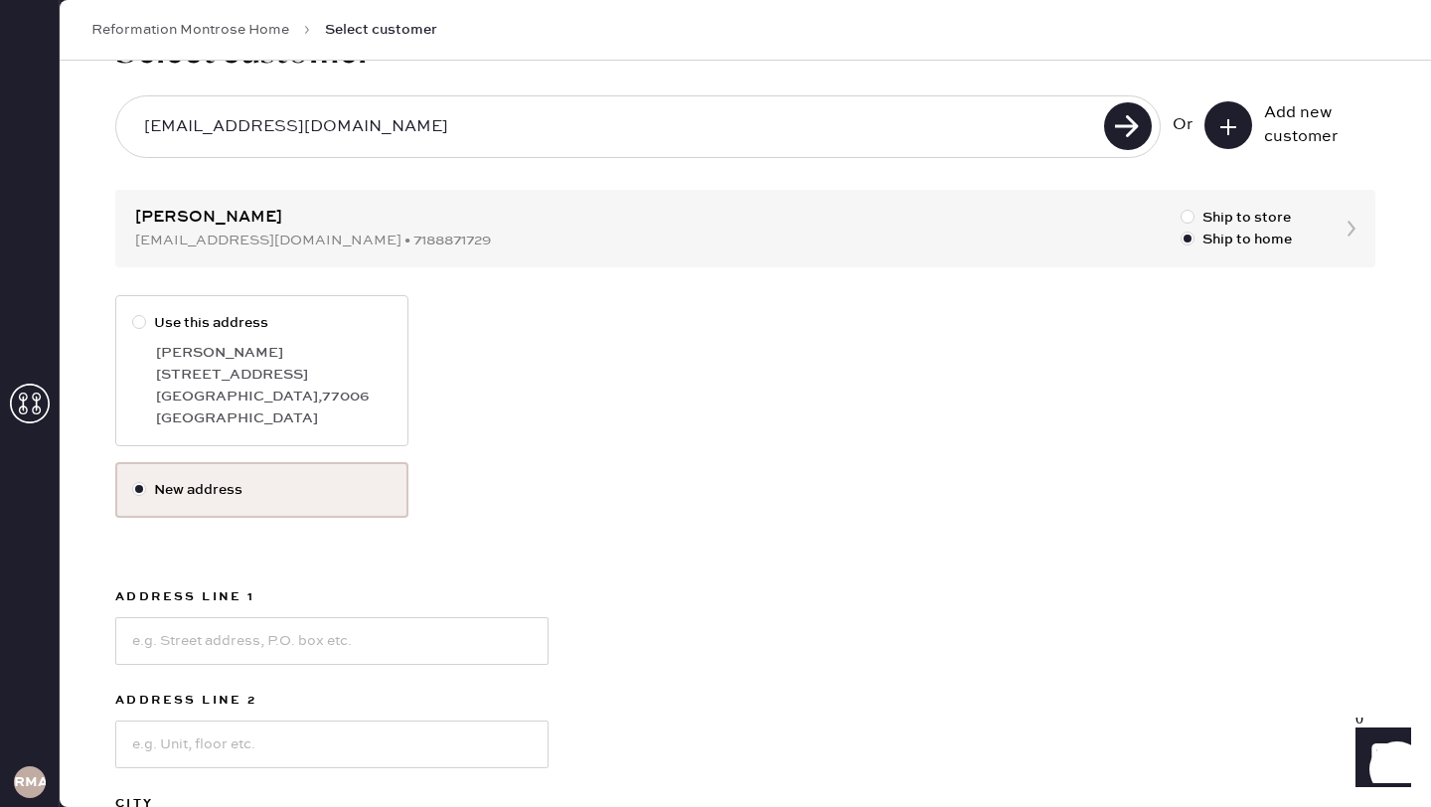
click at [197, 481] on label "New address" at bounding box center [261, 490] width 259 height 22
click at [133, 480] on input "New address" at bounding box center [132, 479] width 1 height 1
click at [250, 656] on input at bounding box center [331, 641] width 433 height 48
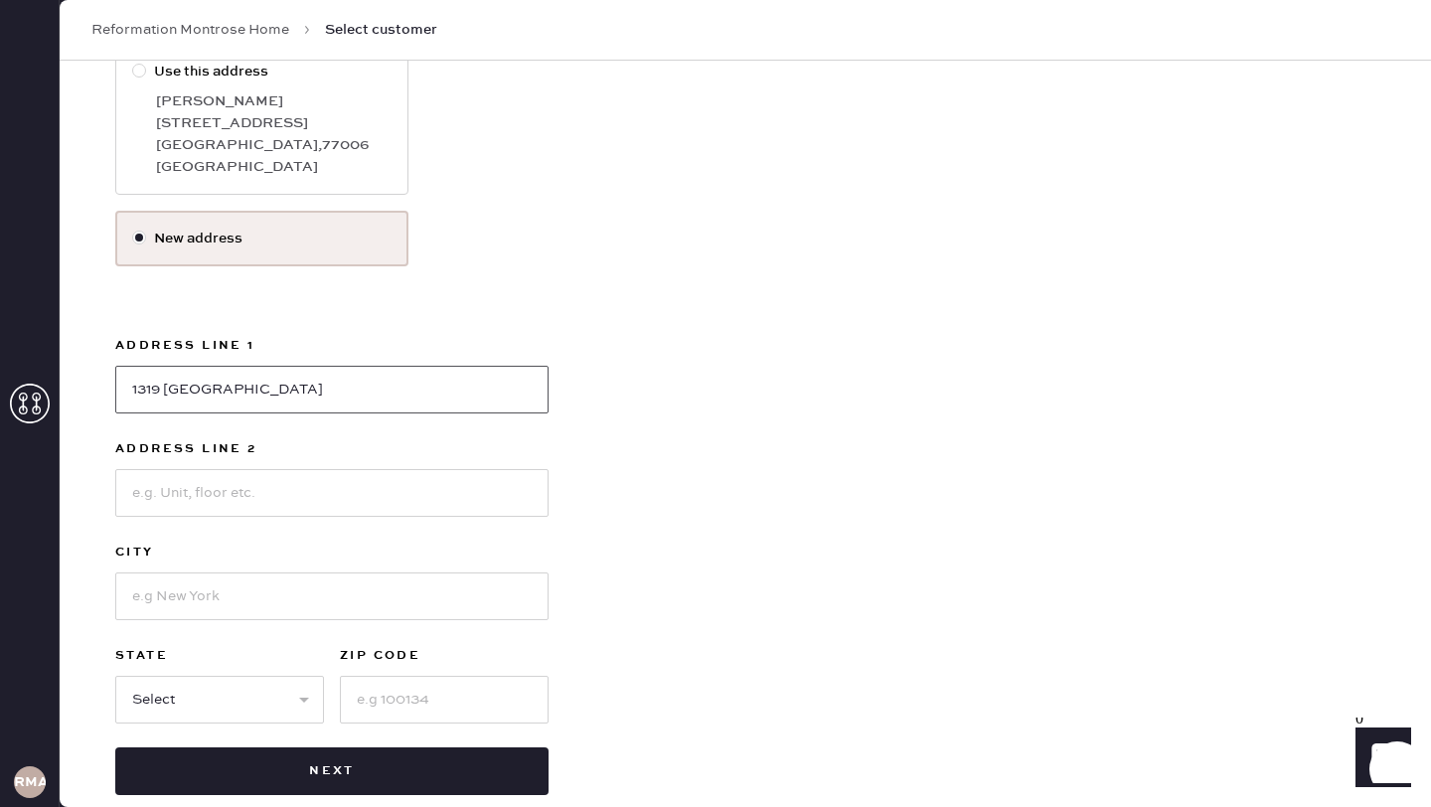
scroll to position [356, 0]
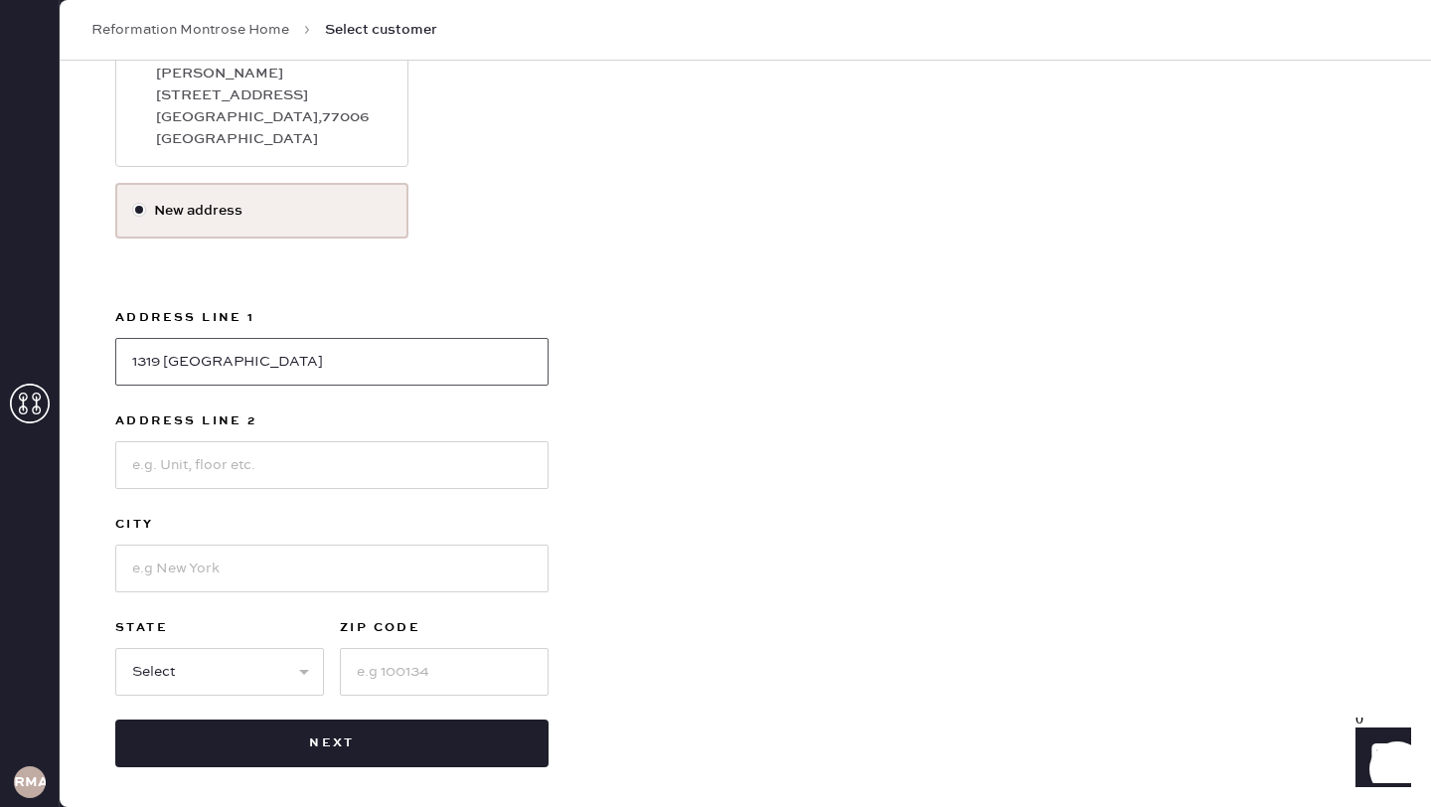
type input "1319 [GEOGRAPHIC_DATA]"
click at [331, 585] on input at bounding box center [331, 569] width 433 height 48
type input "[GEOGRAPHIC_DATA]"
click at [363, 464] on input at bounding box center [331, 465] width 433 height 48
click at [188, 466] on input "p.o. box66007" at bounding box center [331, 465] width 433 height 48
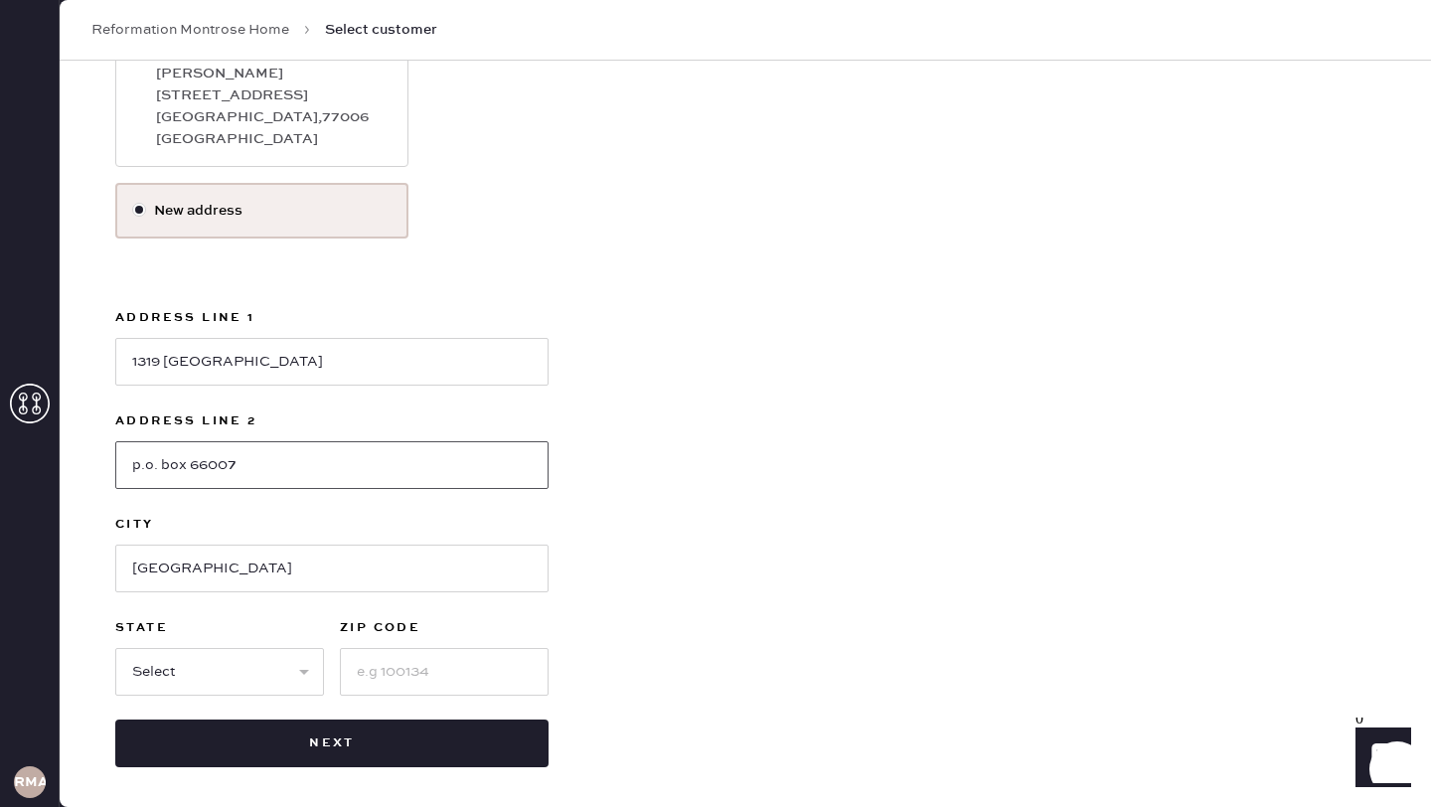
type input "p.o. box 66007"
click at [252, 680] on select "Select AK AL AR AZ CA CO CT [GEOGRAPHIC_DATA] DE FL [GEOGRAPHIC_DATA] HI [GEOGR…" at bounding box center [219, 672] width 209 height 48
select select "[GEOGRAPHIC_DATA]"
click at [115, 648] on select "Select AK AL AR AZ CA CO CT [GEOGRAPHIC_DATA] DE FL [GEOGRAPHIC_DATA] HI [GEOGR…" at bounding box center [219, 672] width 209 height 48
click at [422, 666] on input at bounding box center [444, 672] width 209 height 48
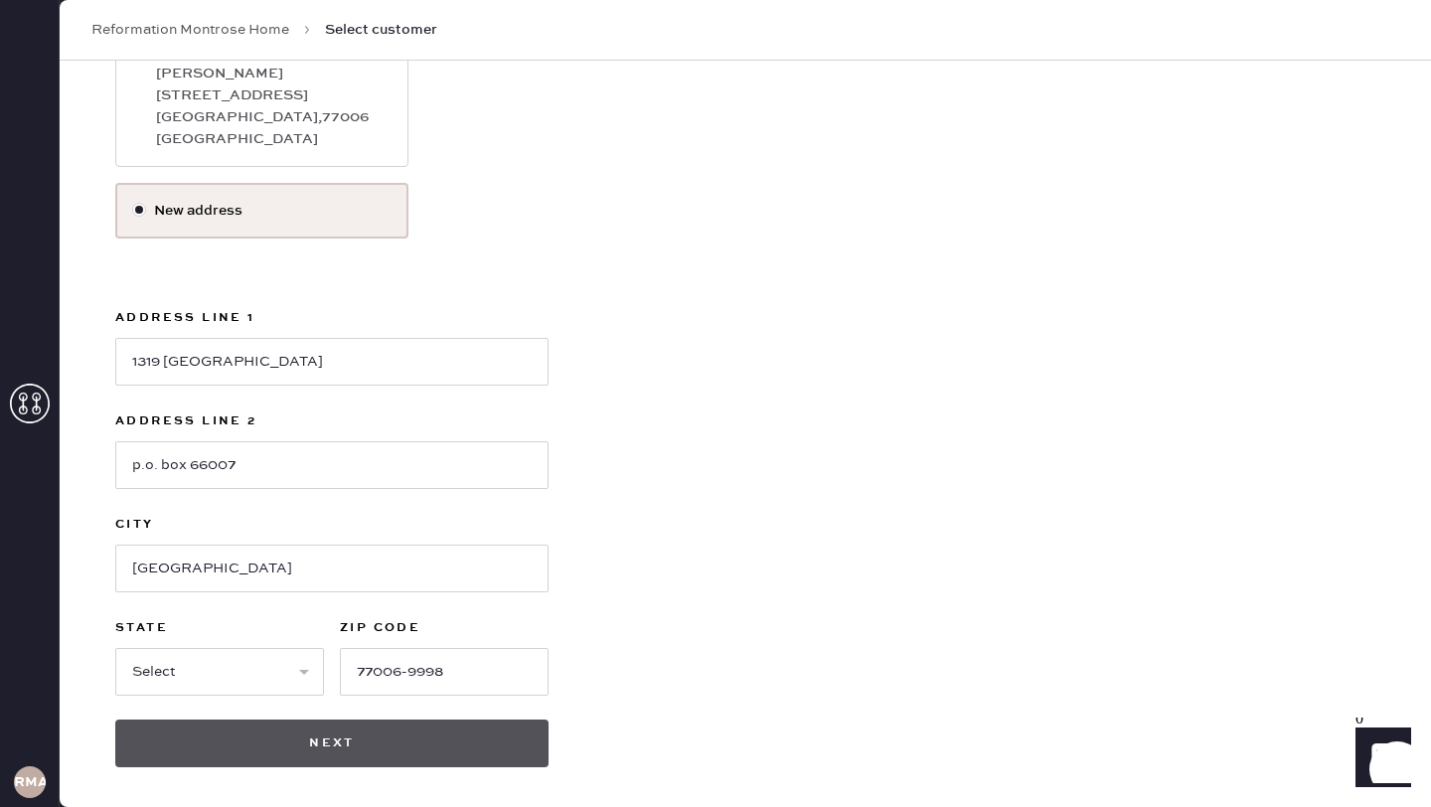
click at [452, 746] on button "Next" at bounding box center [331, 743] width 433 height 48
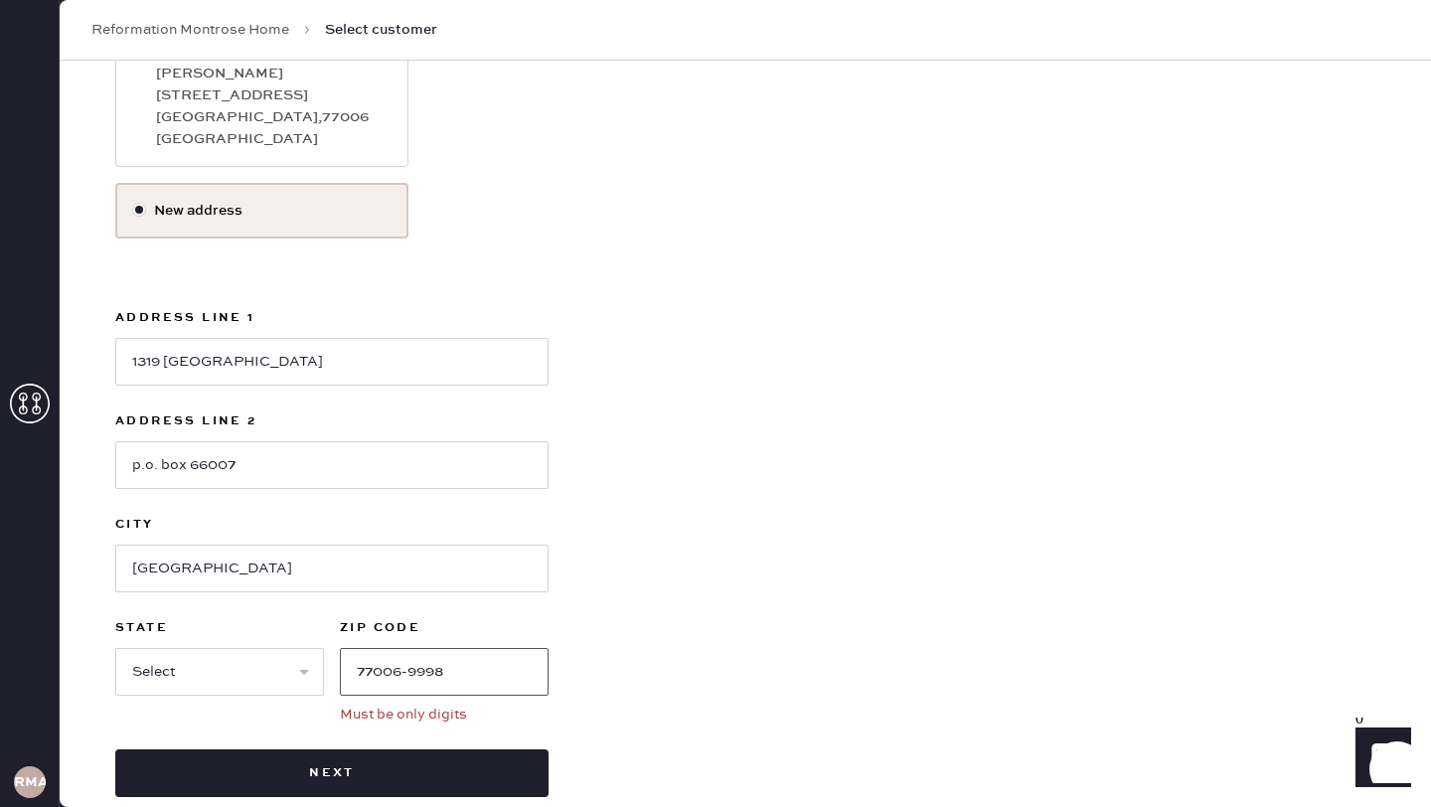
click at [490, 680] on input "77006-9998" at bounding box center [444, 672] width 209 height 48
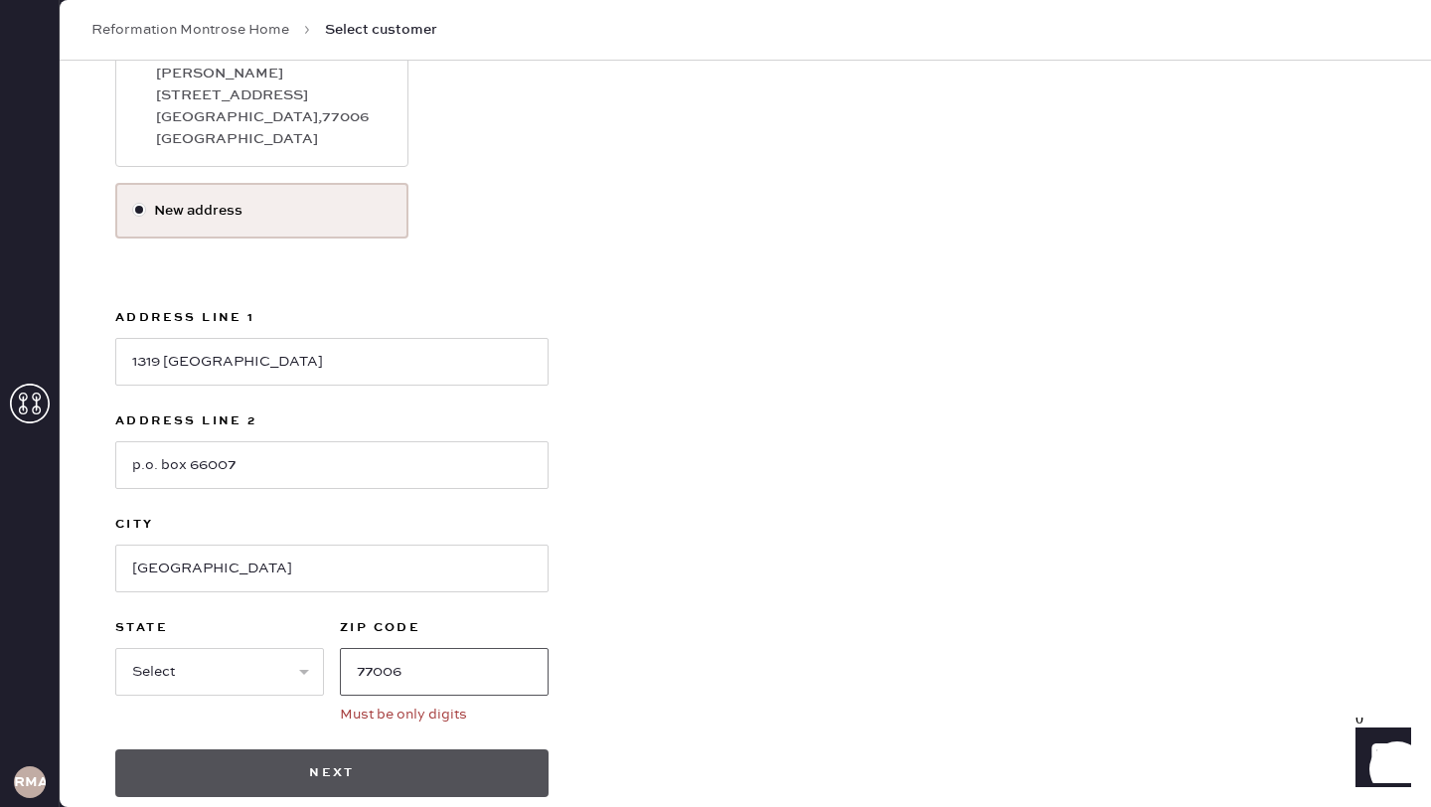
type input "77006"
click at [477, 783] on button "Next" at bounding box center [331, 773] width 433 height 48
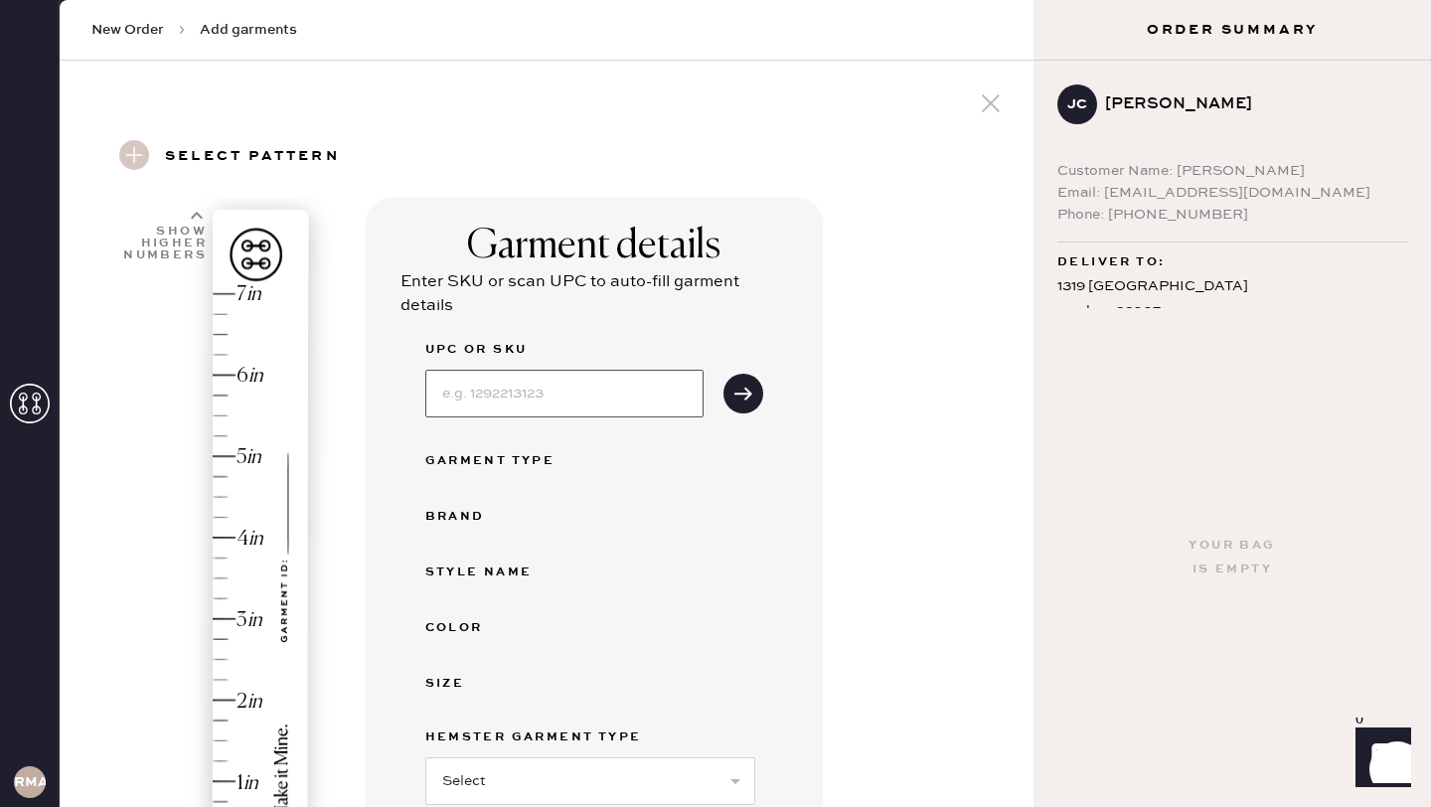
click at [539, 370] on input at bounding box center [564, 394] width 278 height 48
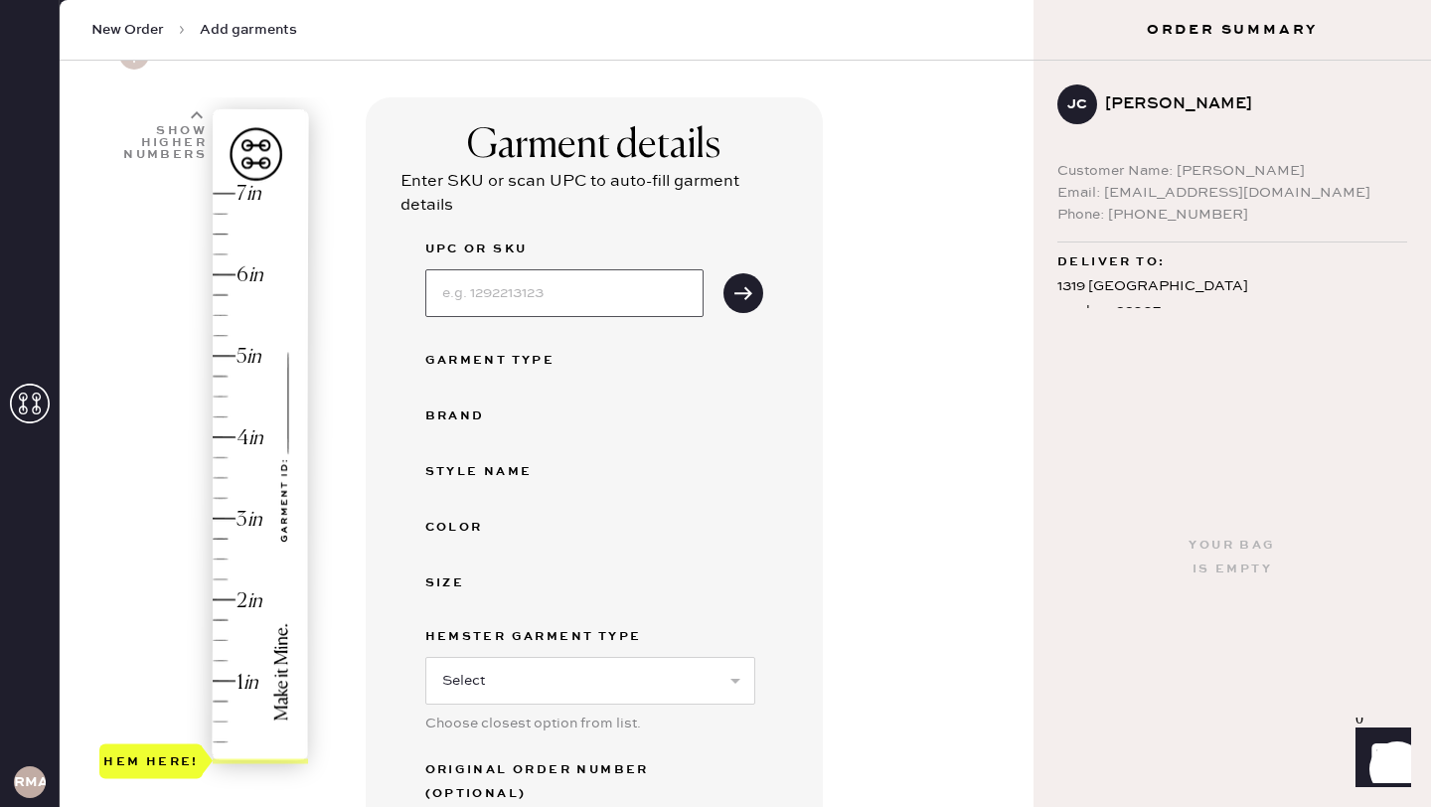
scroll to position [207, 0]
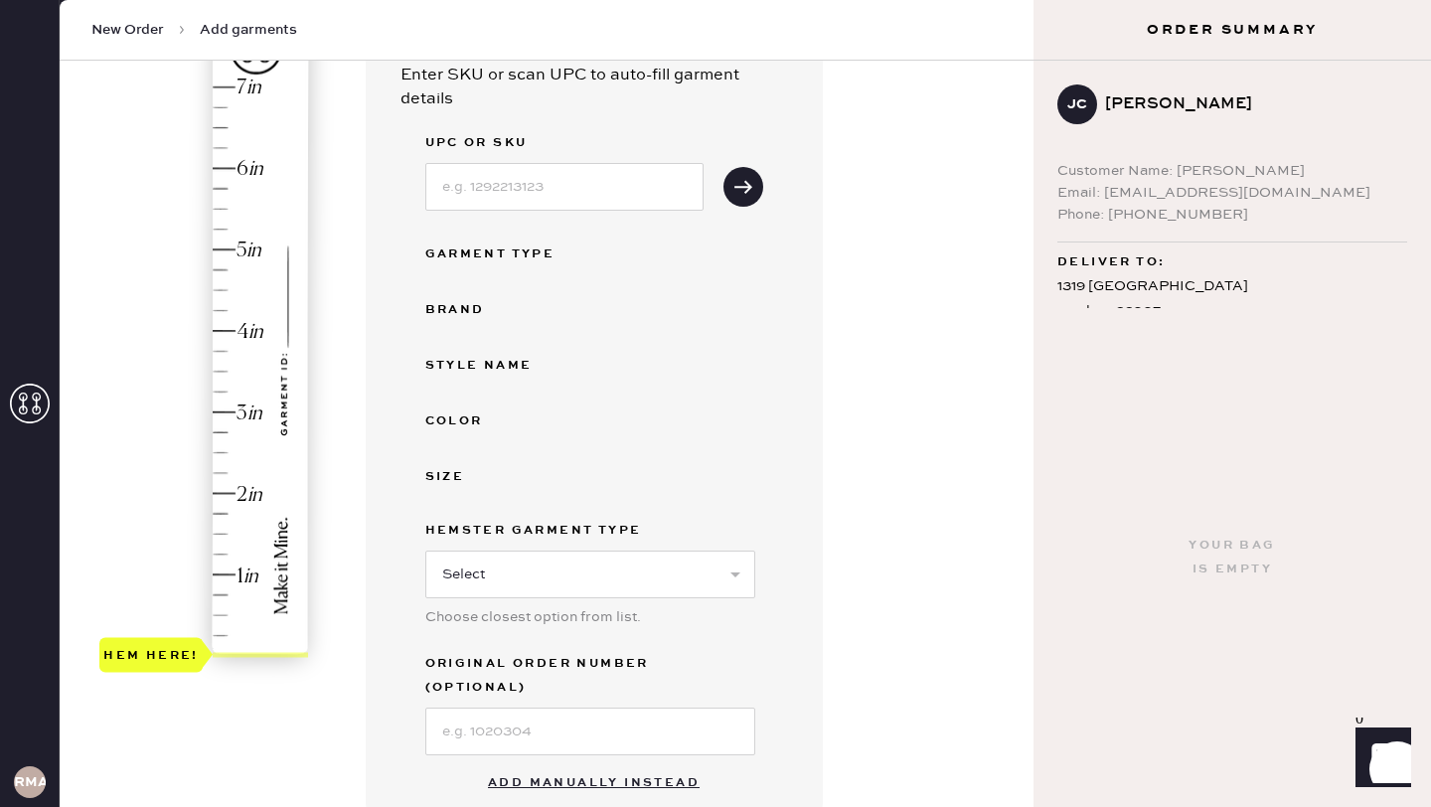
click at [217, 453] on div "Hem here!" at bounding box center [205, 372] width 212 height 586
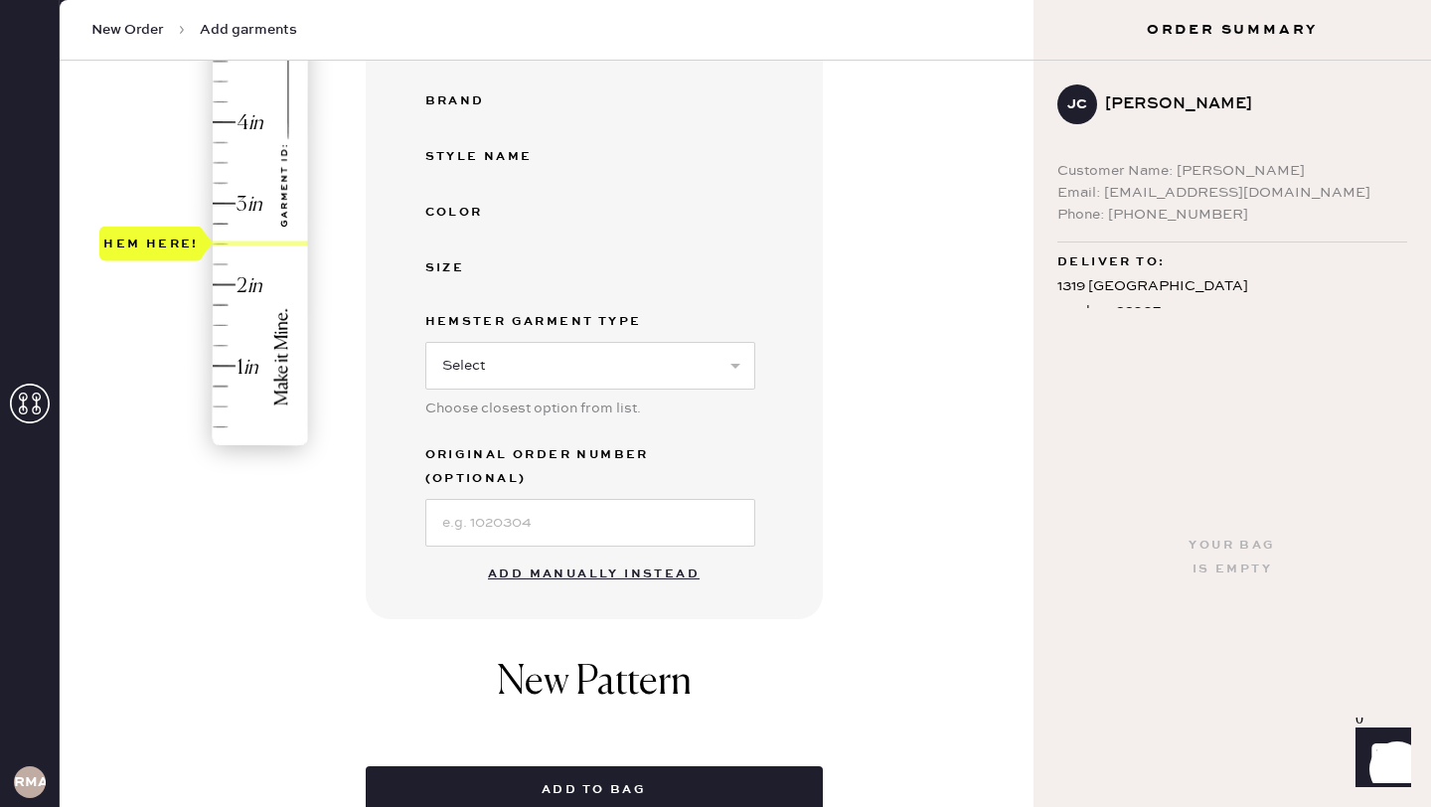
scroll to position [460, 0]
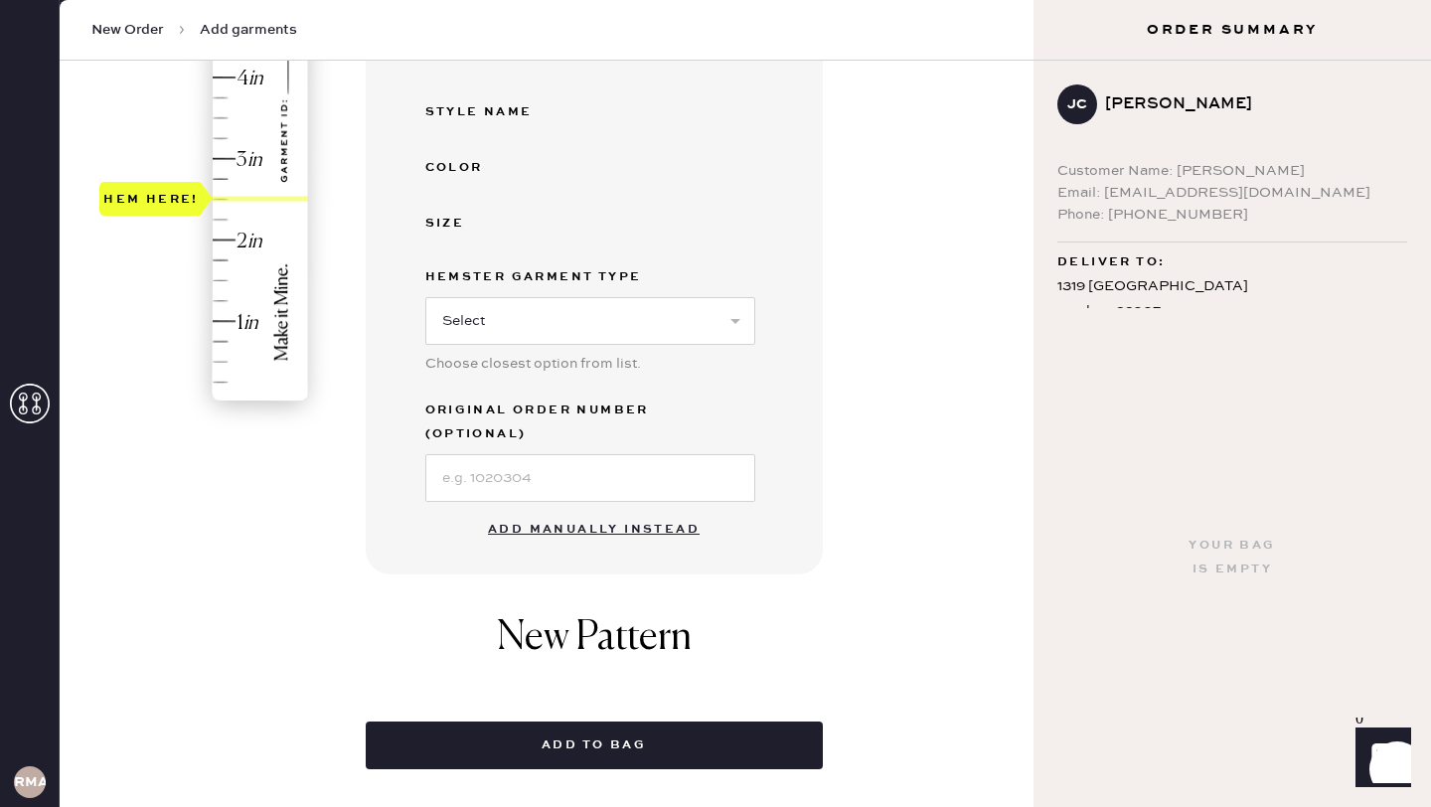
click at [580, 510] on button "Add manually instead" at bounding box center [594, 530] width 236 height 40
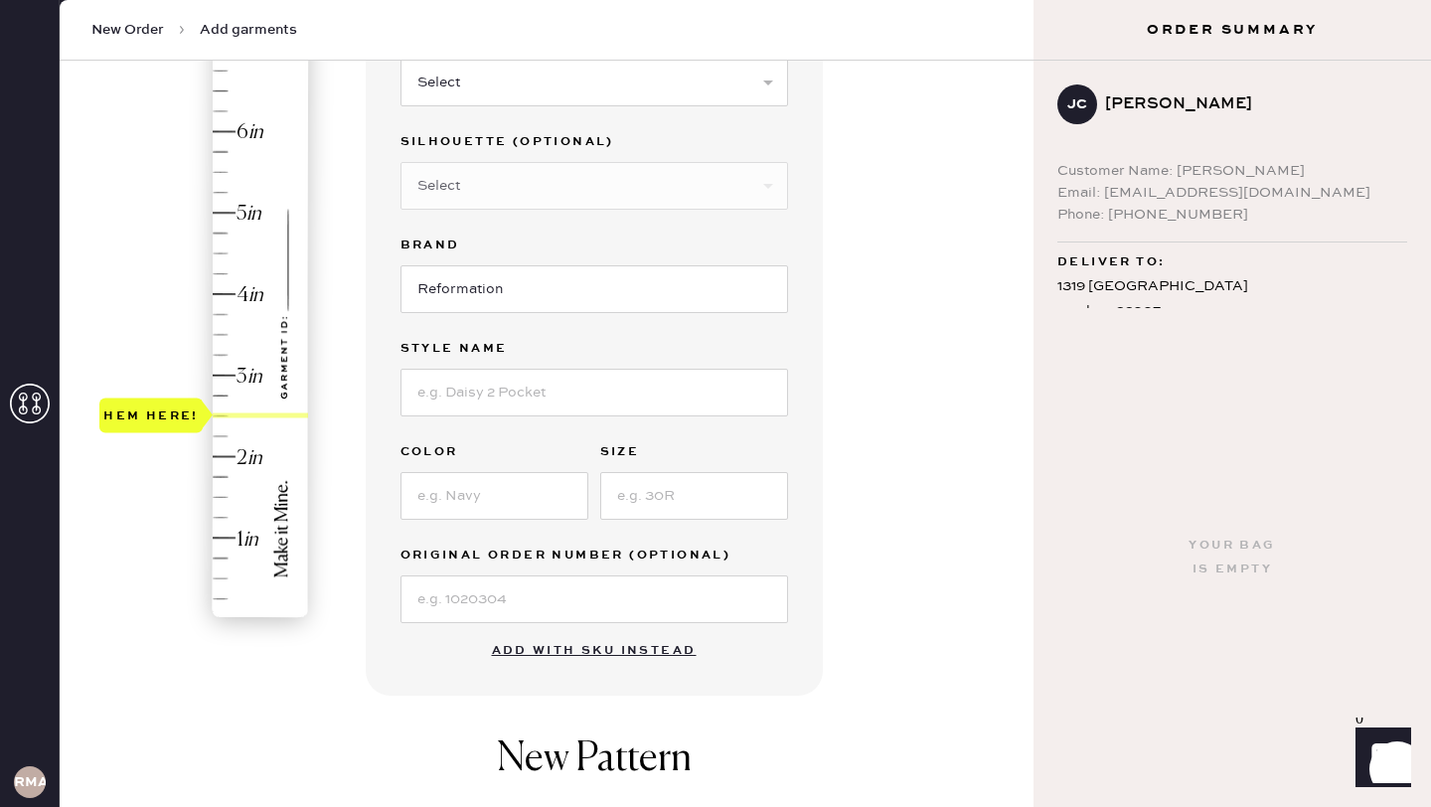
scroll to position [256, 0]
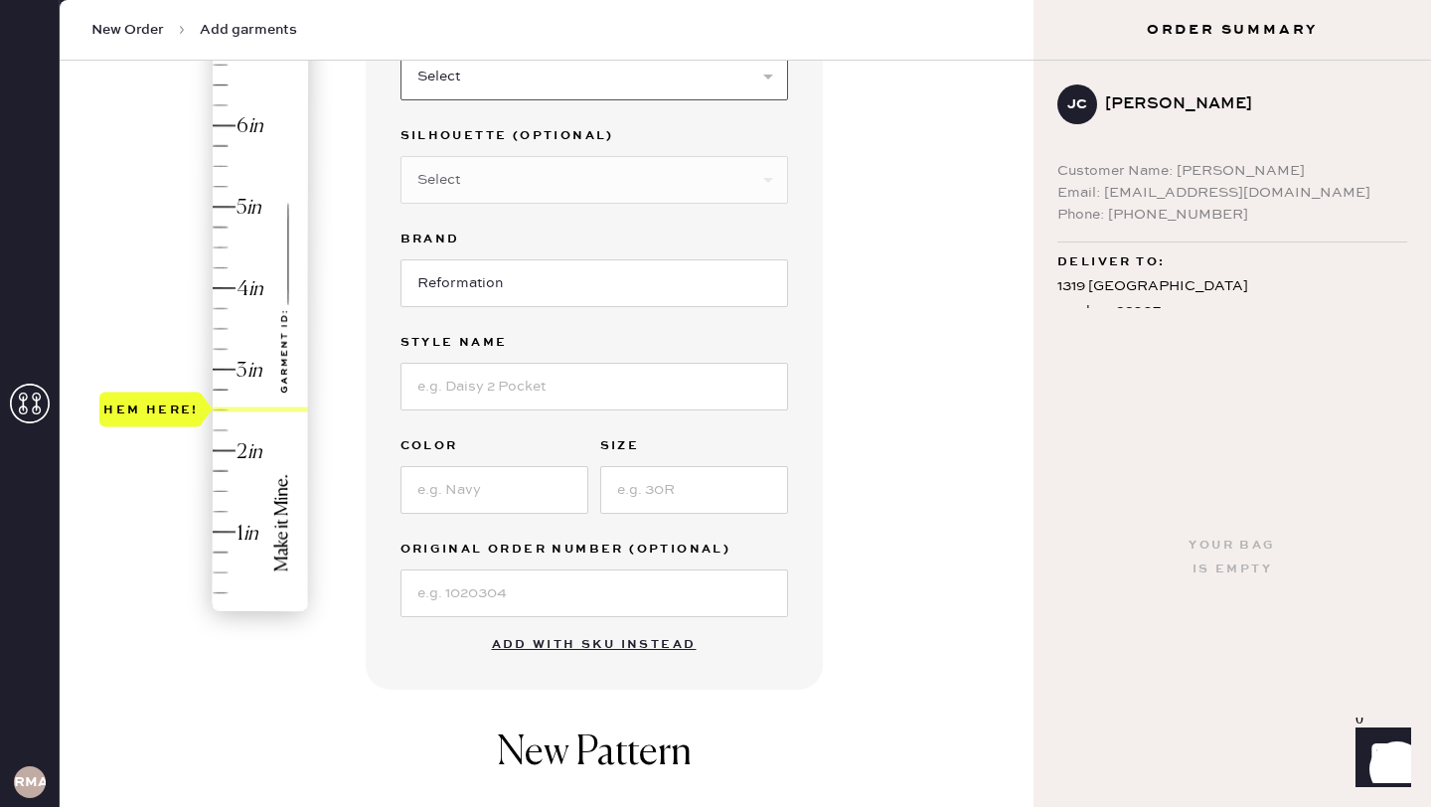
click at [526, 92] on select "Select Basic Skirt Jeans Leggings Pants Shorts Basic Sleeved Dress Basic Sleeve…" at bounding box center [594, 77] width 388 height 48
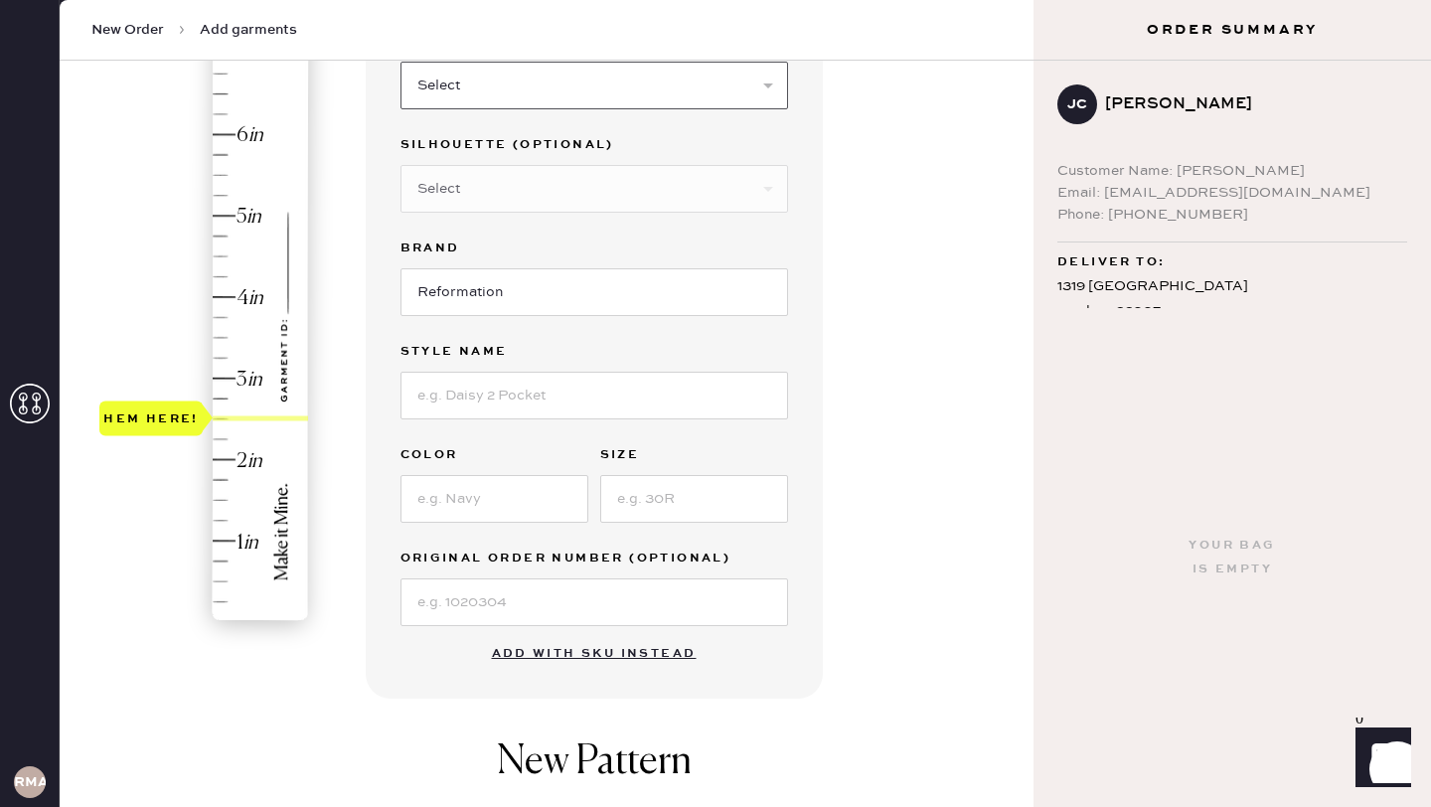
select select "4"
click at [400, 62] on select "Select Basic Skirt Jeans Leggings Pants Shorts Basic Sleeved Dress Basic Sleeve…" at bounding box center [594, 86] width 388 height 48
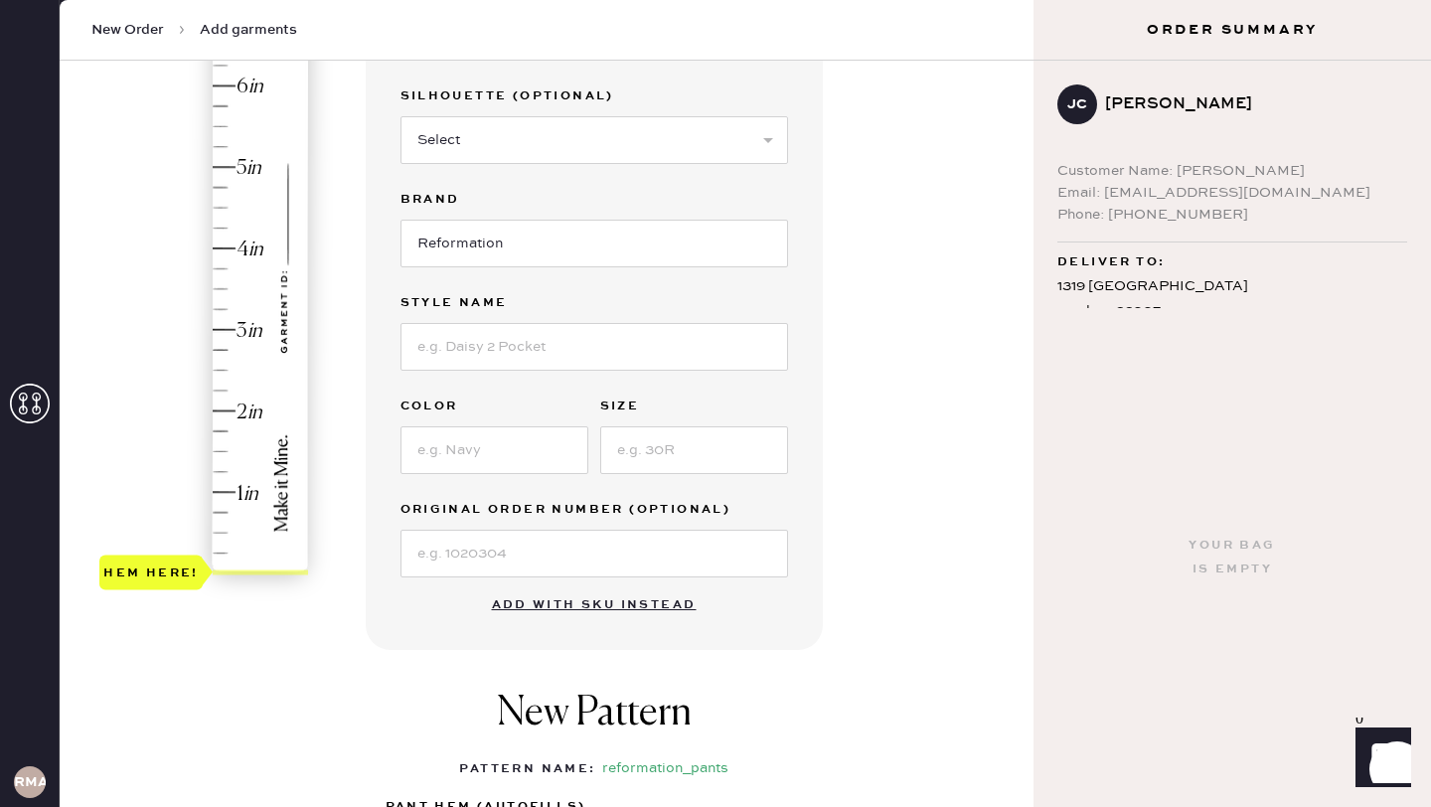
scroll to position [291, 0]
type input "2.5"
click at [214, 367] on div "Hem here!" at bounding box center [205, 287] width 212 height 586
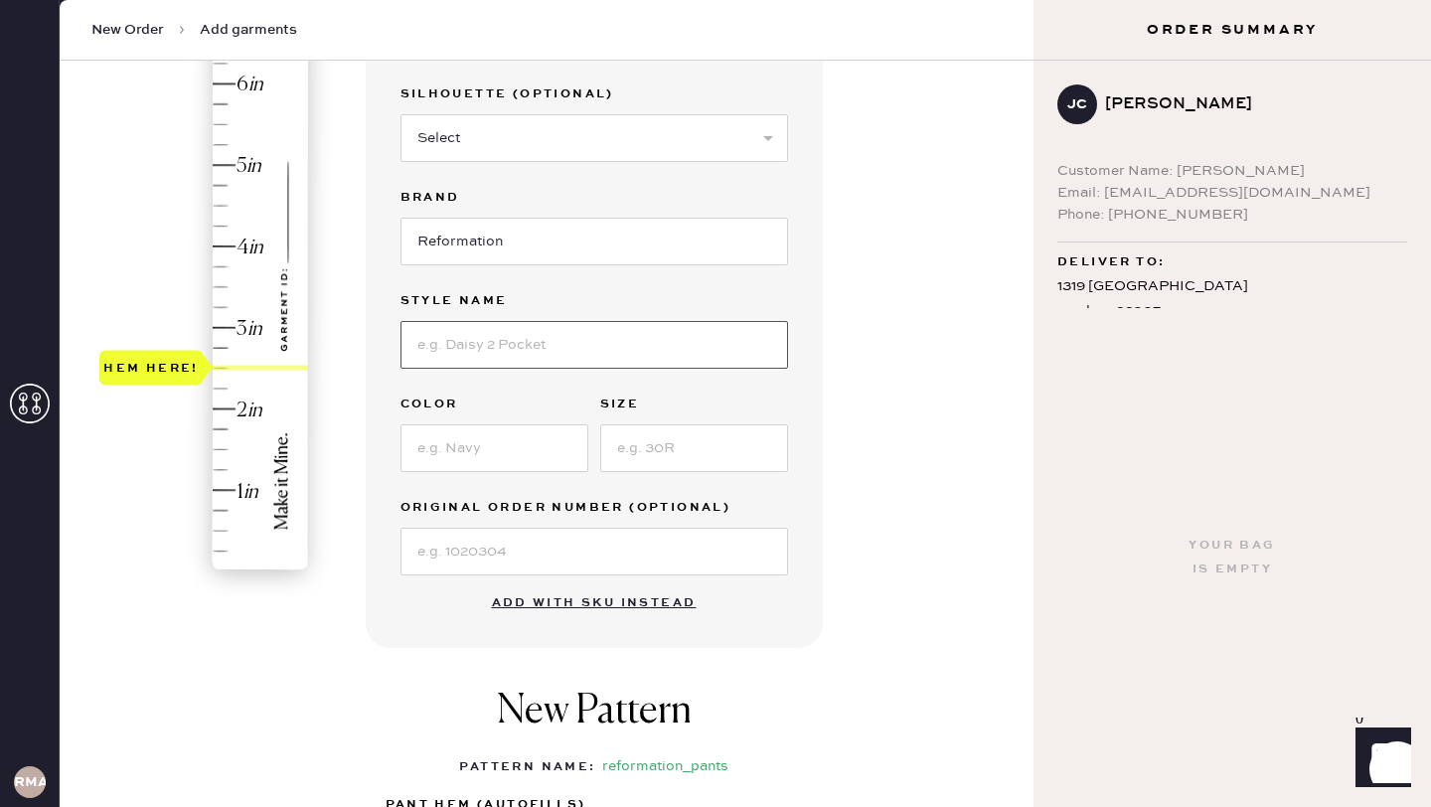
click at [475, 345] on input at bounding box center [594, 345] width 388 height 48
type input "[PERSON_NAME] pant"
click at [440, 437] on input at bounding box center [494, 448] width 188 height 48
type input "black"
click at [663, 451] on input at bounding box center [694, 448] width 188 height 48
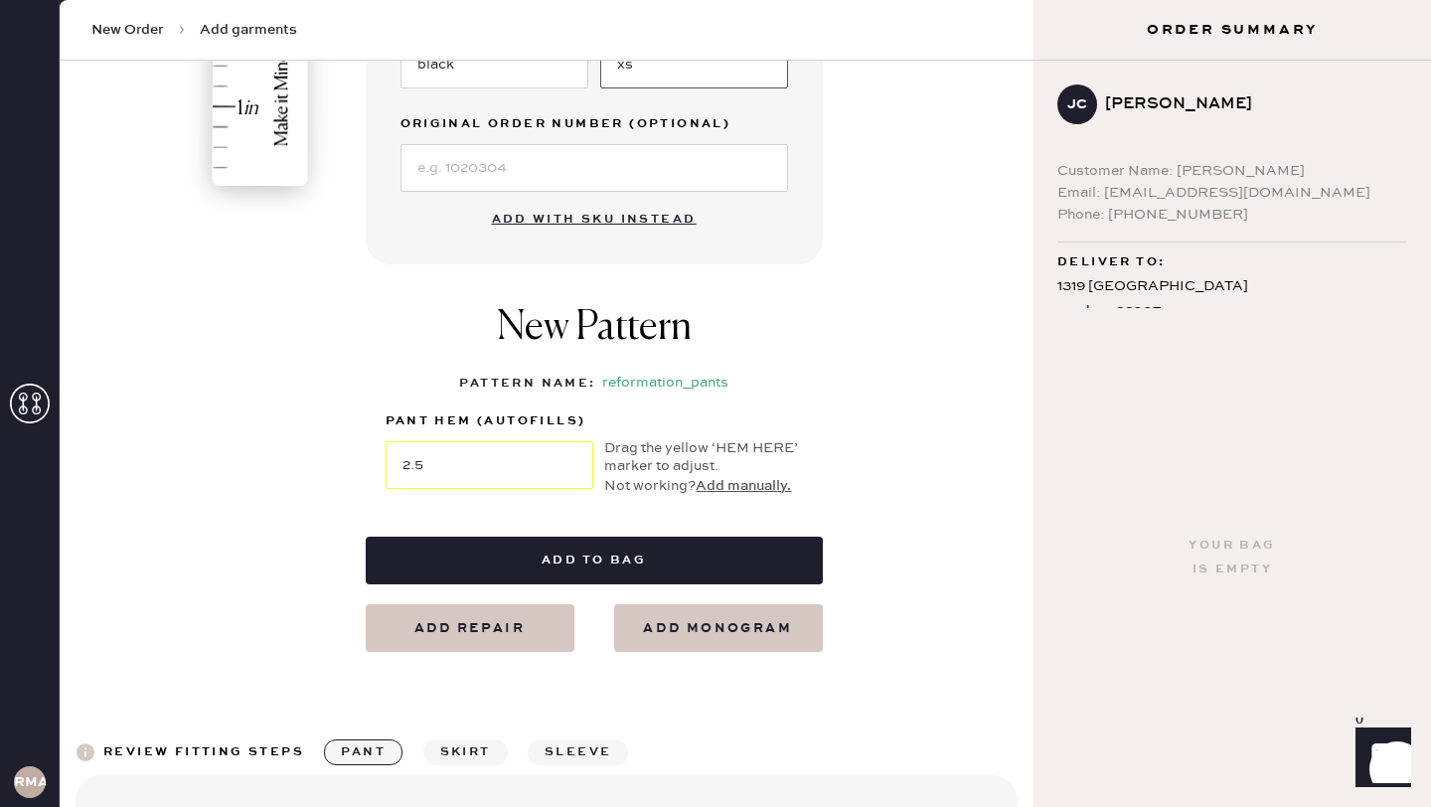
scroll to position [699, 0]
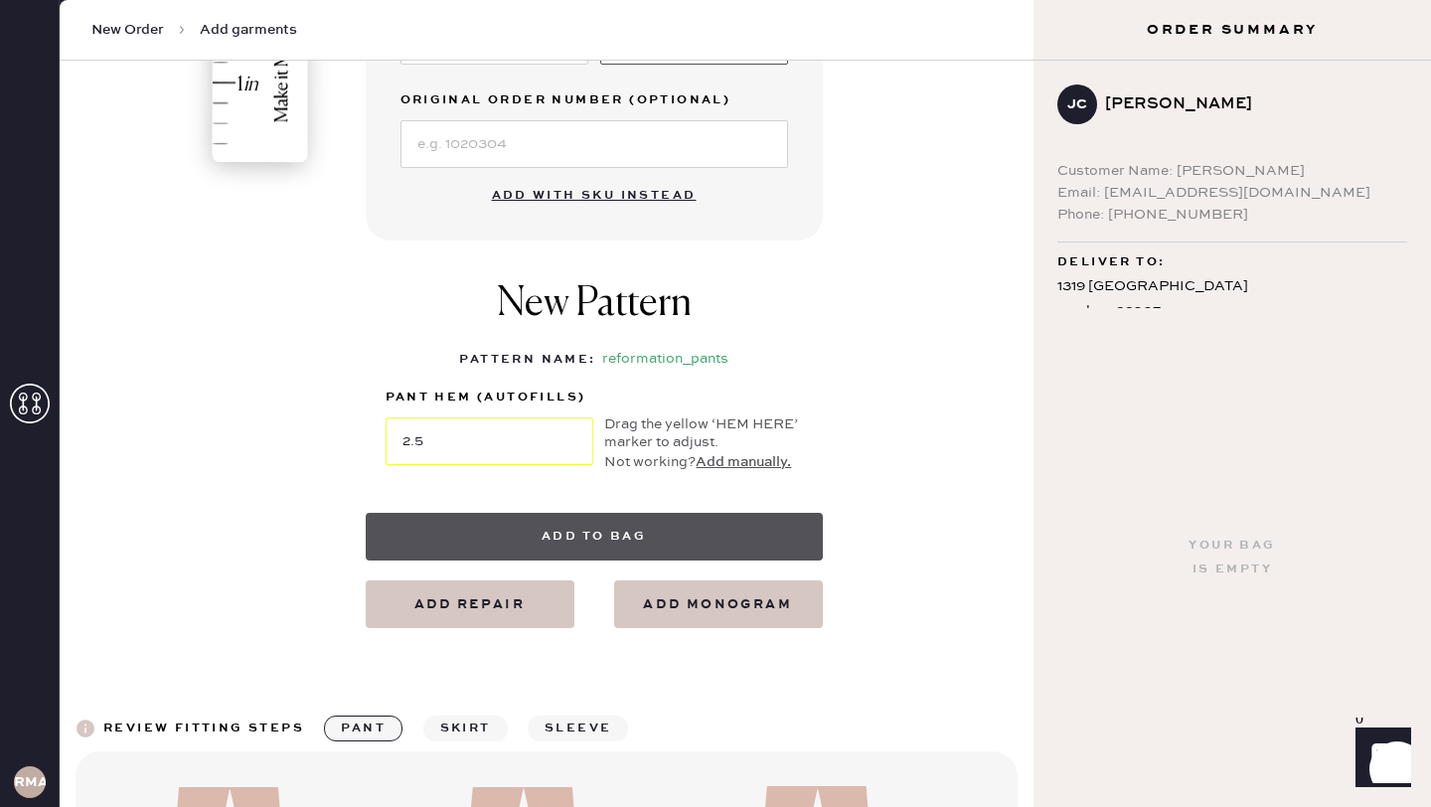
type input "xs"
click at [582, 535] on button "Add to bag" at bounding box center [594, 537] width 457 height 48
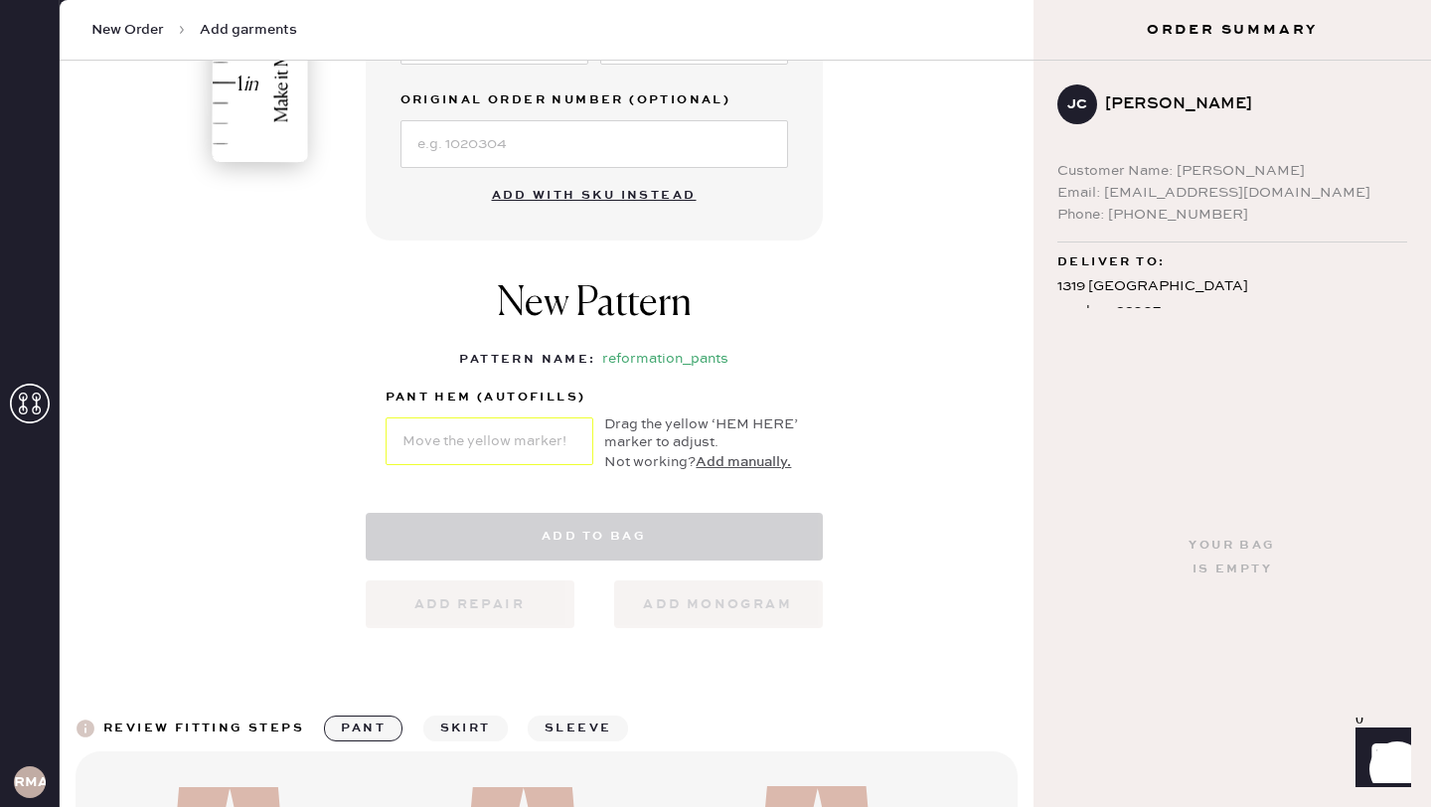
select select "4"
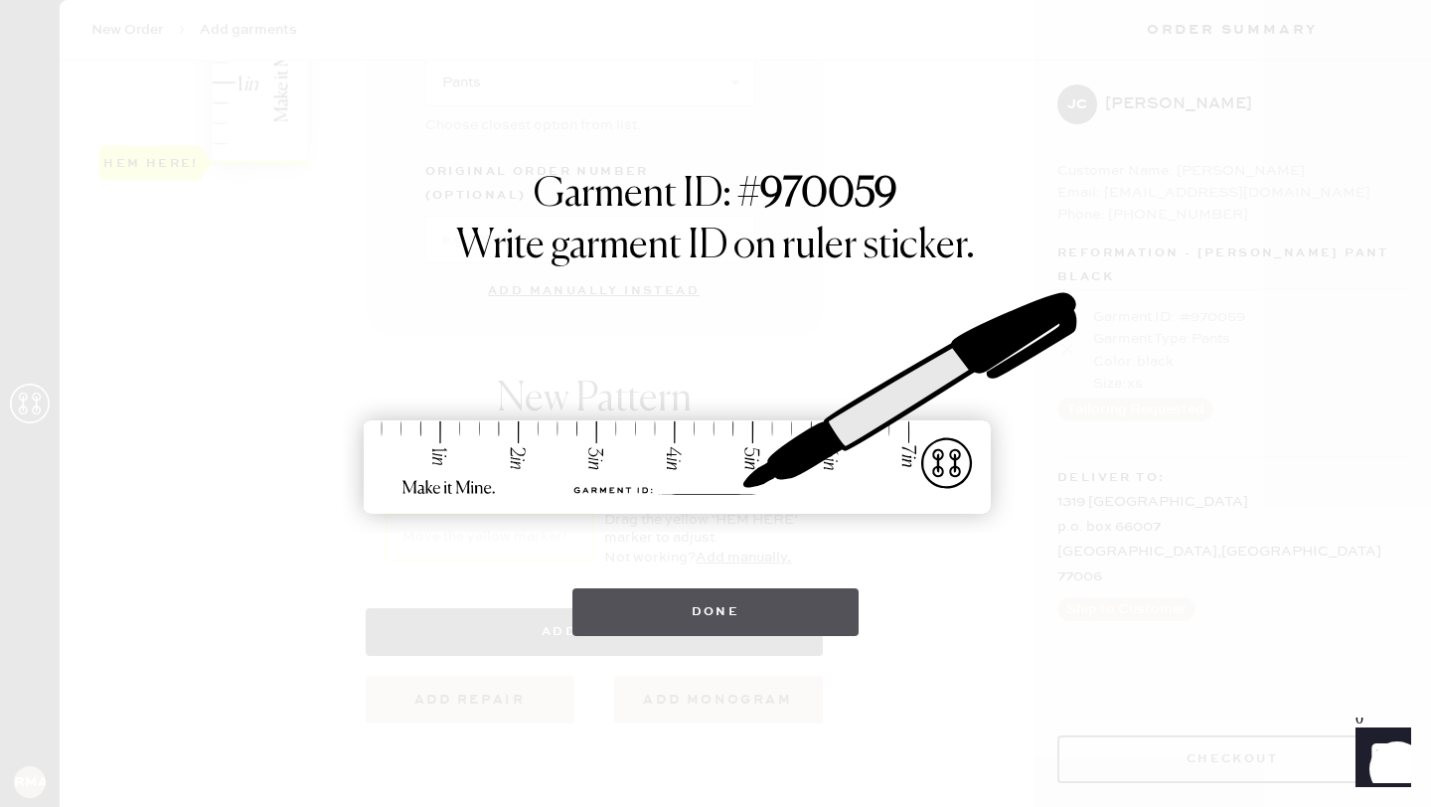
click at [690, 617] on button "Done" at bounding box center [715, 612] width 287 height 48
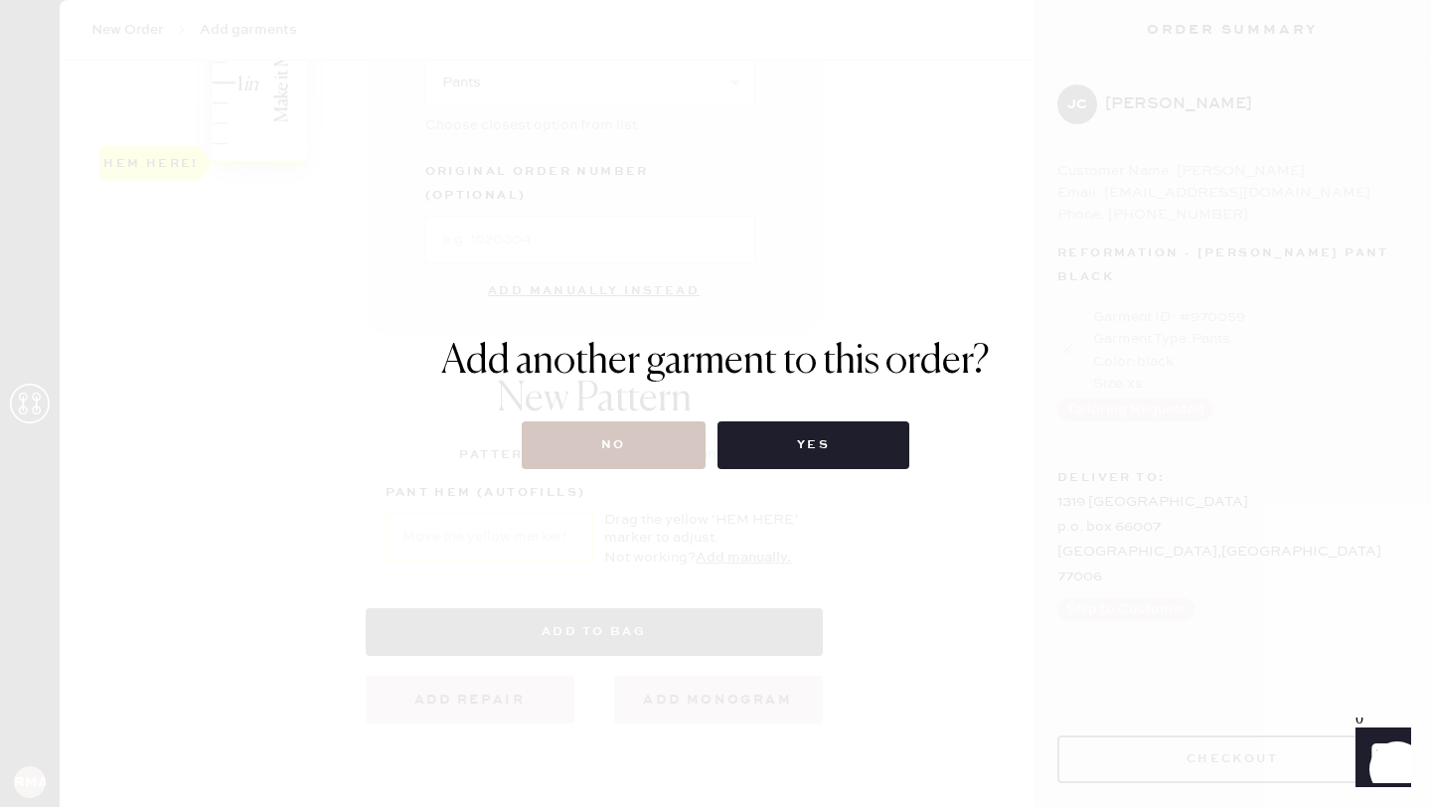
click at [589, 469] on div "Add another garment to this order? No Yes" at bounding box center [715, 403] width 1431 height 807
click at [595, 428] on button "No" at bounding box center [614, 445] width 184 height 48
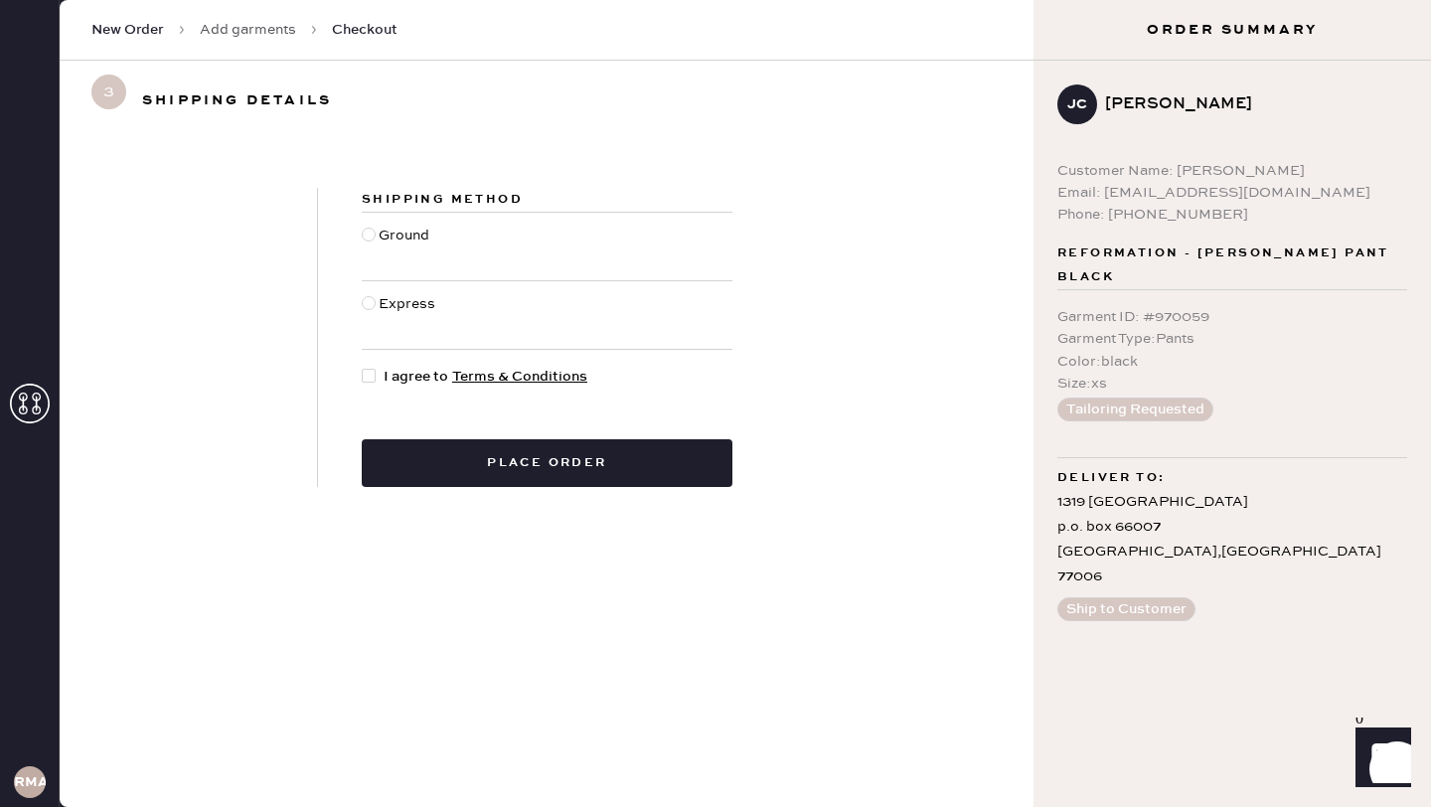
click at [370, 231] on div at bounding box center [369, 235] width 14 height 14
click at [363, 226] on input "Ground" at bounding box center [362, 225] width 1 height 1
radio input "true"
click at [376, 377] on div at bounding box center [373, 377] width 22 height 22
click at [363, 367] on input "I agree to Terms & Conditions" at bounding box center [362, 366] width 1 height 1
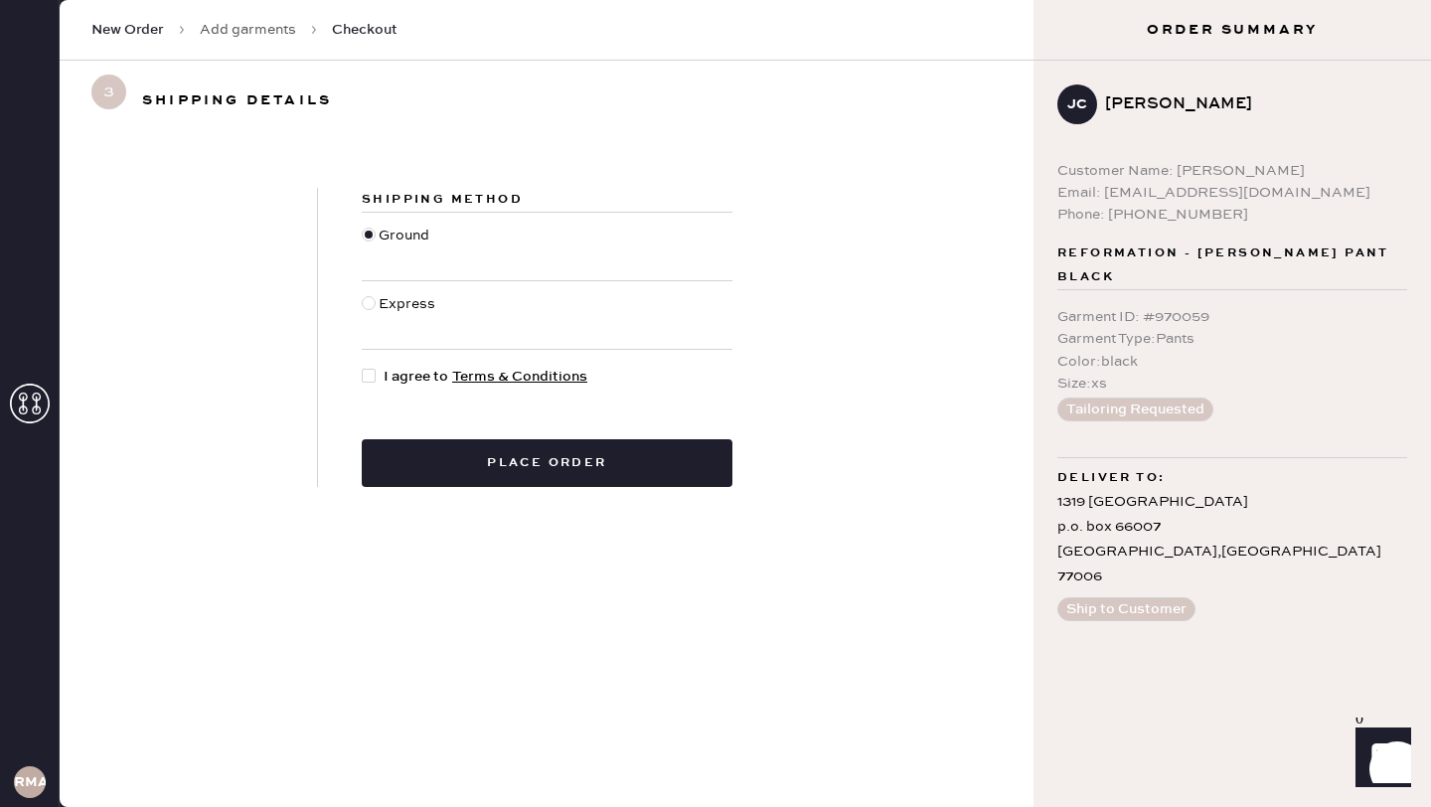
checkbox input "true"
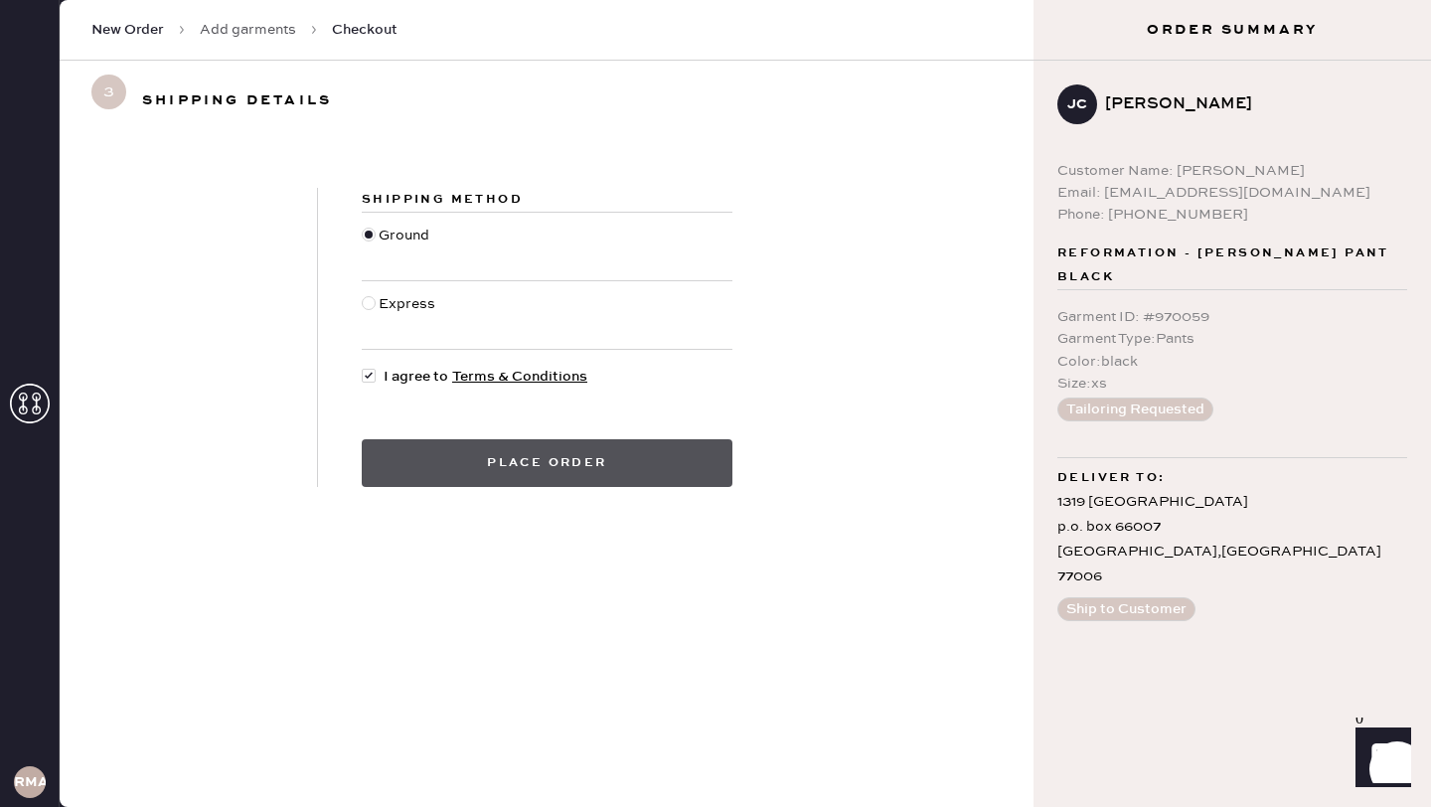
click at [456, 458] on button "Place order" at bounding box center [547, 463] width 371 height 48
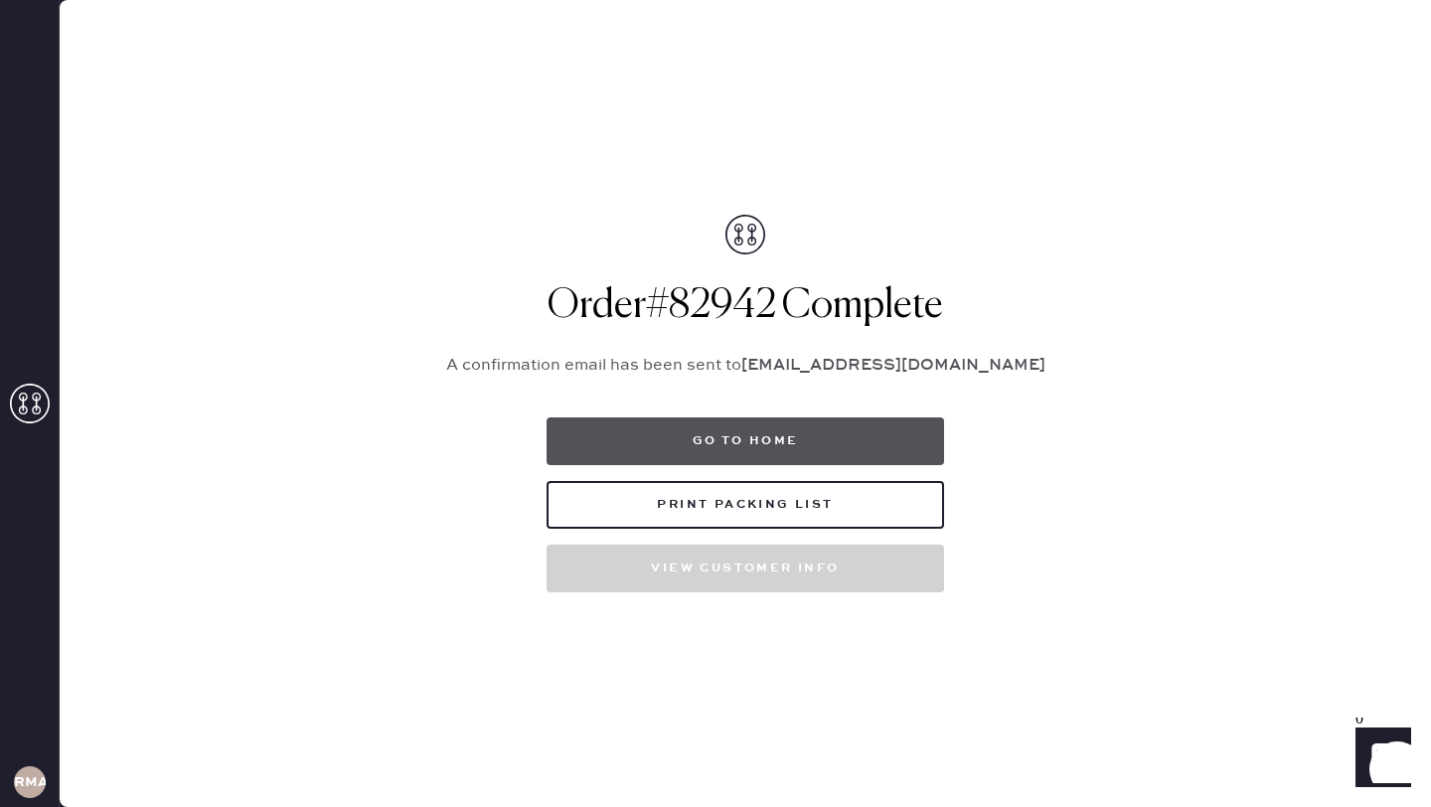
click at [694, 434] on button "Go to home" at bounding box center [745, 441] width 397 height 48
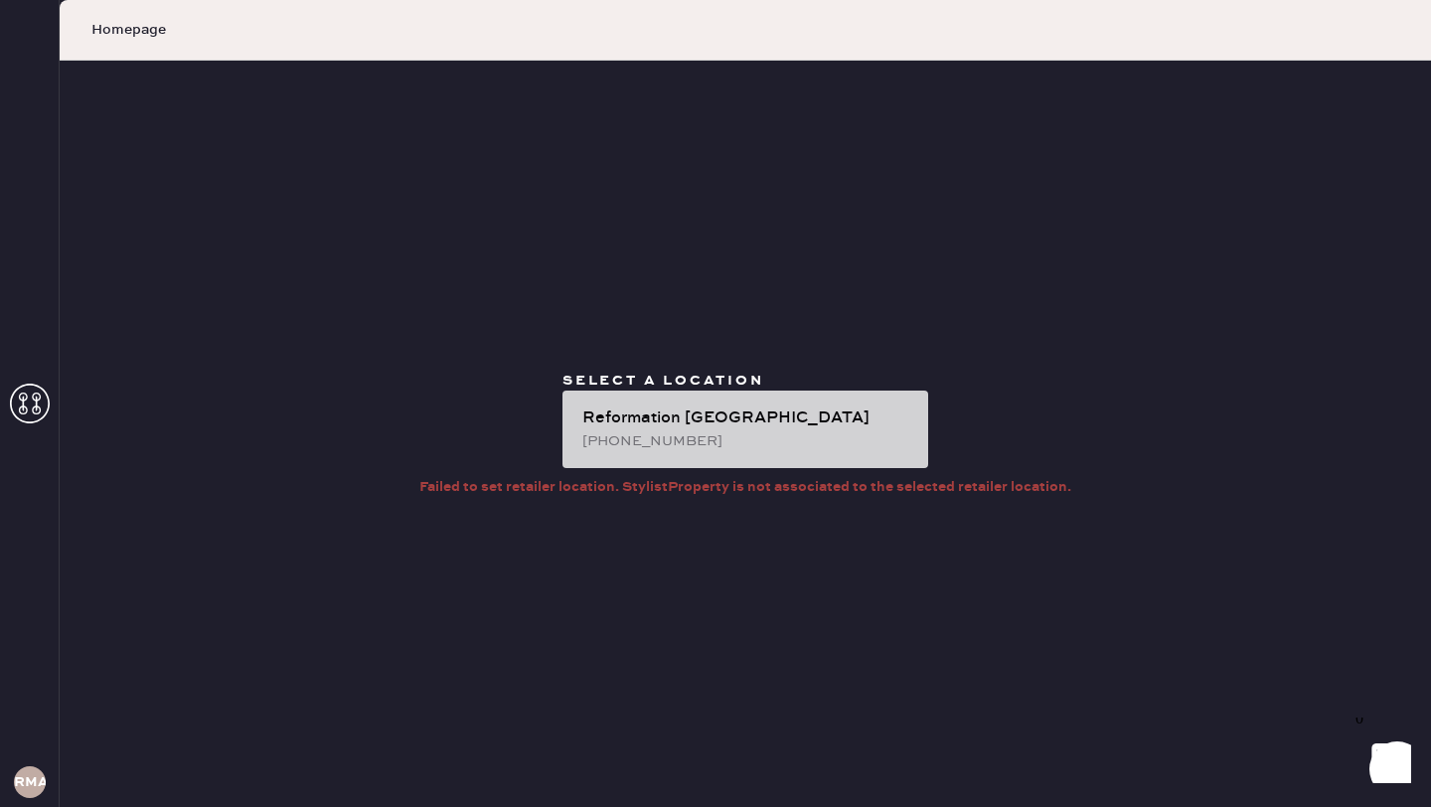
click at [623, 428] on div "Reformation [GEOGRAPHIC_DATA]" at bounding box center [747, 418] width 330 height 24
click at [630, 416] on div "Reformation [GEOGRAPHIC_DATA]" at bounding box center [747, 418] width 330 height 24
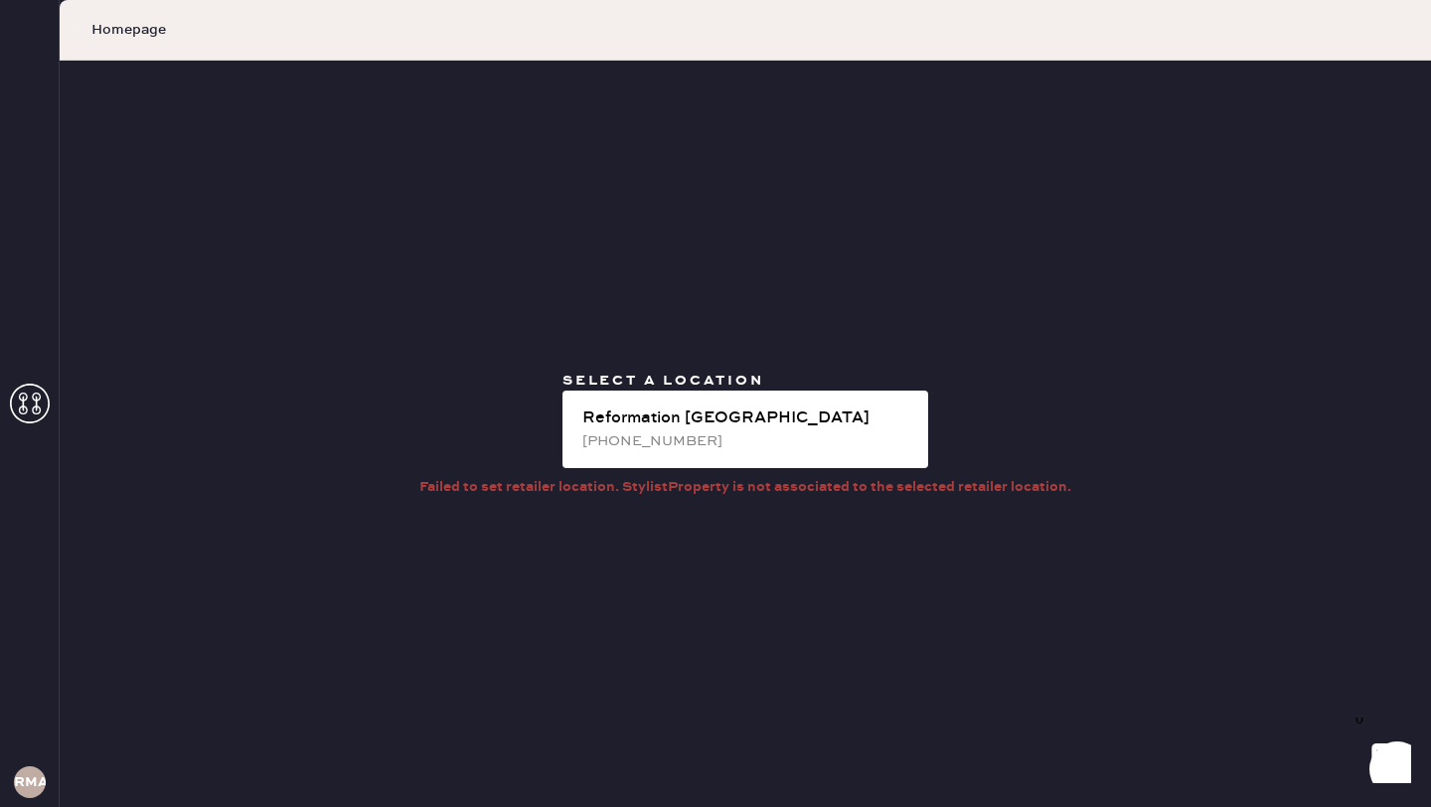
click at [42, 412] on icon at bounding box center [30, 404] width 40 height 40
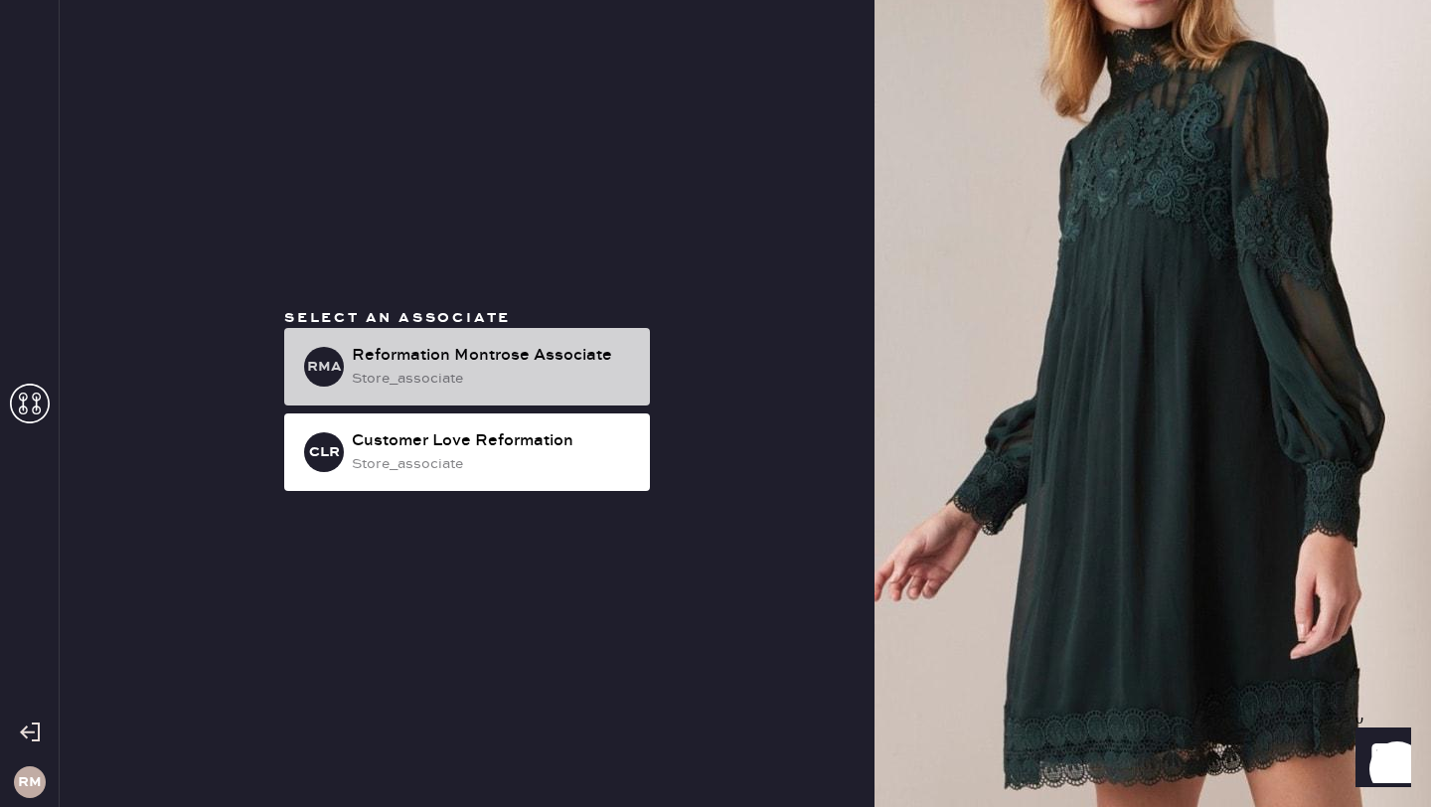
click at [387, 392] on div "RMA Reformation Montrose Associate store_associate" at bounding box center [467, 367] width 366 height 78
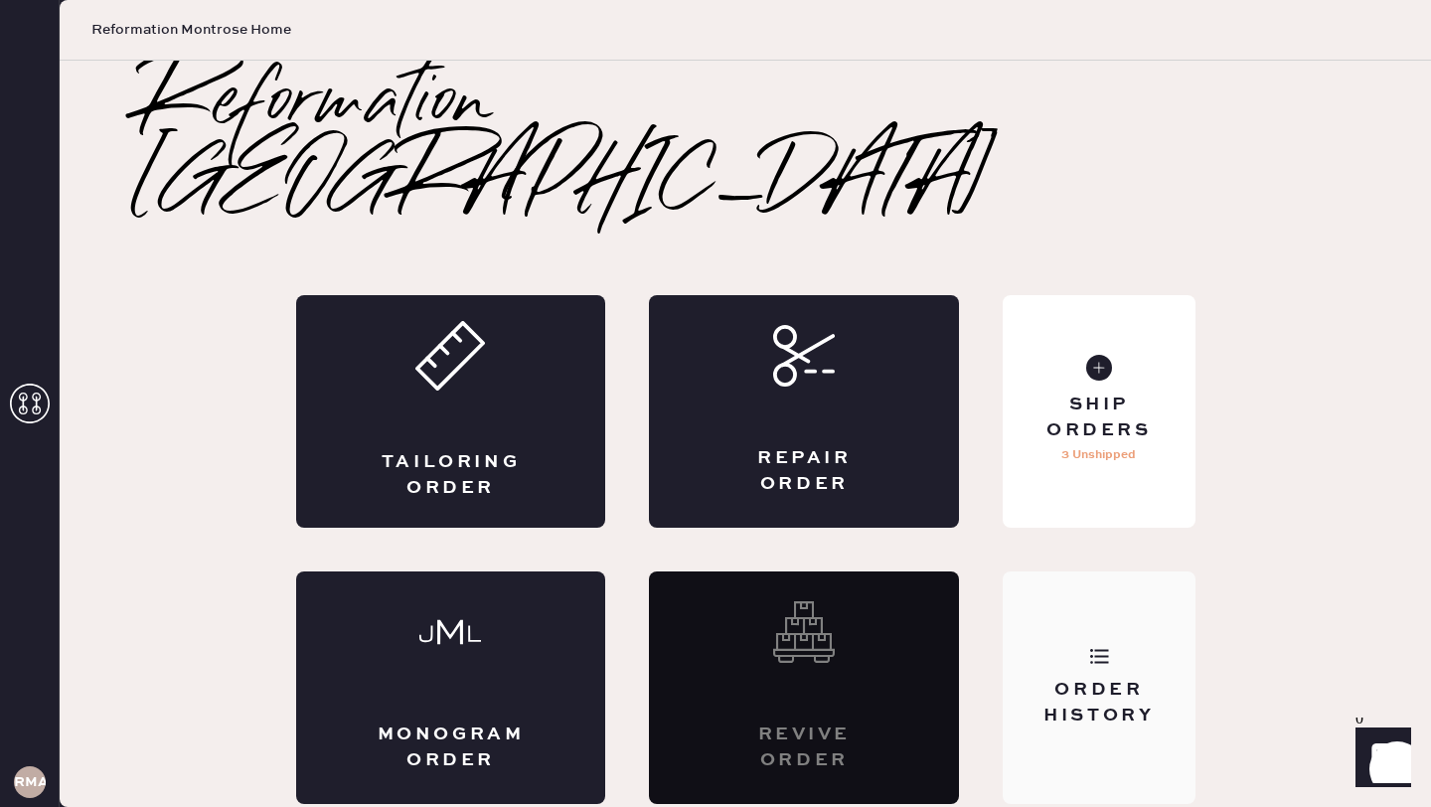
click at [1123, 731] on div "Order History" at bounding box center [1099, 687] width 192 height 233
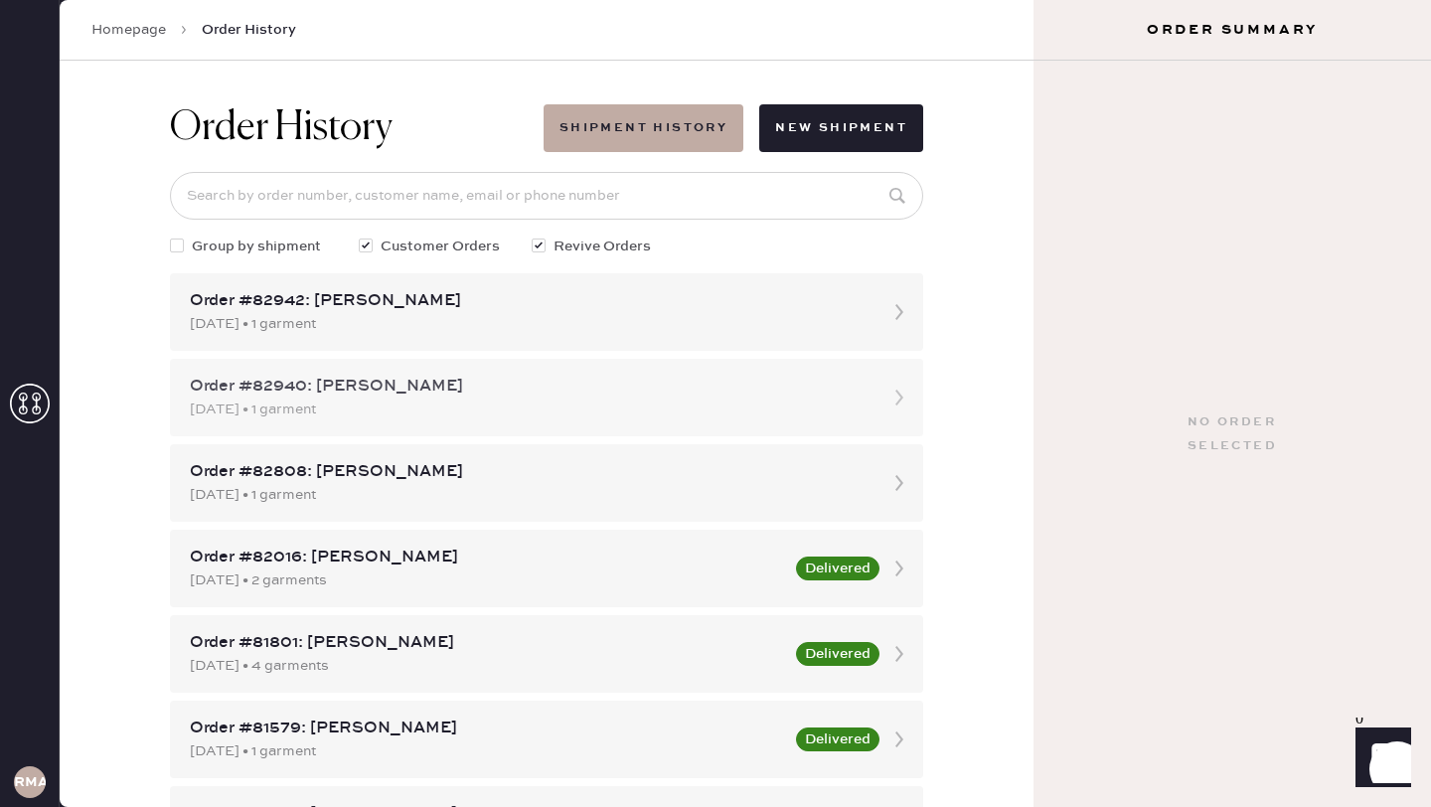
click at [847, 407] on div "[DATE] • 1 garment" at bounding box center [529, 409] width 678 height 22
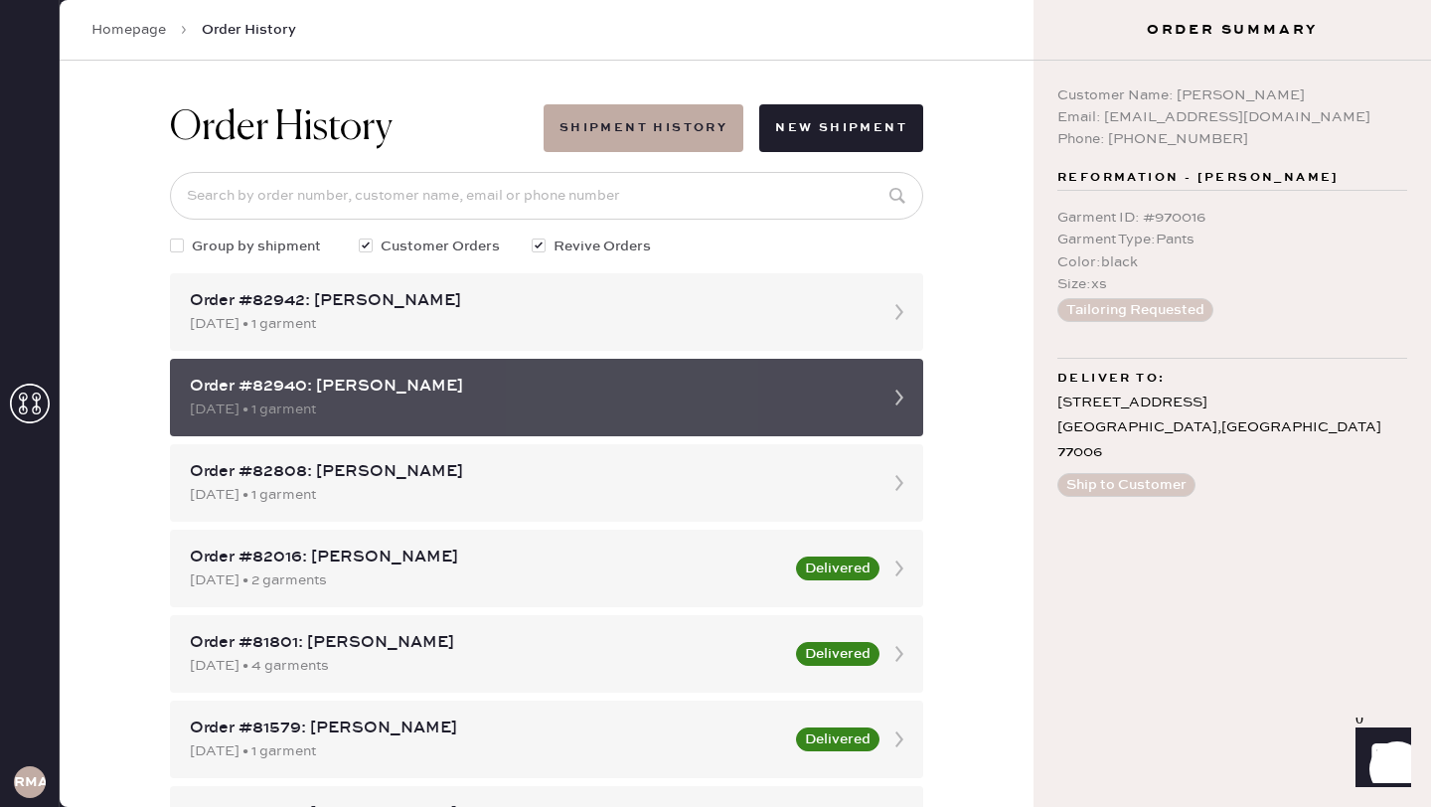
click at [916, 404] on icon at bounding box center [899, 398] width 40 height 40
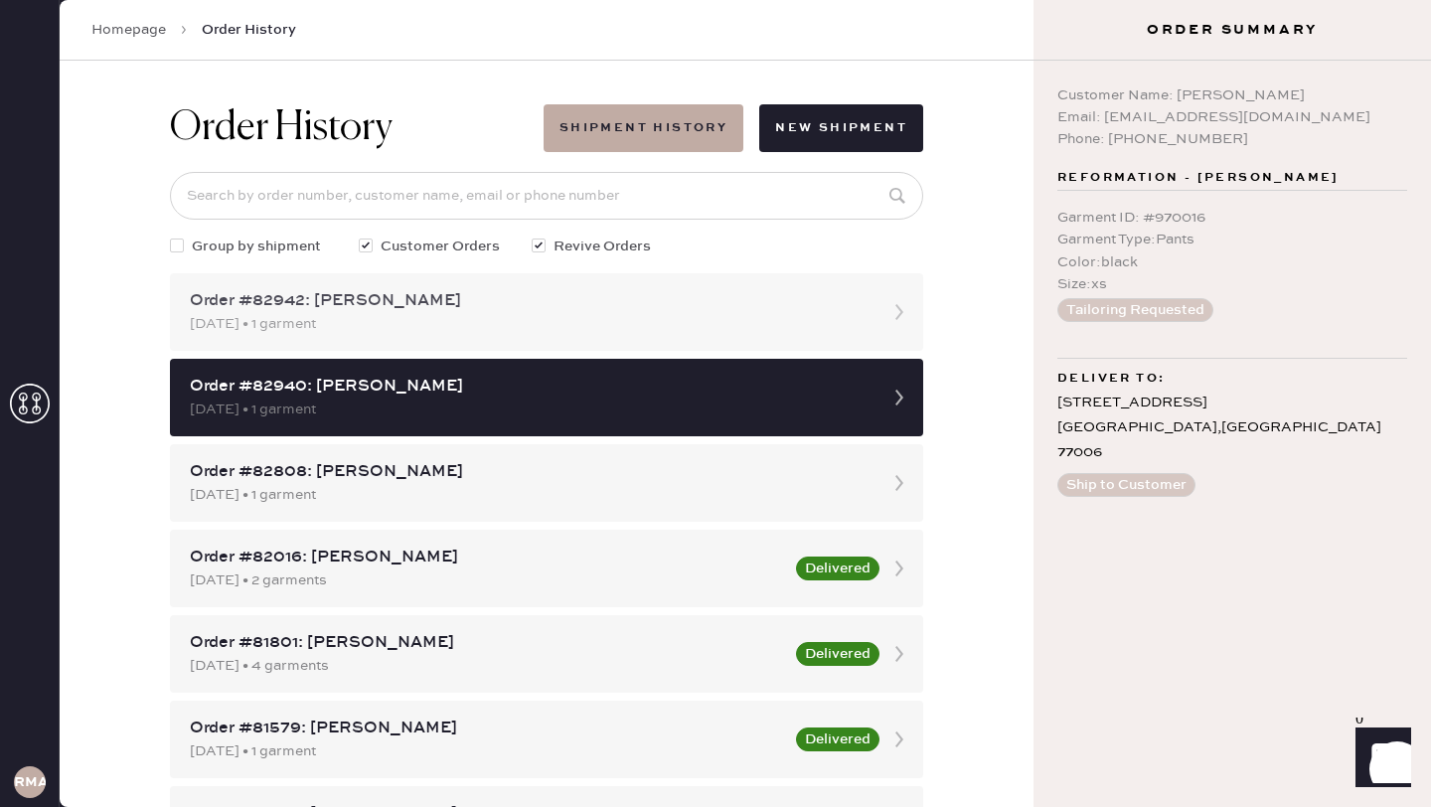
click at [775, 318] on div "[DATE] • 1 garment" at bounding box center [529, 324] width 678 height 22
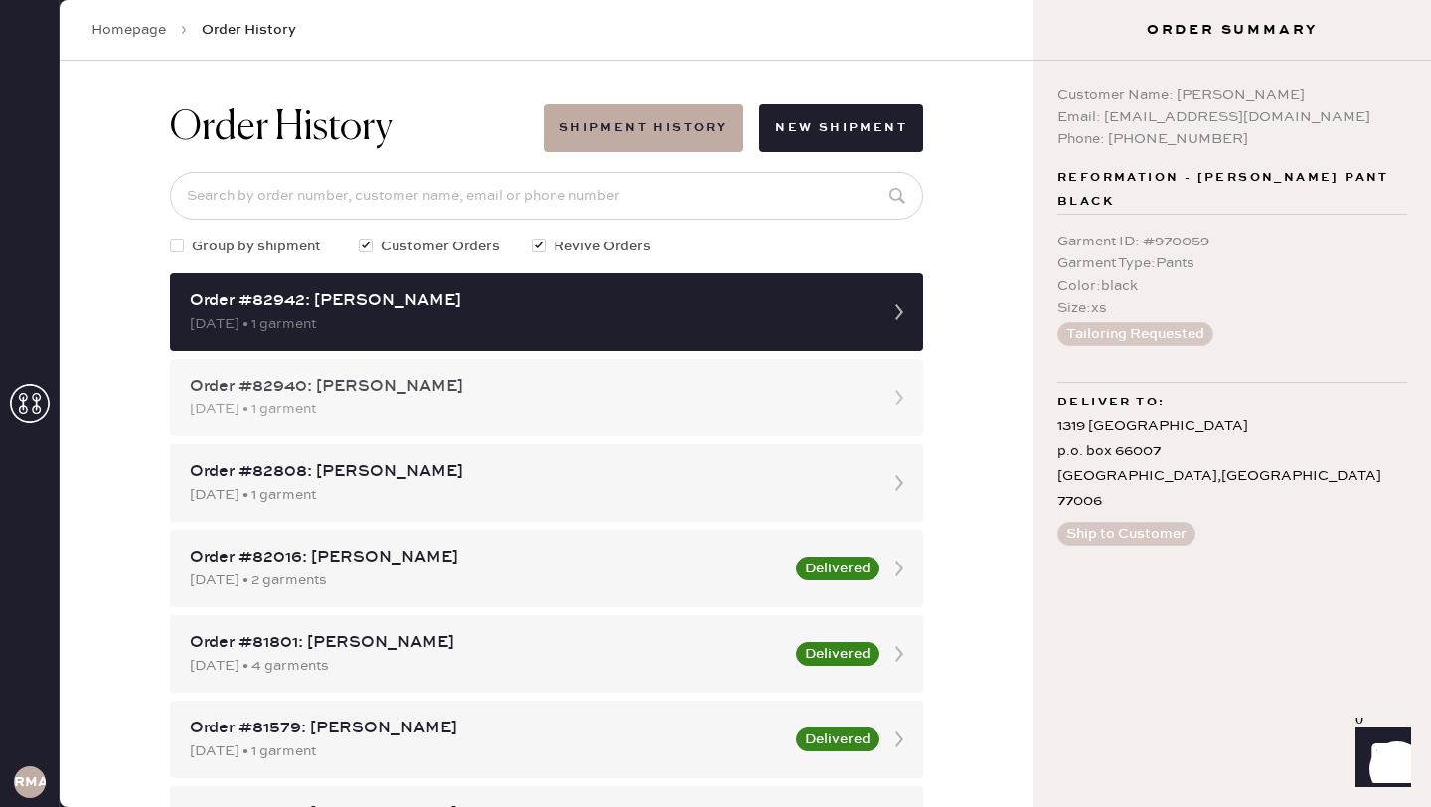
click at [894, 388] on icon at bounding box center [899, 398] width 40 height 40
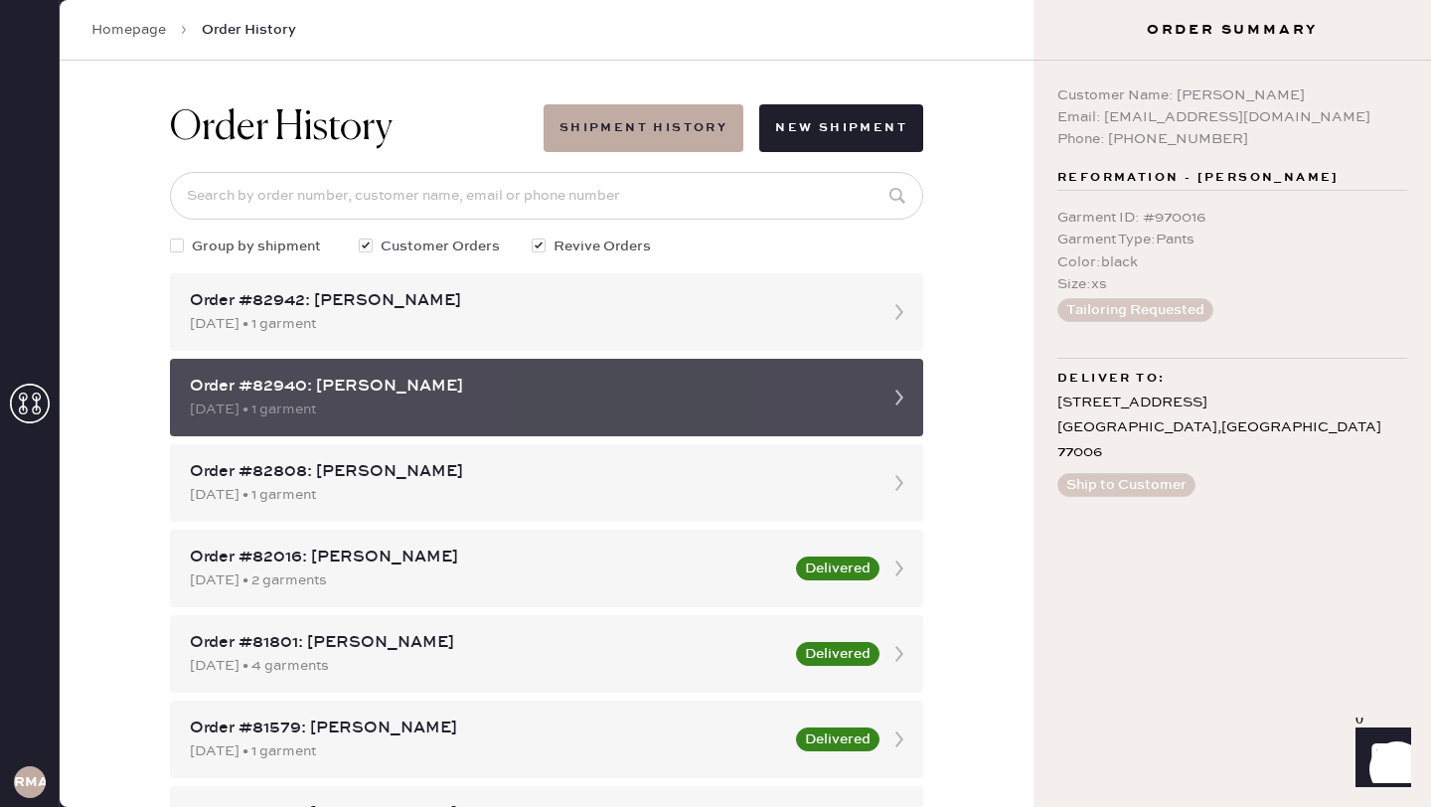
click at [894, 388] on icon at bounding box center [899, 398] width 40 height 40
